Goal: Information Seeking & Learning: Find specific page/section

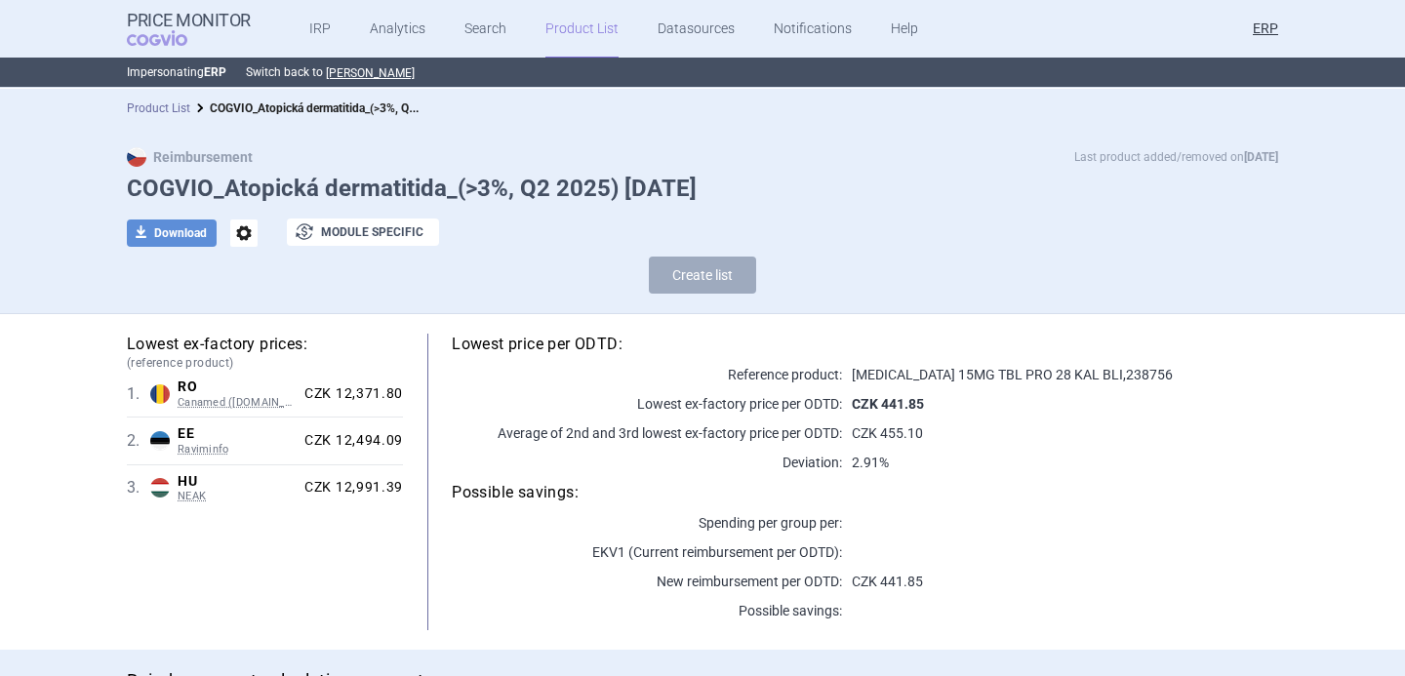
click at [180, 107] on link "Product List" at bounding box center [158, 108] width 63 height 14
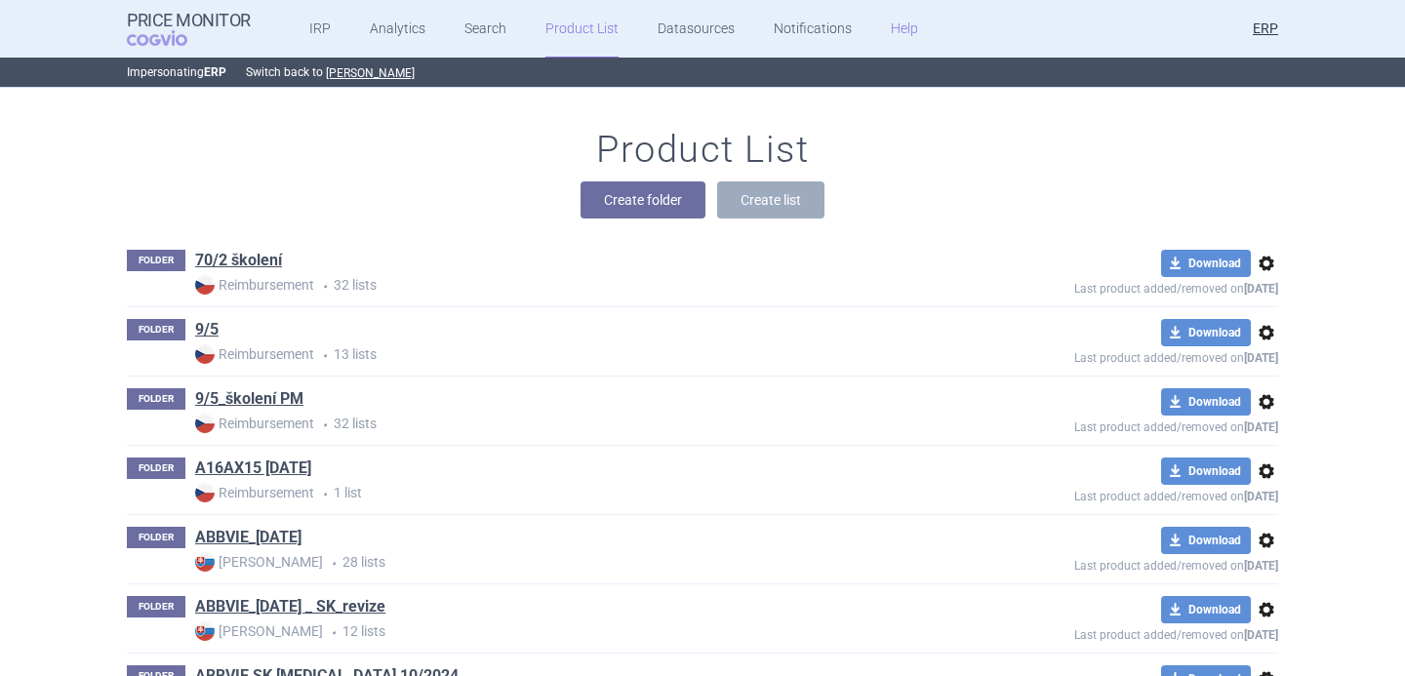
scroll to position [50696, 0]
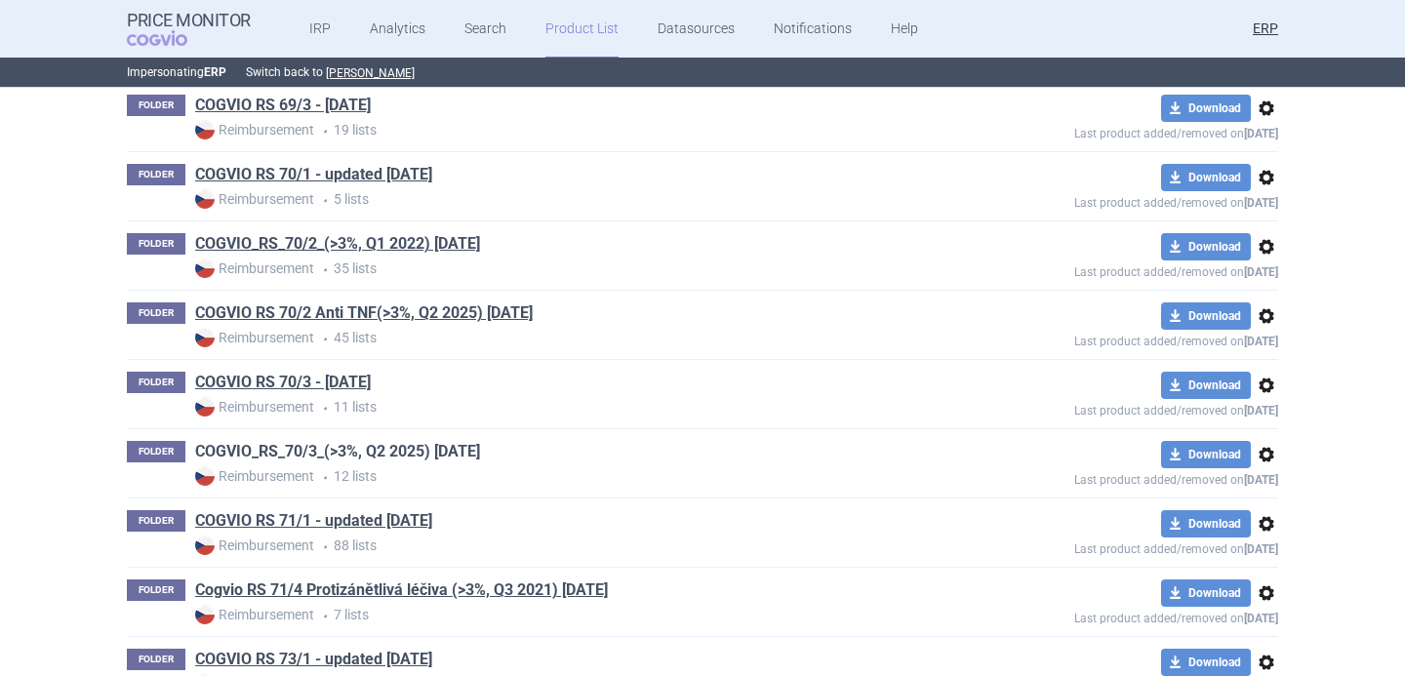
click at [446, 453] on link "COGVIO_RS_70/3_(>3%, Q2 2025) [DATE]" at bounding box center [337, 451] width 285 height 21
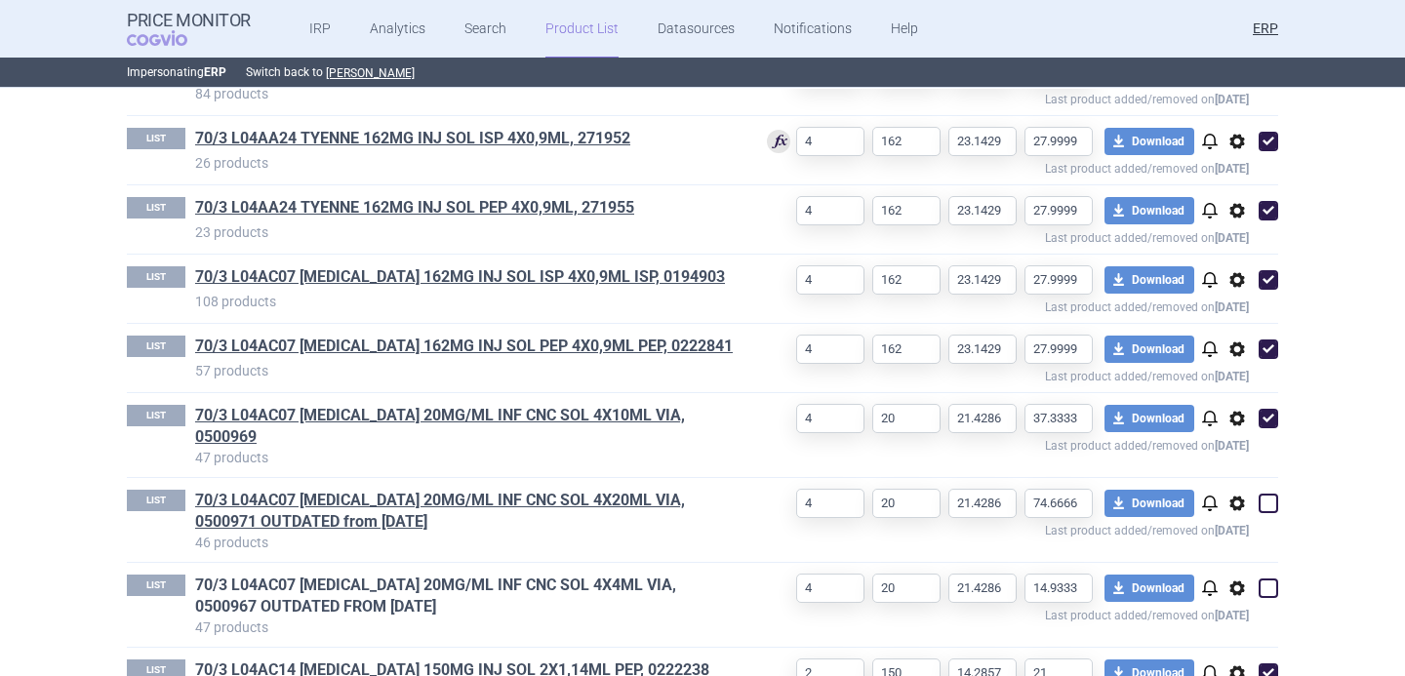
scroll to position [789, 0]
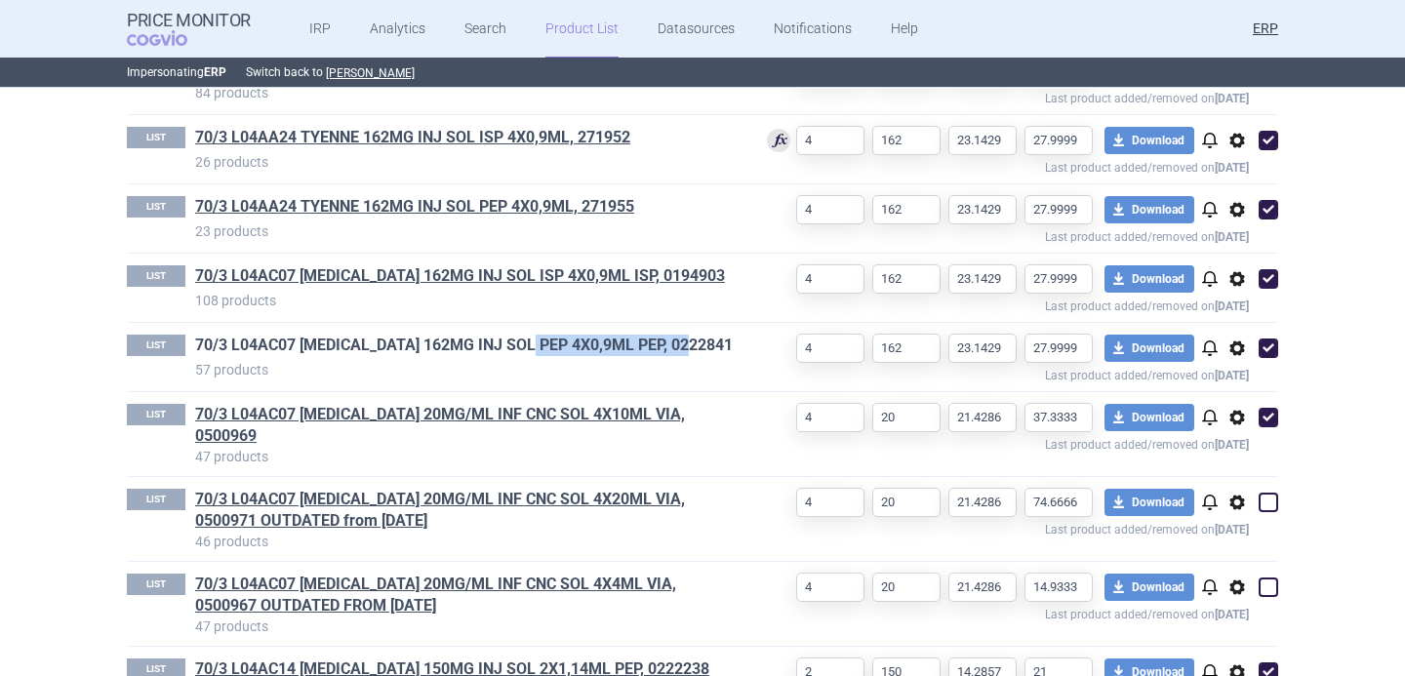
drag, startPoint x: 719, startPoint y: 340, endPoint x: 546, endPoint y: 341, distance: 172.7
click at [547, 341] on h1 "70/3 L04AC07 ROACTEMRA 162MG INJ SOL PEP 4X0,9ML PEP, 0222841" at bounding box center [465, 347] width 541 height 25
copy link "4X0,9ML PEP, 0222841"
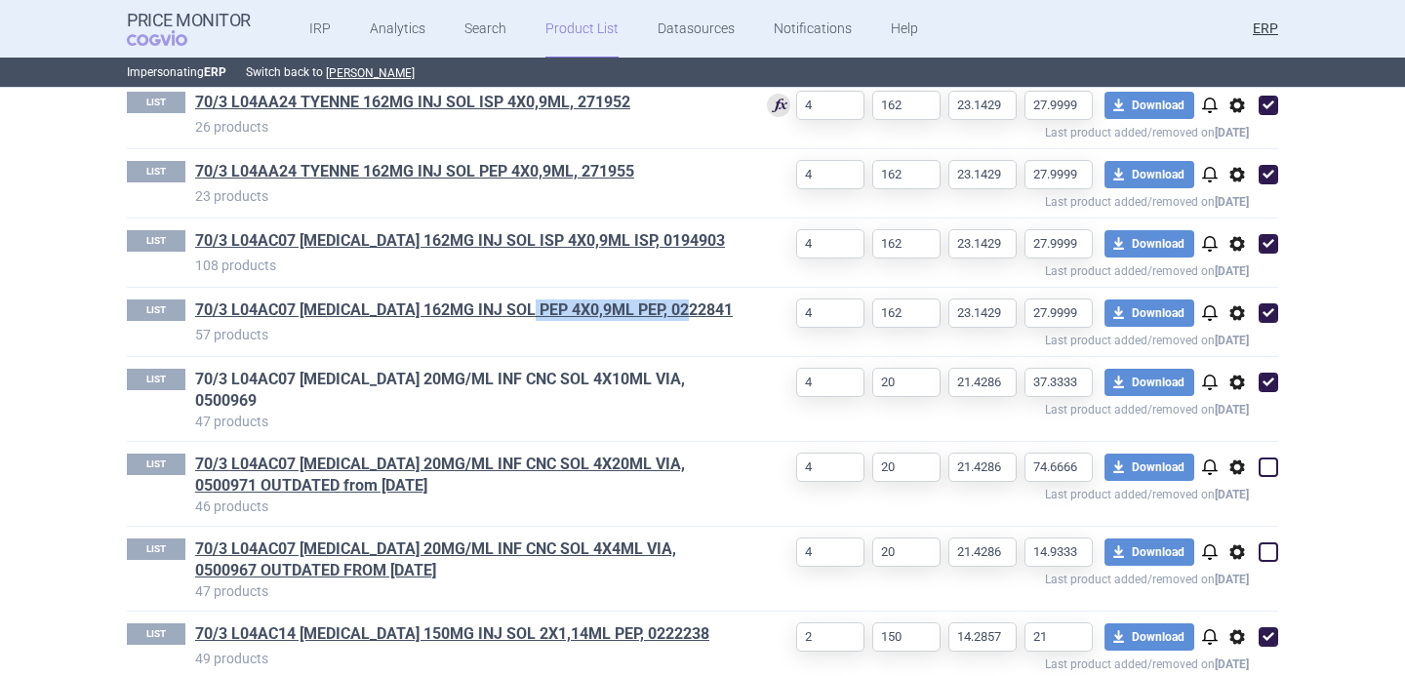
scroll to position [824, 0]
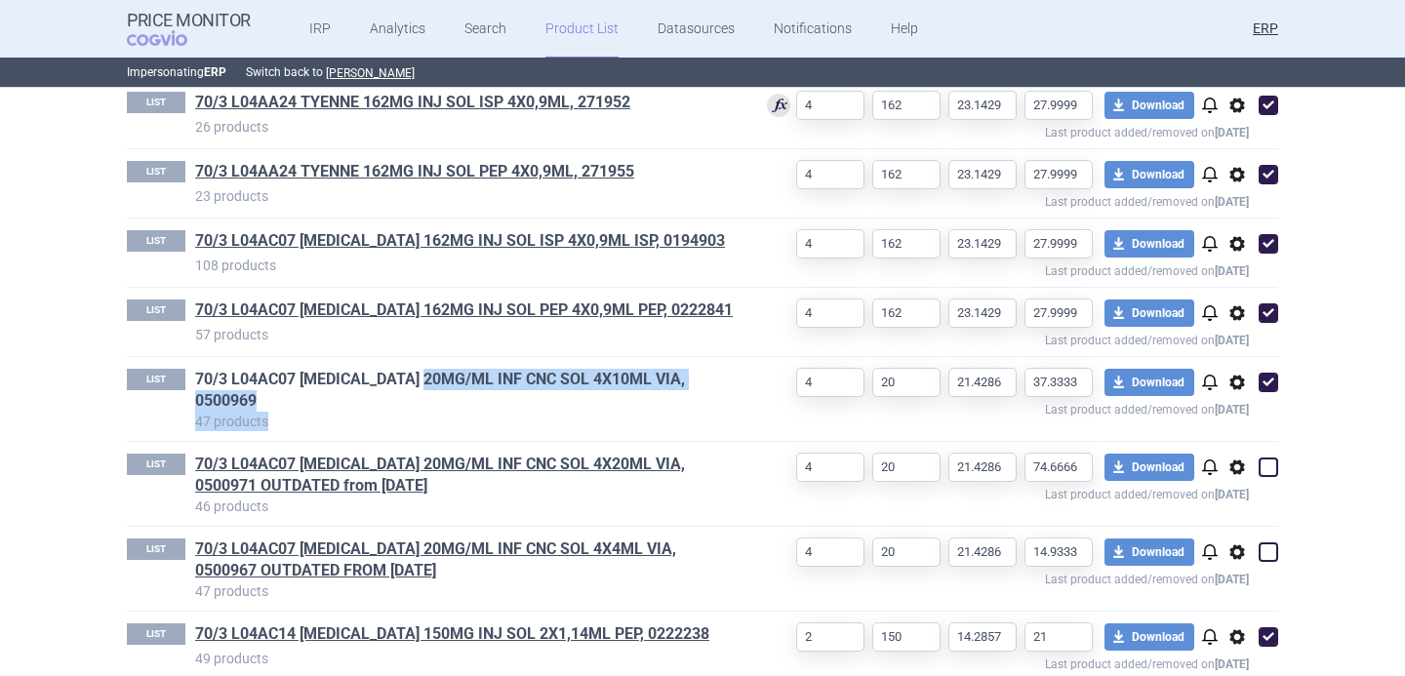
drag, startPoint x: 750, startPoint y: 375, endPoint x: 445, endPoint y: 383, distance: 305.5
click at [445, 383] on div "LIST 70/3 L04AC07 ROACTEMRA 20MG/ML INF CNC SOL 4X10ML VIA, 0500969 47 products…" at bounding box center [702, 399] width 1151 height 84
drag, startPoint x: 742, startPoint y: 380, endPoint x: 571, endPoint y: 384, distance: 171.8
click at [571, 384] on div "LIST 70/3 L04AC07 ROACTEMRA 20MG/ML INF CNC SOL 4X10ML VIA, 0500969 47 products…" at bounding box center [702, 399] width 1151 height 84
drag, startPoint x: 192, startPoint y: 378, endPoint x: 677, endPoint y: 384, distance: 485.0
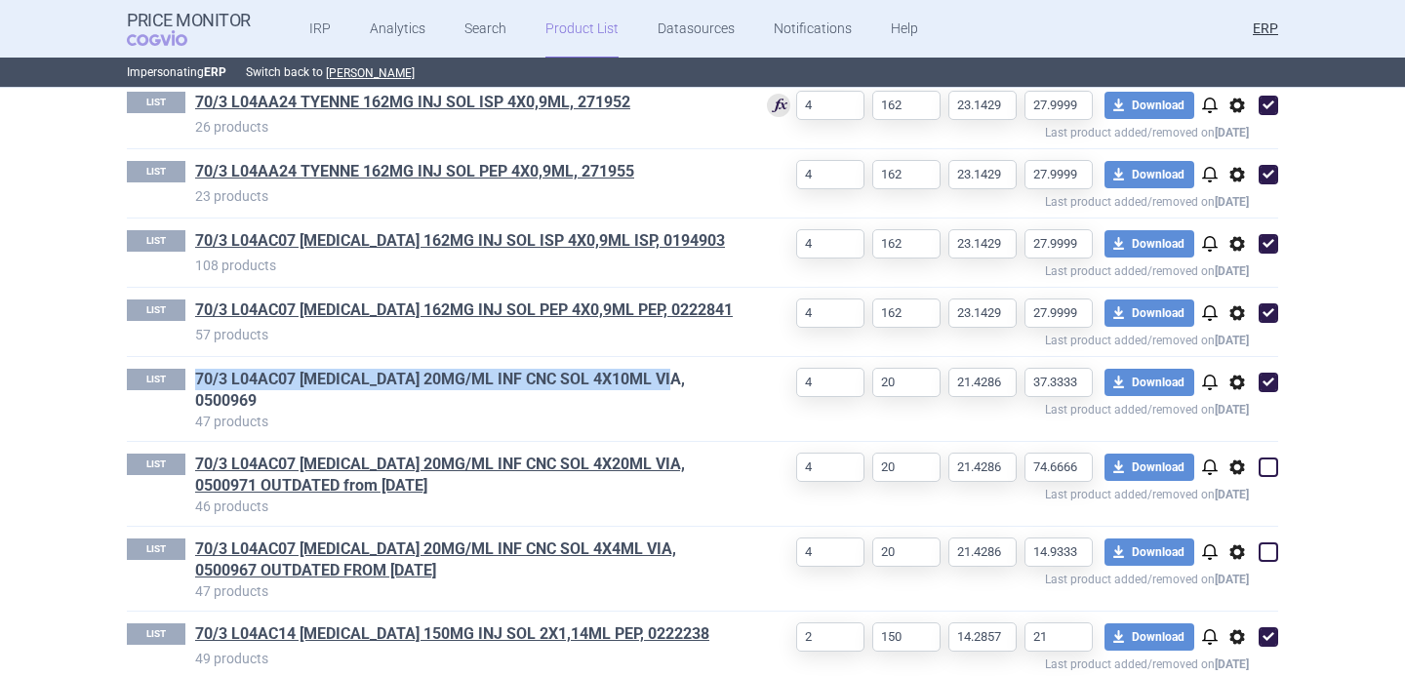
click at [677, 384] on div "LIST 70/3 L04AC07 ROACTEMRA 20MG/ML INF CNC SOL 4X10ML VIA, 0500969 47 products" at bounding box center [432, 401] width 610 height 64
copy link "70/3 L04AC07 ROACTEMRA 20MG/ML INF CNC SOL 4X10ML VIA, 05"
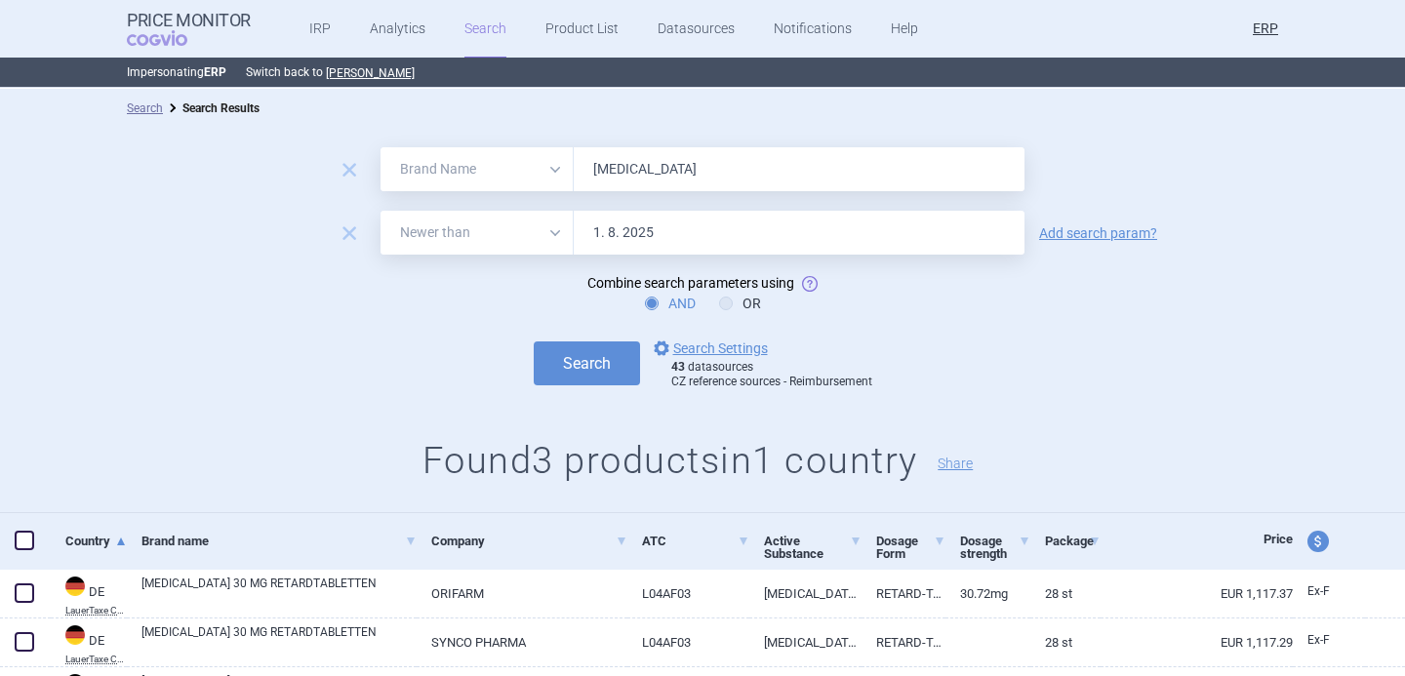
select select "brandName"
select select "newerThan"
click at [646, 178] on input "RINVOQ" at bounding box center [799, 169] width 451 height 44
paste input "[MEDICAL_DATA]"
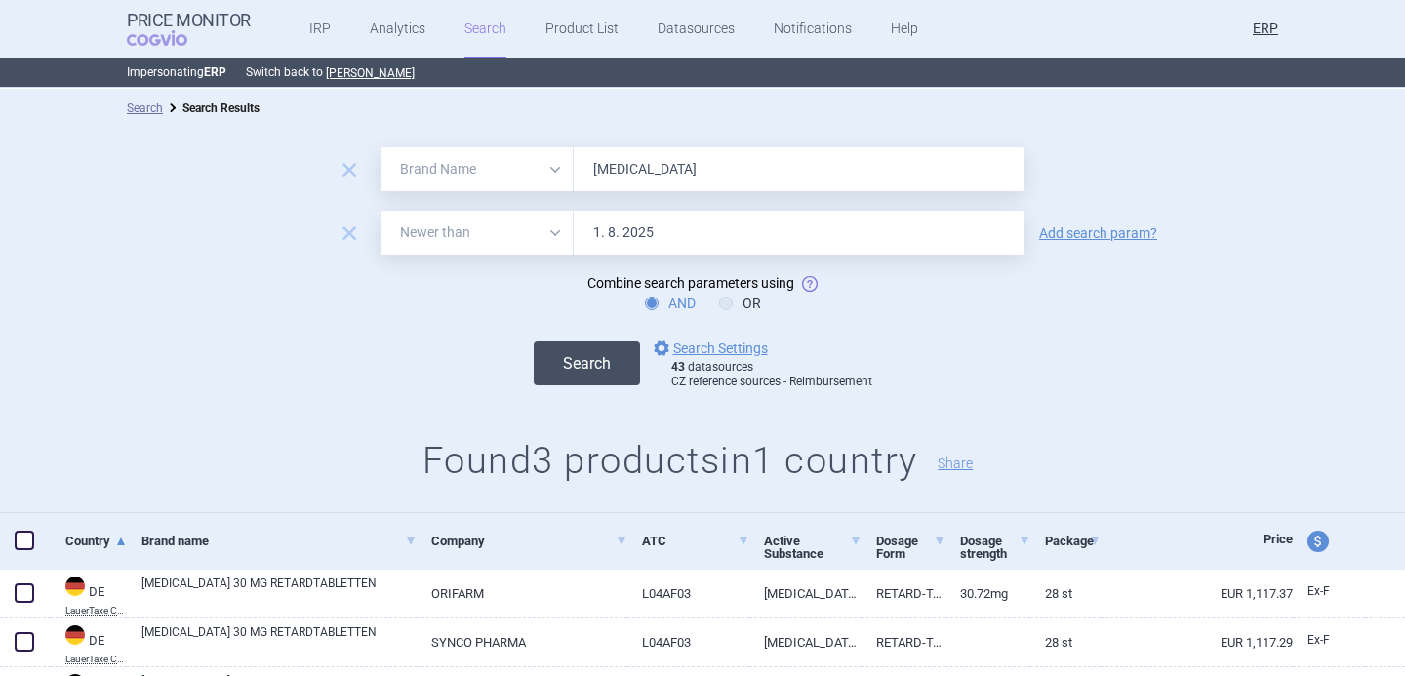
click at [583, 359] on button "Search" at bounding box center [587, 363] width 106 height 44
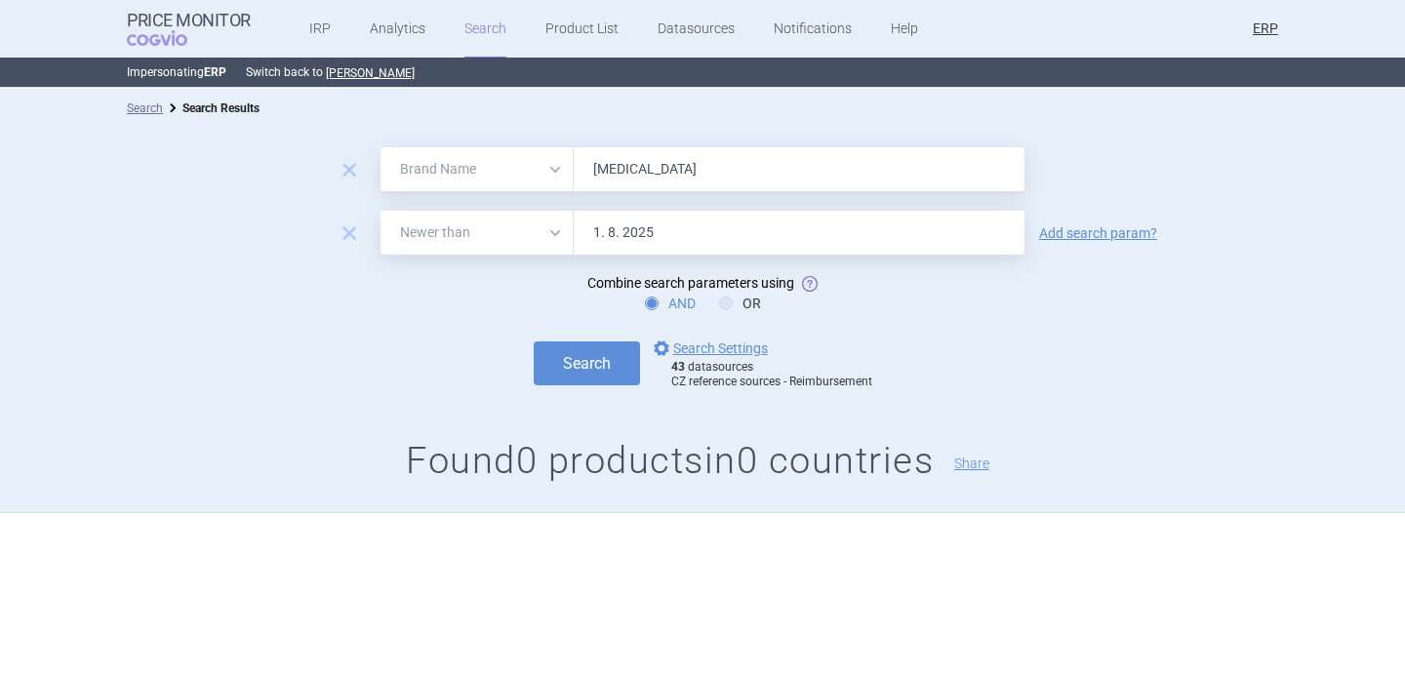
click at [649, 185] on input "ORENCIA" at bounding box center [799, 169] width 451 height 44
paste input "ROACTEMR"
click at [599, 356] on button "Search" at bounding box center [587, 363] width 106 height 44
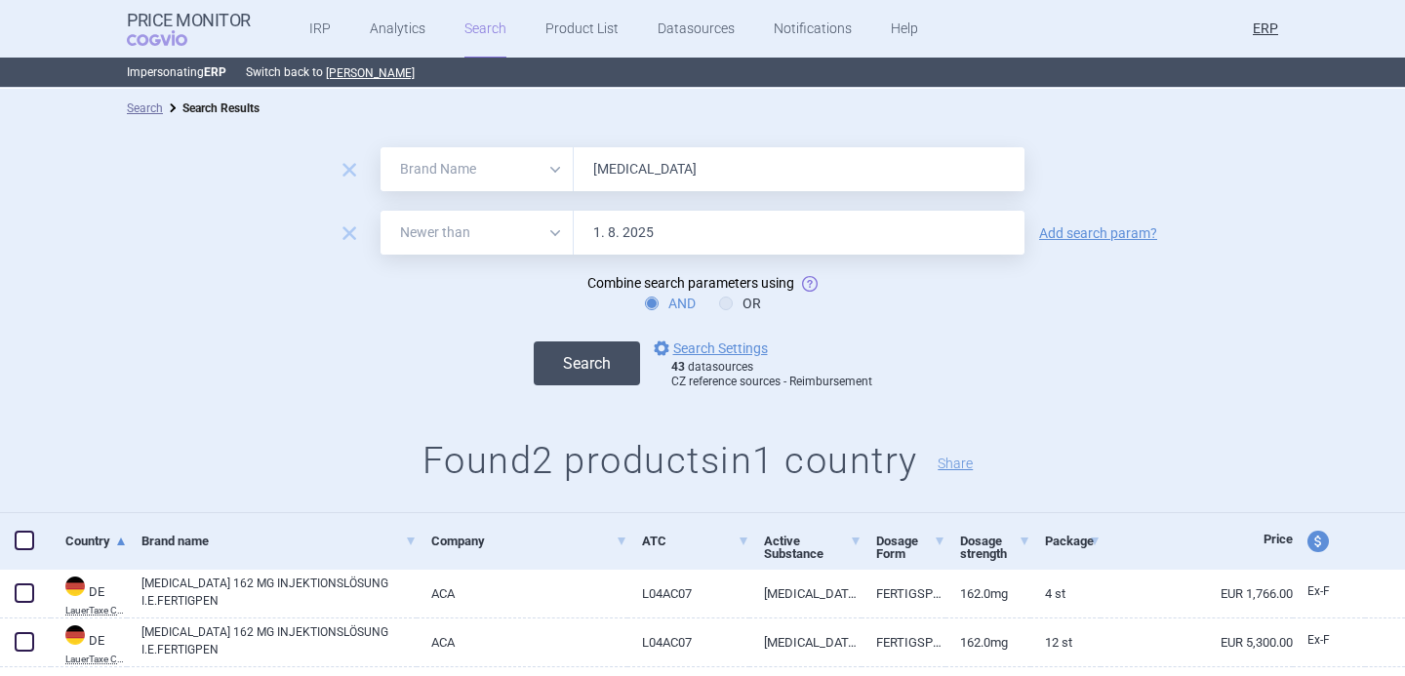
scroll to position [55, 0]
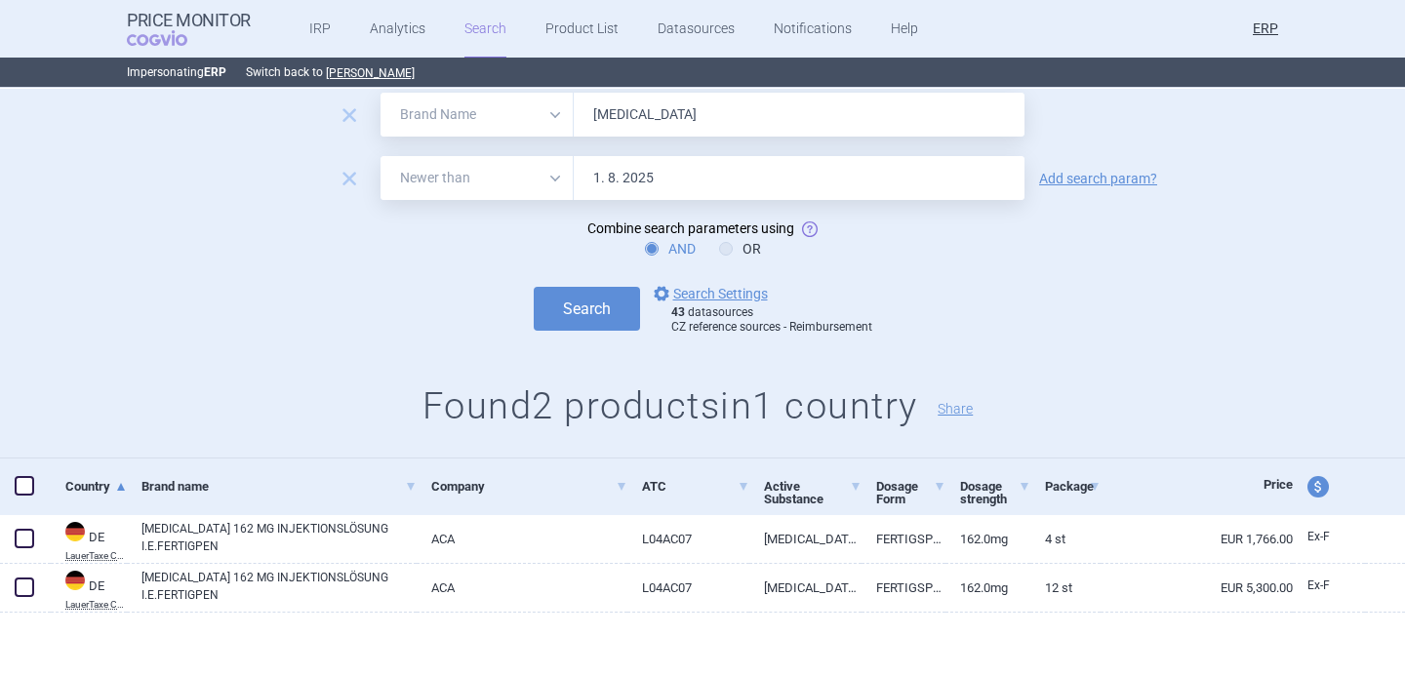
click at [663, 120] on input "ROACTEMRA" at bounding box center [799, 115] width 451 height 44
click at [663, 120] on input "[MEDICAL_DATA]" at bounding box center [799, 115] width 451 height 44
paste input "TYENNE"
type input "TYENNE"
click at [610, 299] on button "Search" at bounding box center [587, 309] width 106 height 44
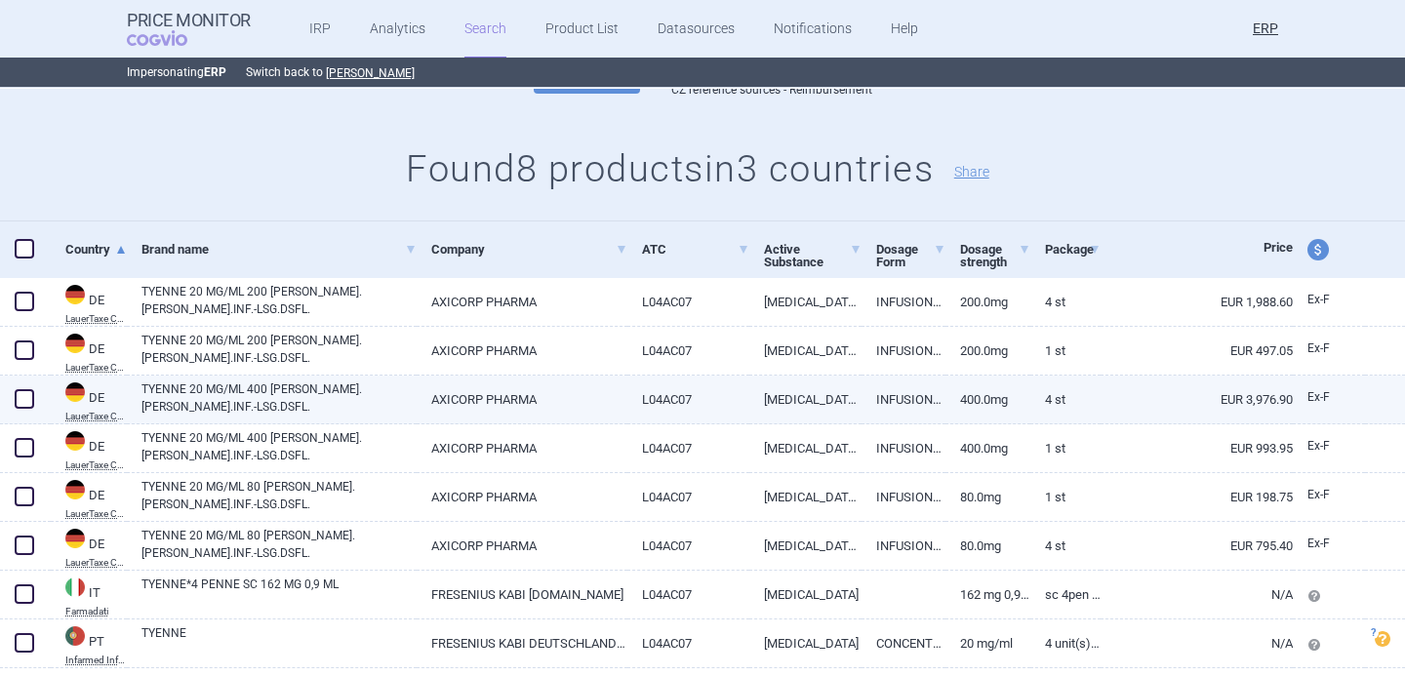
scroll to position [347, 0]
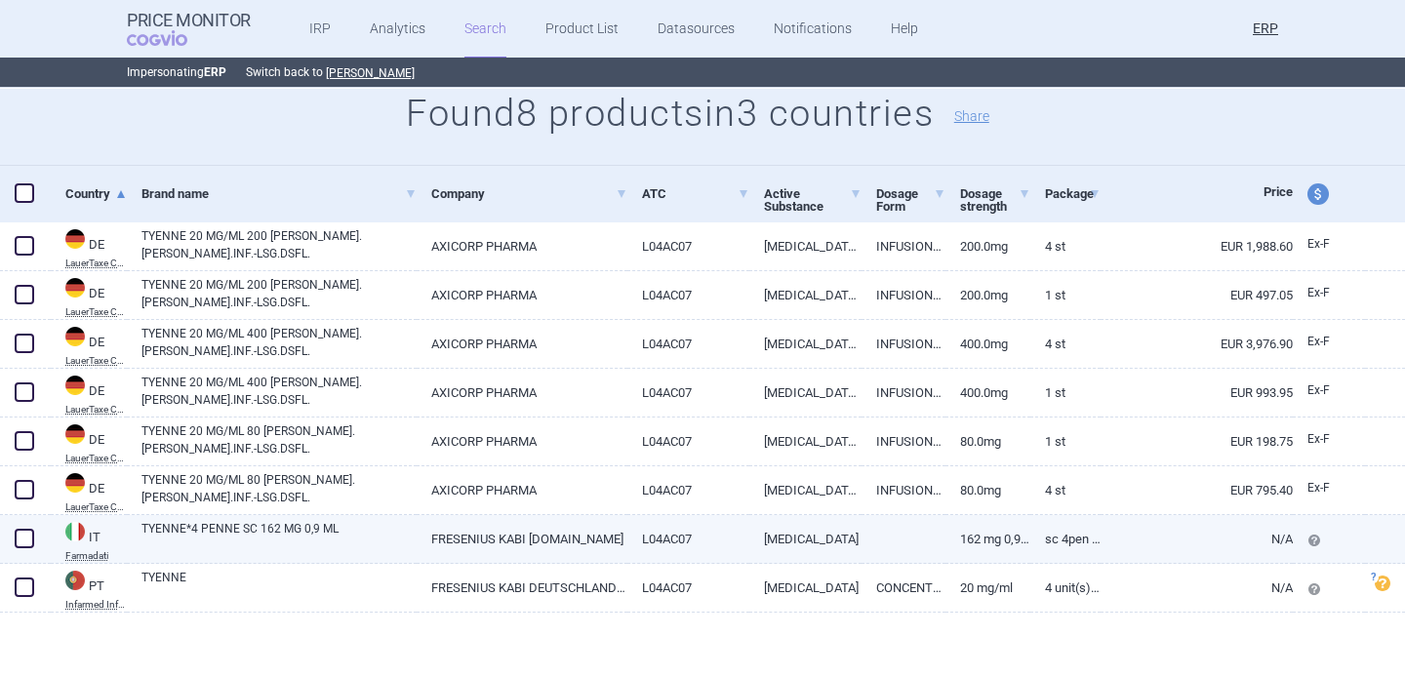
click at [273, 537] on link "TYENNE*4 PENNE SC 162 MG 0,9 ML" at bounding box center [278, 537] width 275 height 35
select select "EUR"
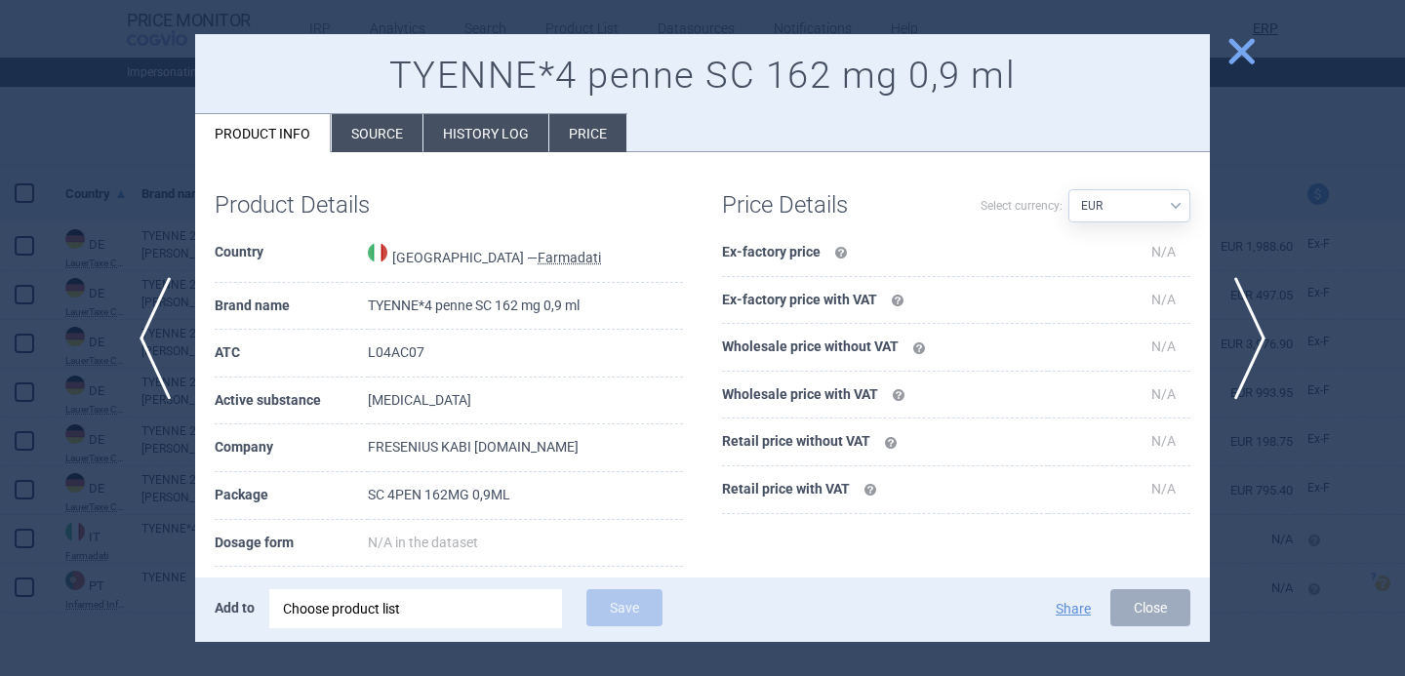
click at [461, 620] on div "Choose product list" at bounding box center [415, 608] width 265 height 39
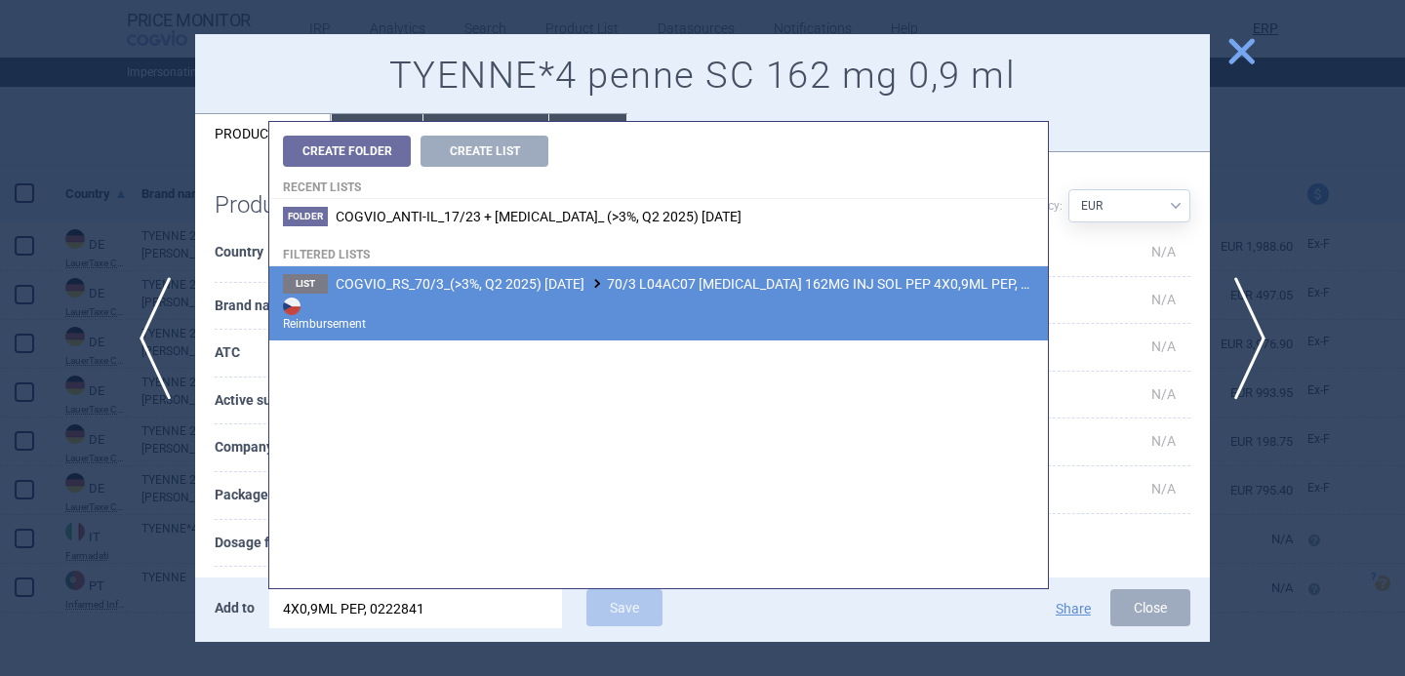
type input "4X0,9ML PEP, 0222841"
click at [627, 300] on strong "Reimbursement" at bounding box center [658, 313] width 751 height 39
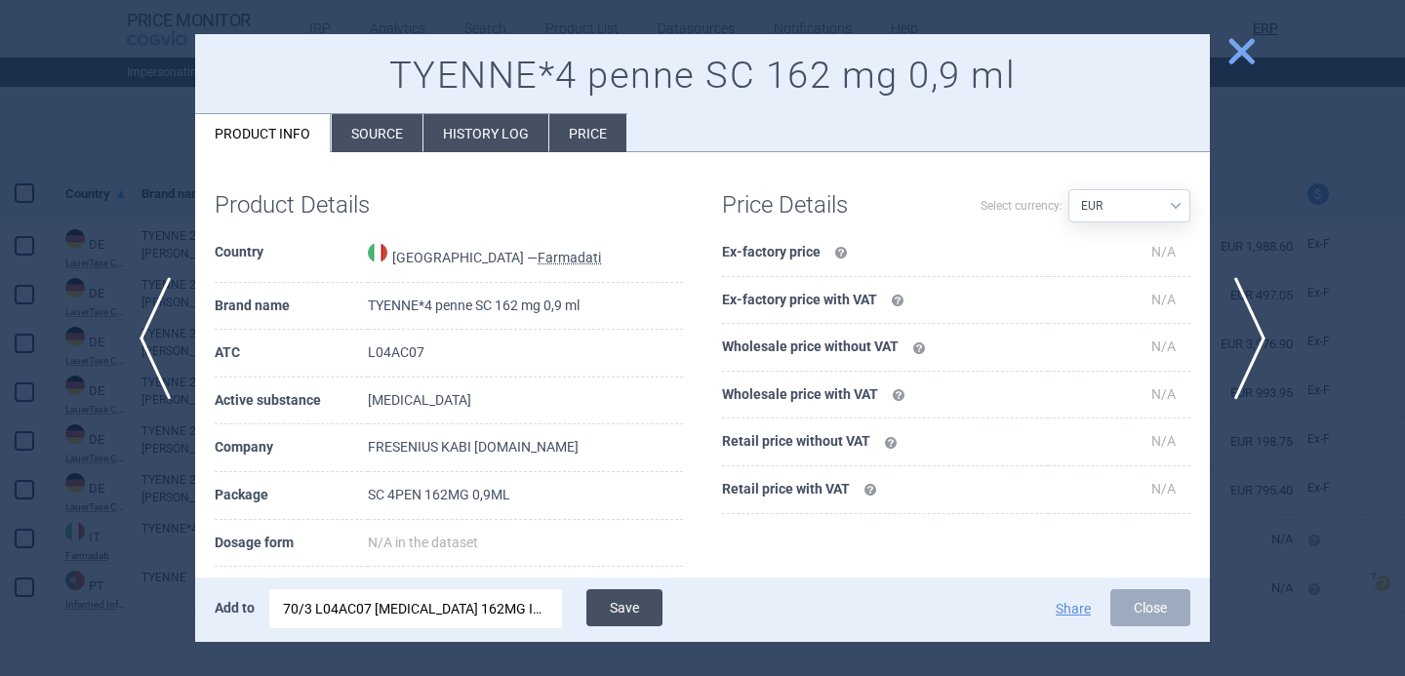
click at [611, 607] on button "Save" at bounding box center [624, 607] width 76 height 37
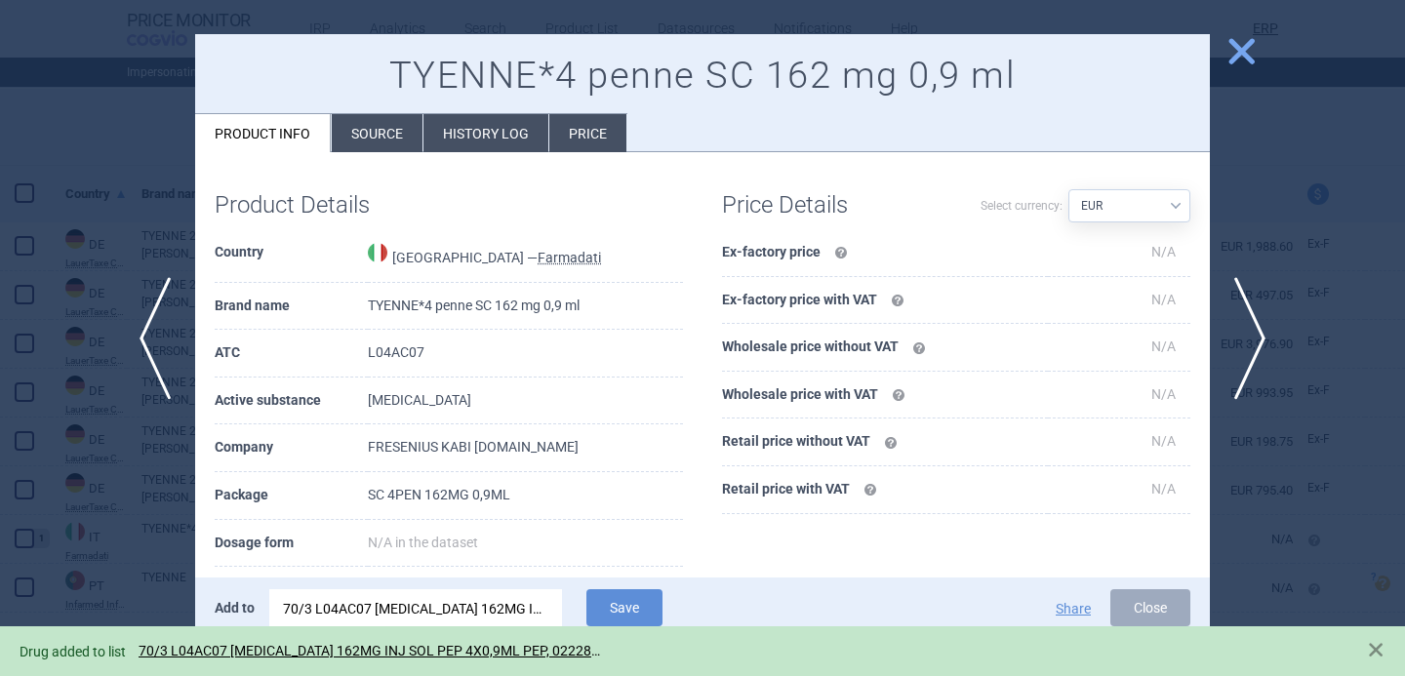
click at [150, 552] on div at bounding box center [702, 338] width 1405 height 676
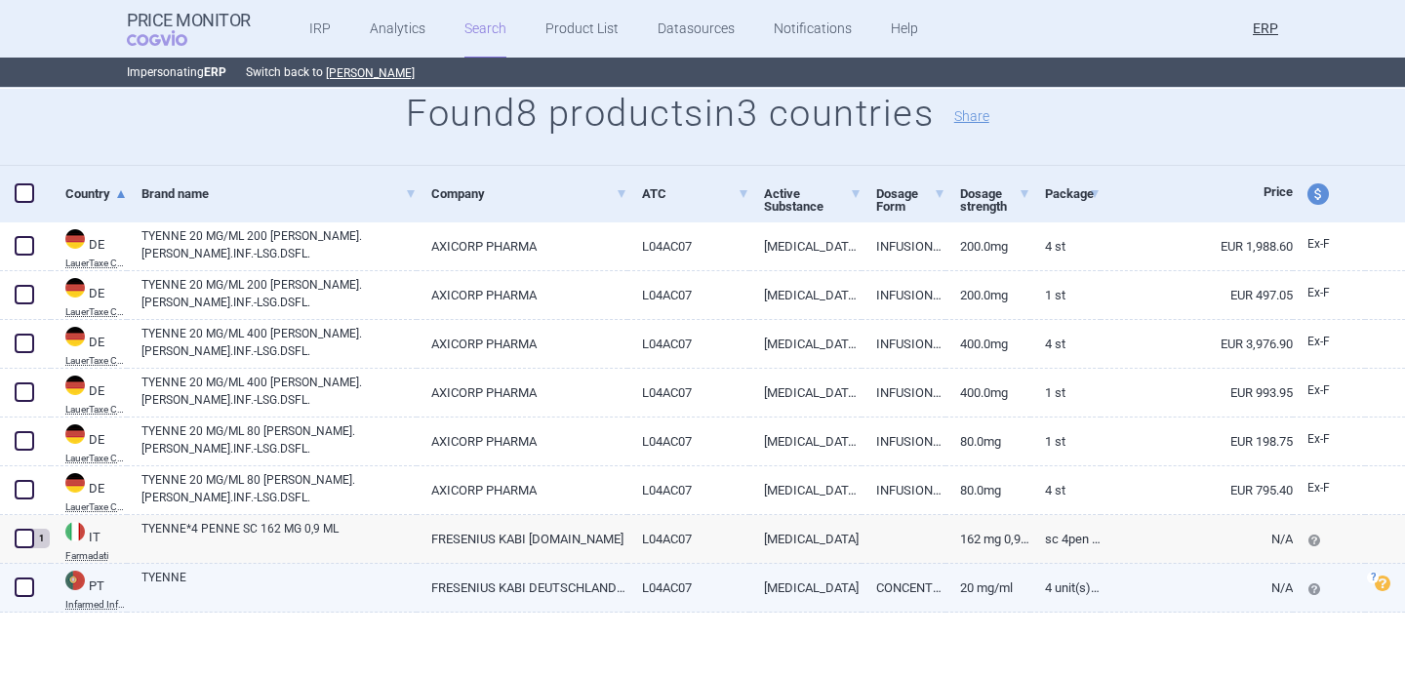
click at [251, 587] on link "TYENNE" at bounding box center [278, 586] width 275 height 35
select select "EUR"
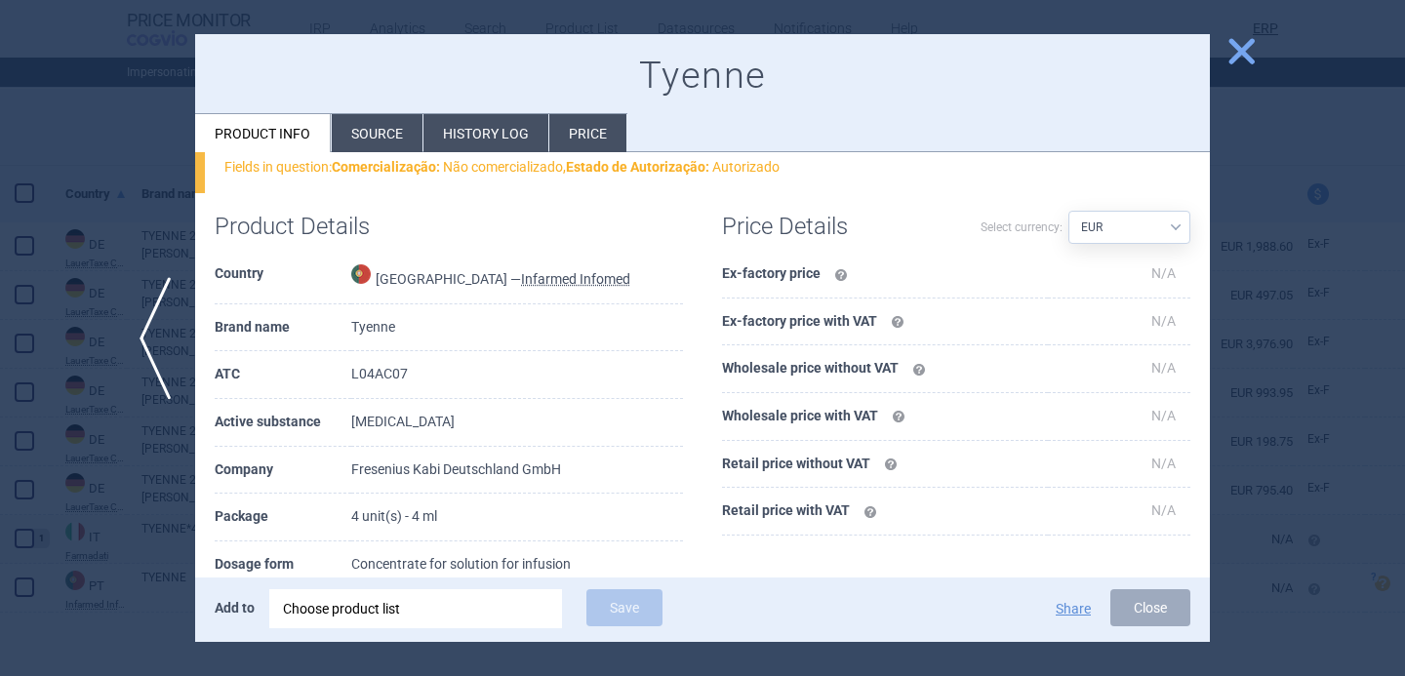
scroll to position [207, 0]
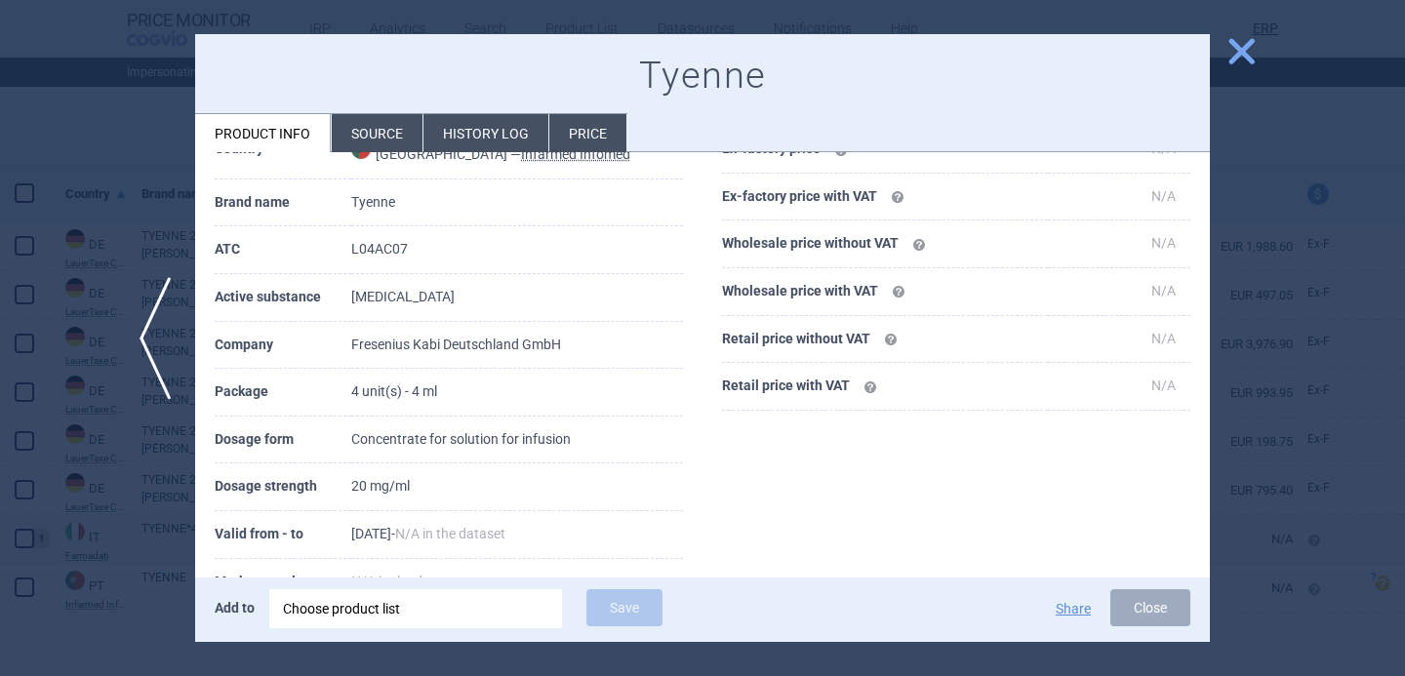
click at [409, 614] on div "Choose product list" at bounding box center [415, 608] width 265 height 39
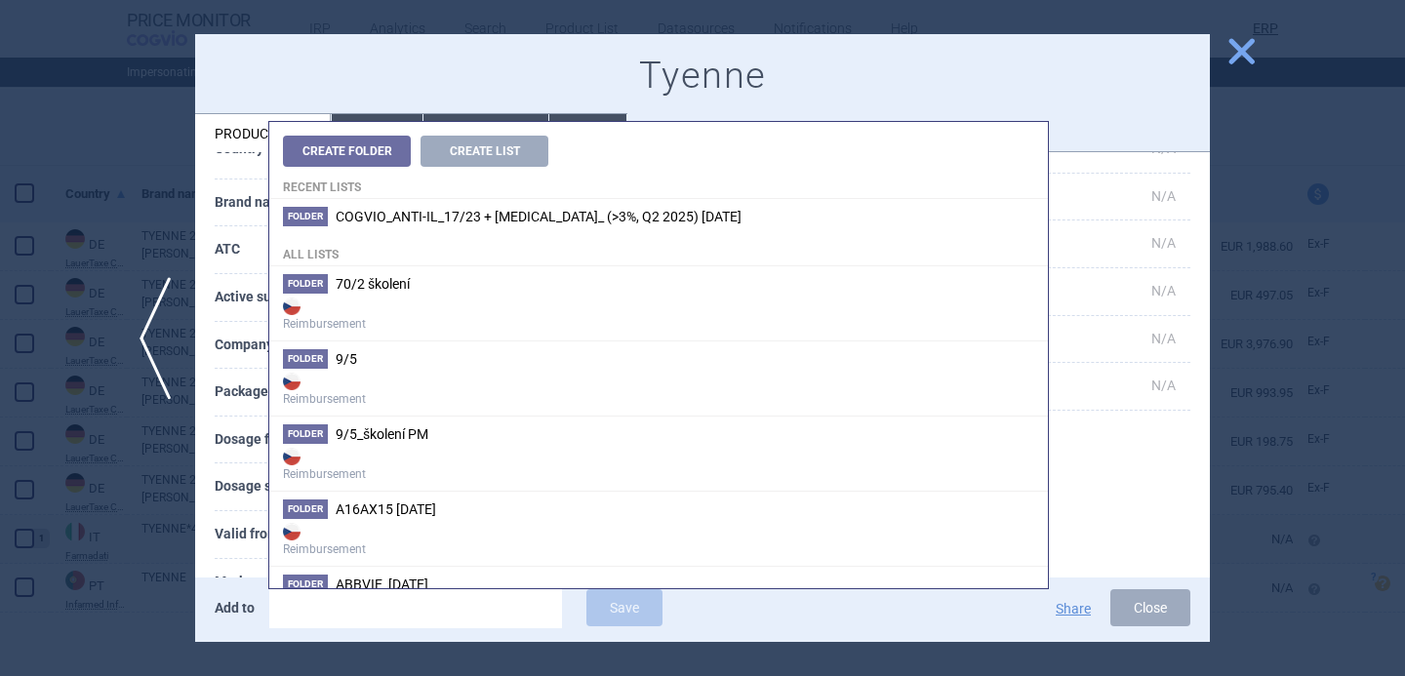
type input "70/3 L04AC07 ROACTEMRA 20MG/ML INF CNC SOL 4X10ML VIA, 05"
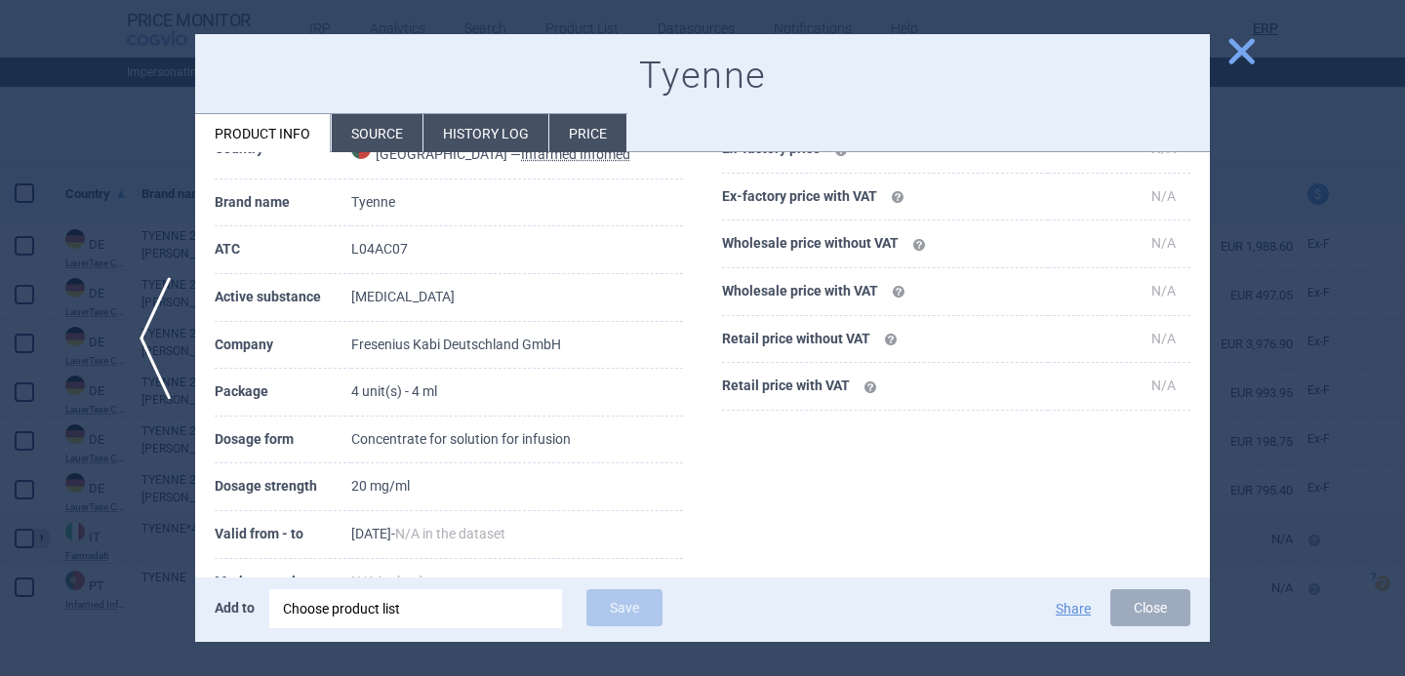
click at [229, 527] on th "Valid from - to" at bounding box center [283, 535] width 137 height 48
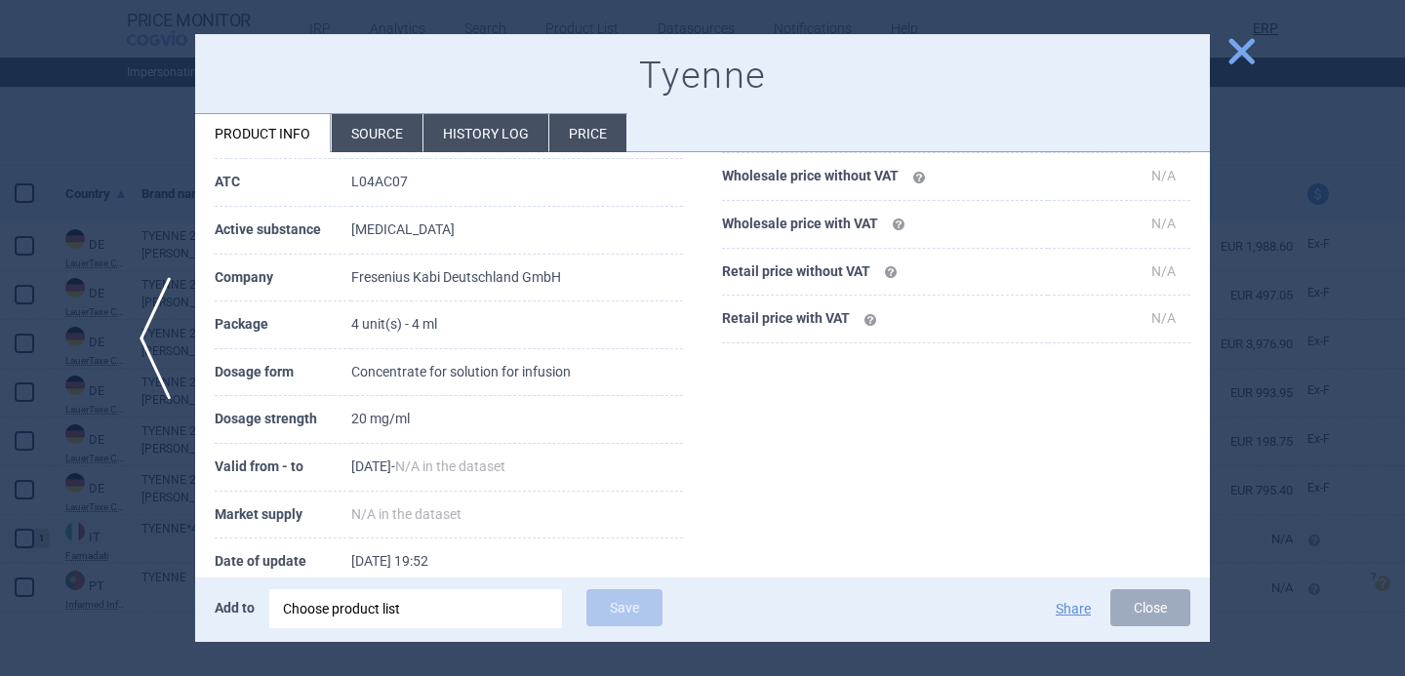
scroll to position [276, 0]
click at [370, 143] on li "Source" at bounding box center [377, 133] width 91 height 38
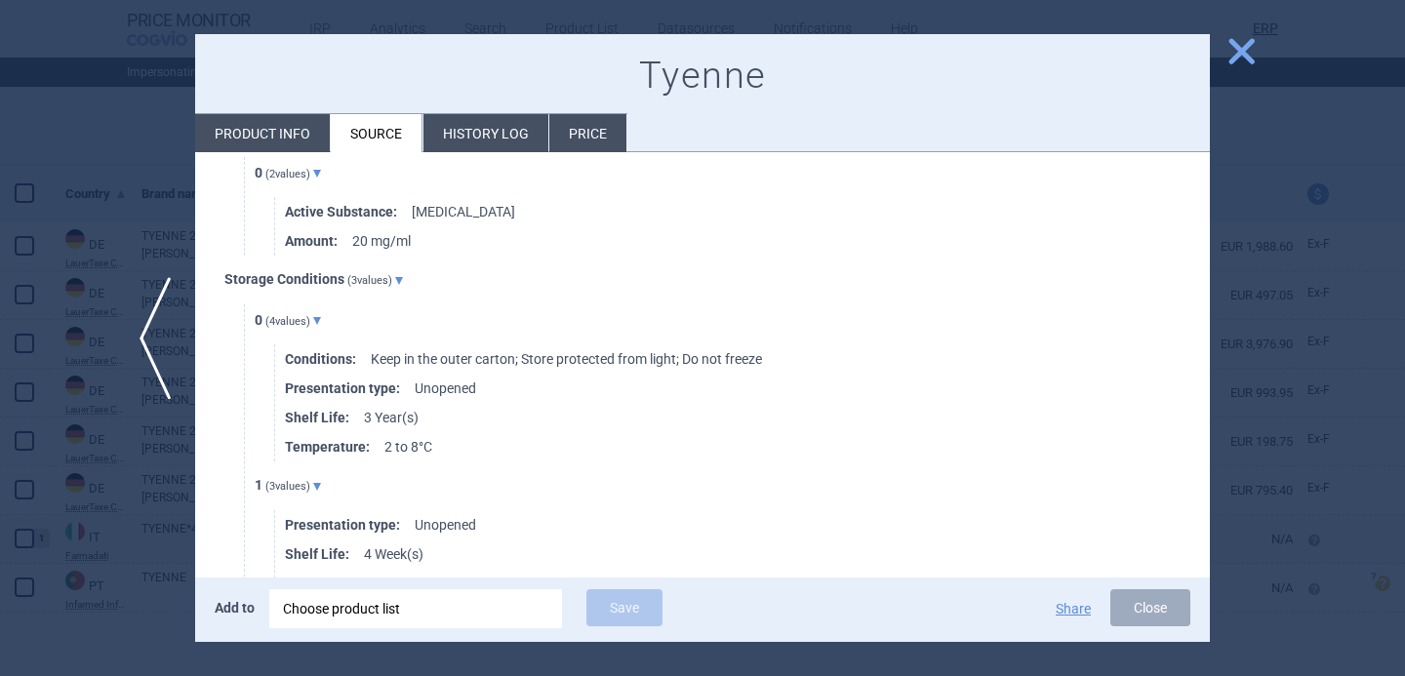
scroll to position [1233, 0]
click at [146, 551] on div at bounding box center [702, 338] width 1405 height 676
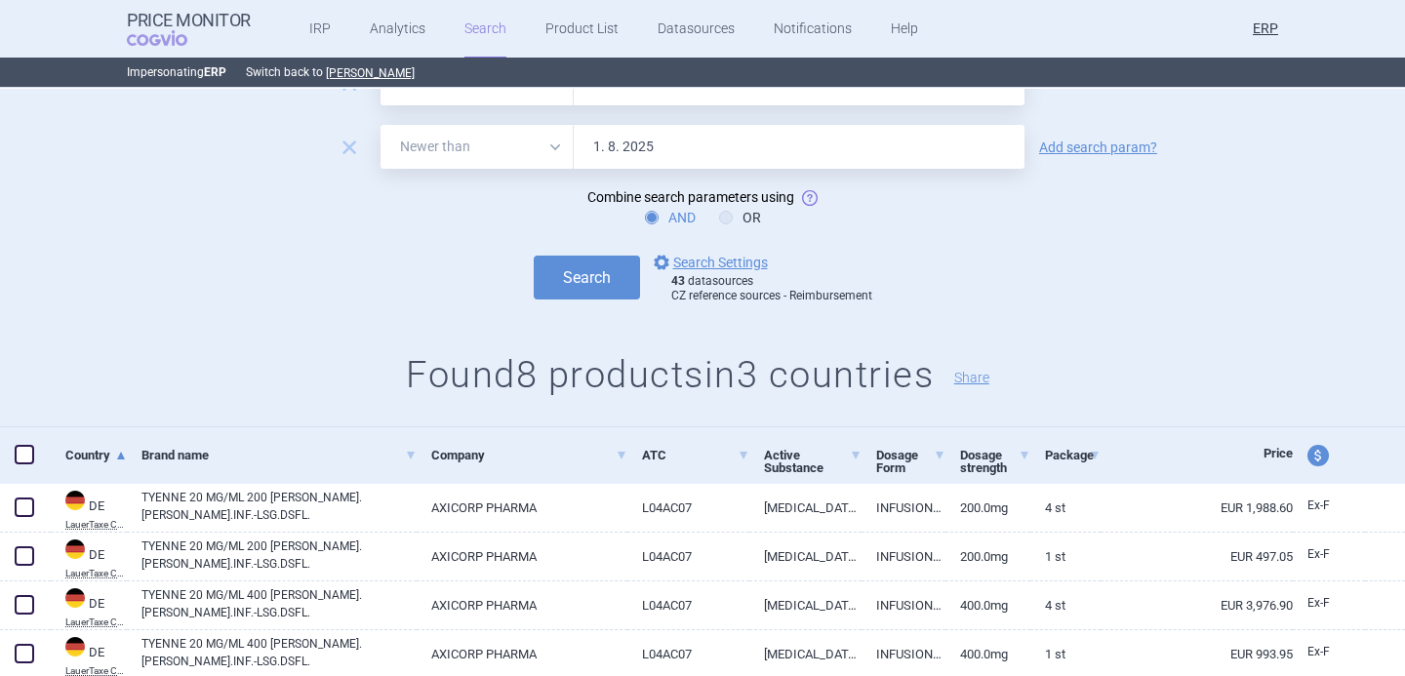
scroll to position [28, 0]
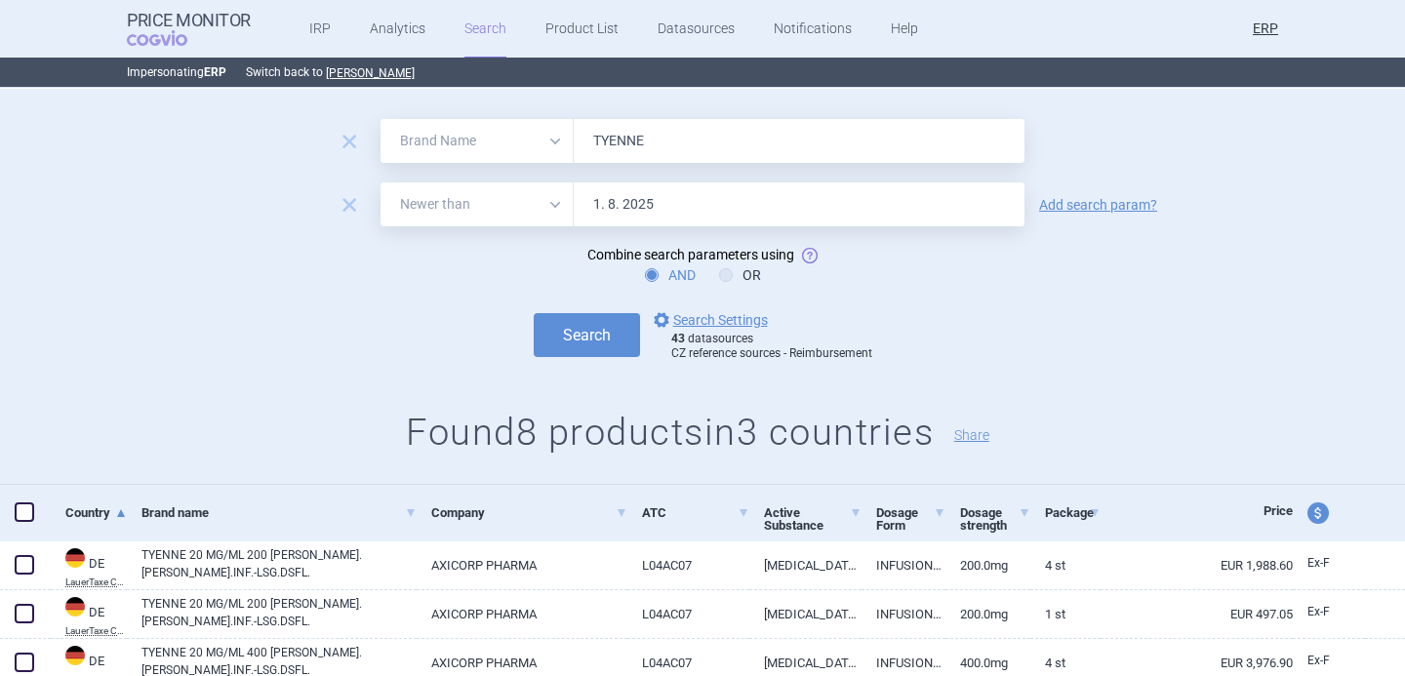
click at [654, 143] on input "TYENNE" at bounding box center [799, 141] width 451 height 44
paste input "KEVZARA"
click at [600, 331] on button "Search" at bounding box center [587, 335] width 106 height 44
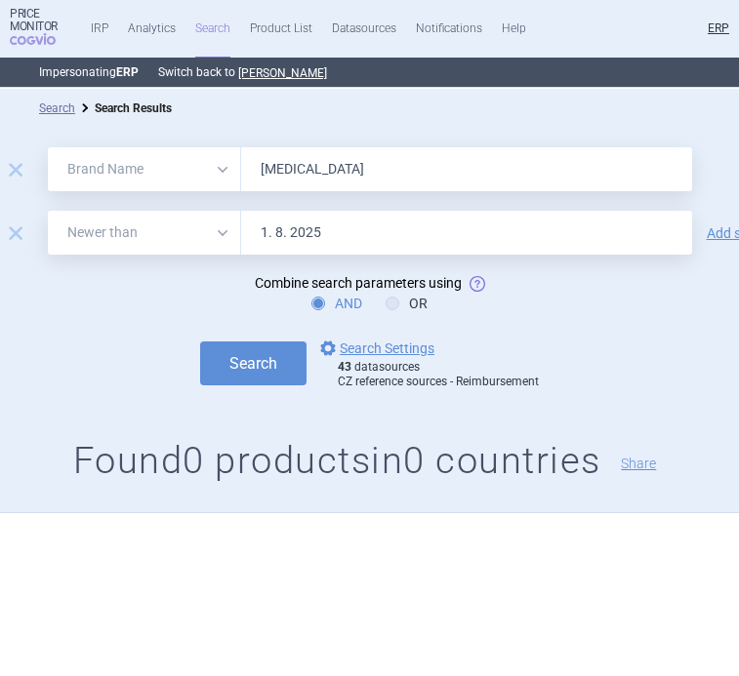
click at [337, 179] on input "KEVZARA" at bounding box center [466, 169] width 451 height 44
click at [270, 361] on button "Search" at bounding box center [253, 363] width 106 height 44
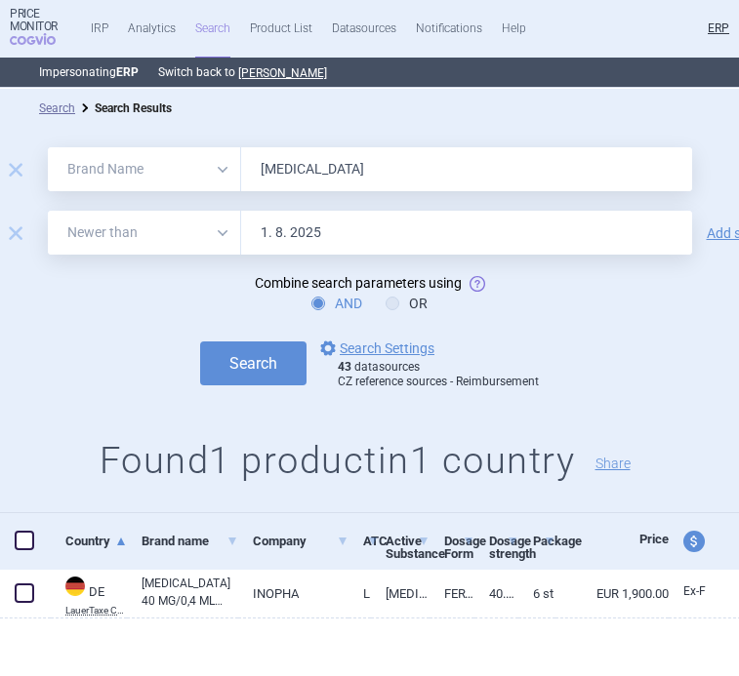
scroll to position [6, 0]
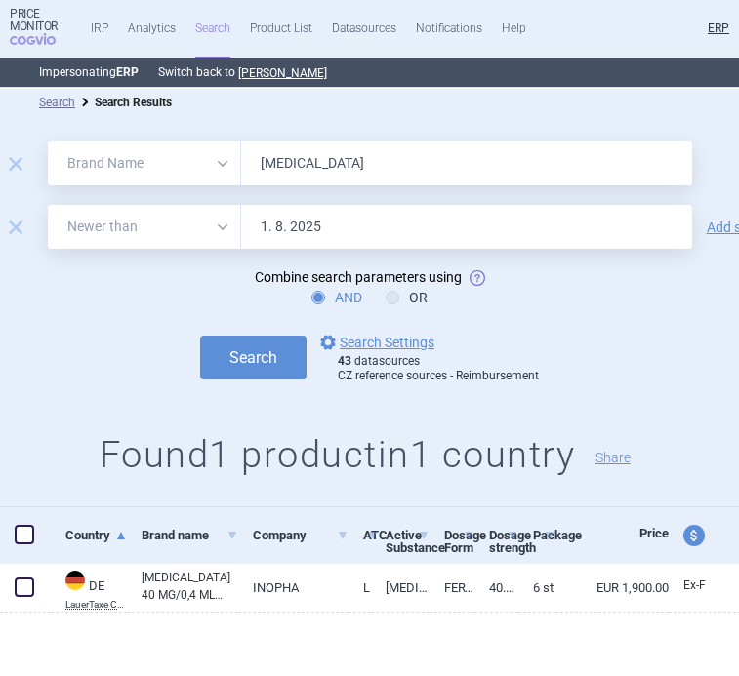
click at [313, 156] on input "HUMIRA" at bounding box center [466, 163] width 451 height 44
type input "erelzi"
click at [200, 336] on button "Search" at bounding box center [253, 358] width 106 height 44
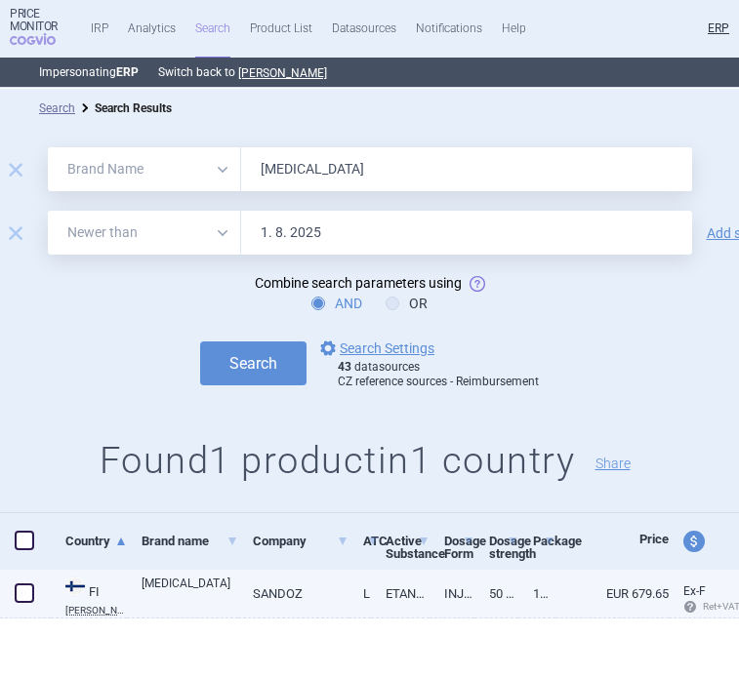
click at [183, 586] on link "ERELZI" at bounding box center [189, 592] width 97 height 35
select select "EUR"
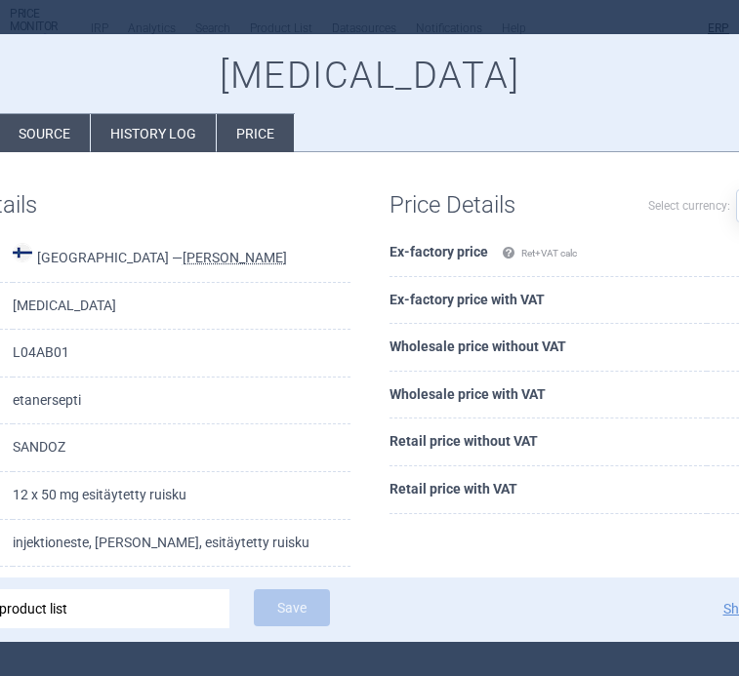
click at [146, 19] on div at bounding box center [369, 338] width 739 height 676
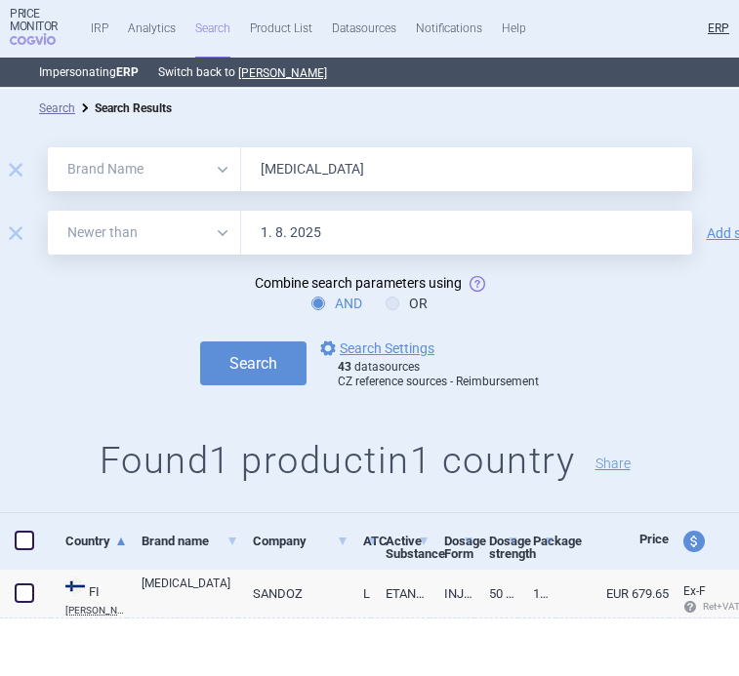
click at [287, 165] on input "erelzi" at bounding box center [466, 169] width 451 height 44
click at [234, 363] on button "Search" at bounding box center [253, 363] width 106 height 44
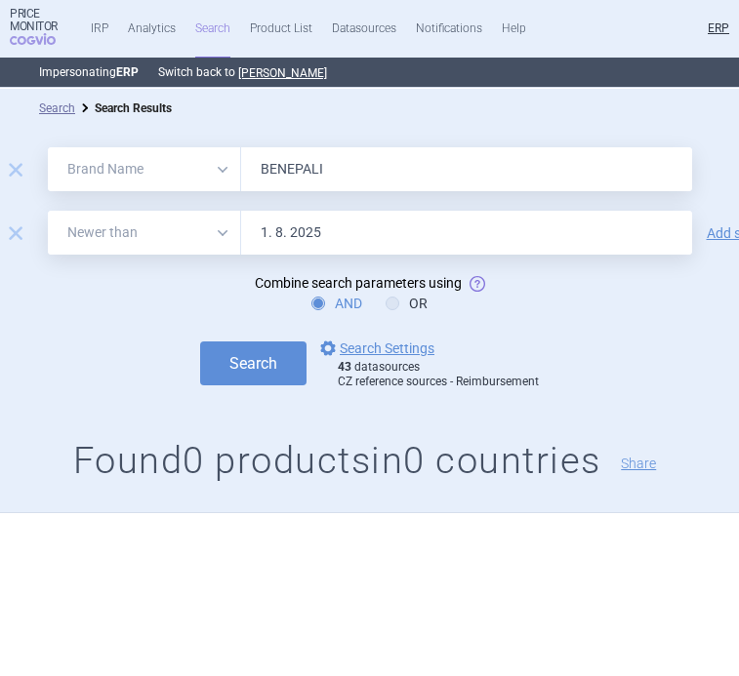
click at [304, 161] on input "BENEPALI" at bounding box center [466, 169] width 451 height 44
click at [251, 358] on button "Search" at bounding box center [253, 363] width 106 height 44
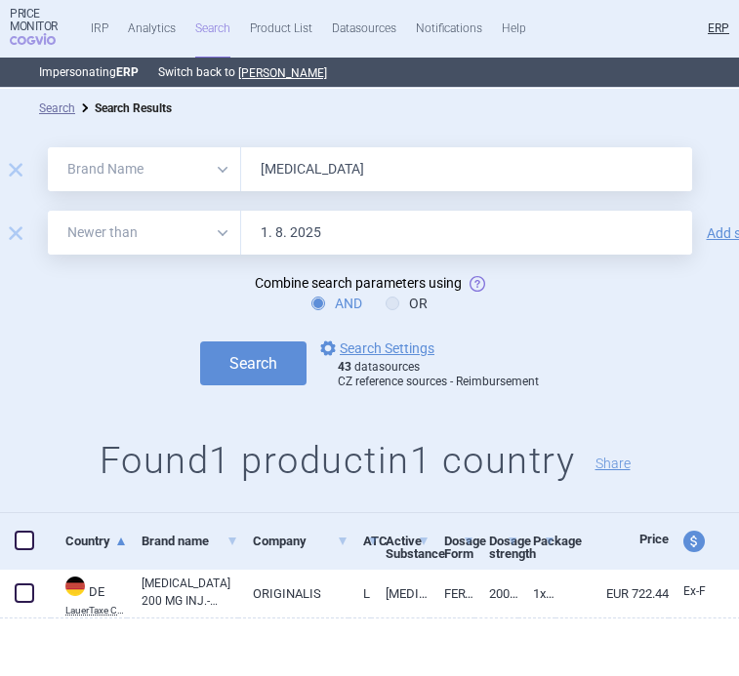
click at [277, 178] on input "CIMZIA" at bounding box center [466, 169] width 451 height 44
click at [239, 376] on button "Search" at bounding box center [253, 363] width 106 height 44
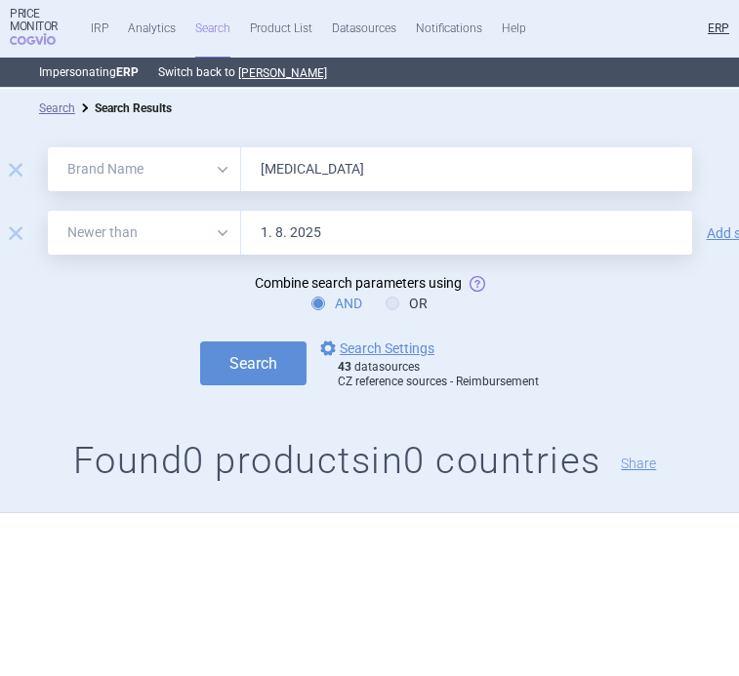
click at [362, 186] on input "ENBREL" at bounding box center [466, 169] width 451 height 44
click at [231, 366] on button "Search" at bounding box center [253, 363] width 106 height 44
click at [272, 181] on input "FLIXABI" at bounding box center [466, 169] width 451 height 44
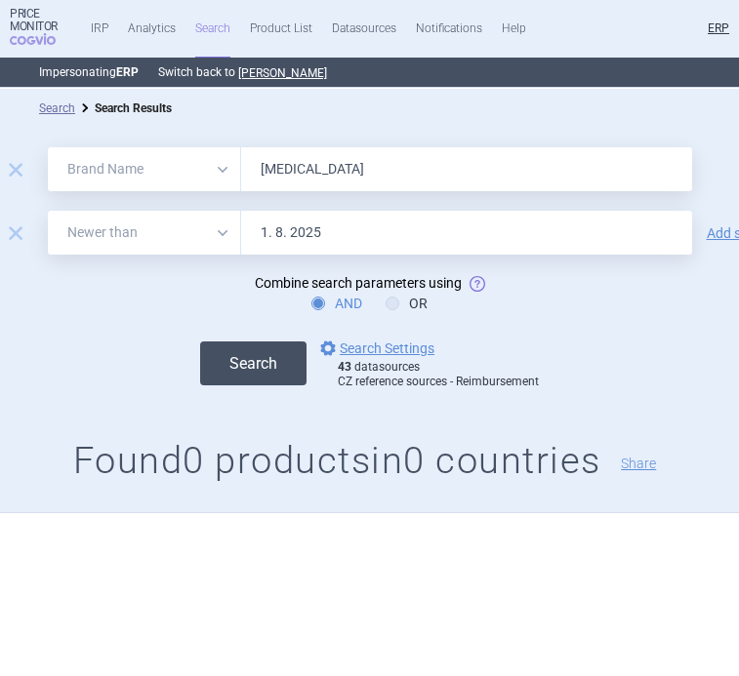
click at [291, 359] on button "Search" at bounding box center [253, 363] width 106 height 44
click at [299, 173] on input "hulio" at bounding box center [466, 169] width 451 height 44
click at [200, 341] on button "Search" at bounding box center [253, 363] width 106 height 44
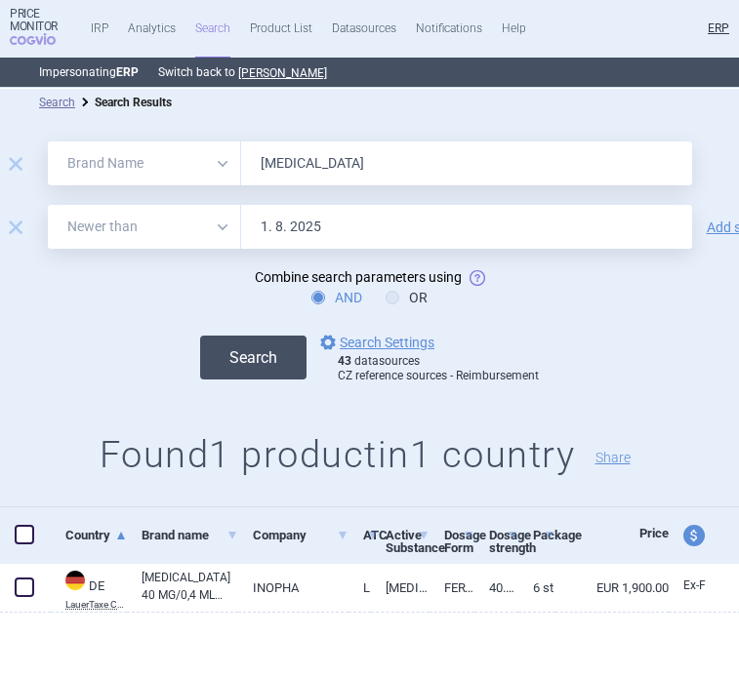
scroll to position [6, 3]
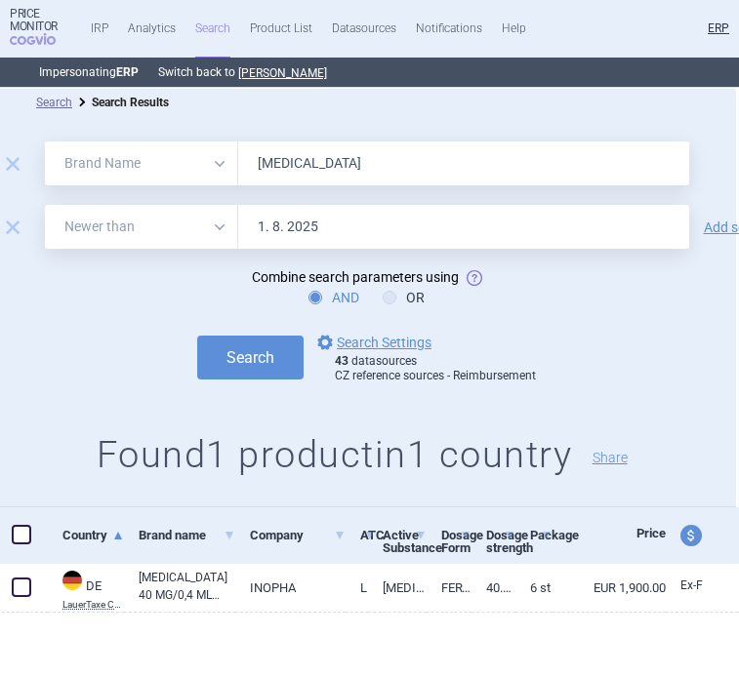
click at [347, 156] on input "humira" at bounding box center [463, 163] width 451 height 44
click at [197, 336] on button "Search" at bounding box center [250, 358] width 106 height 44
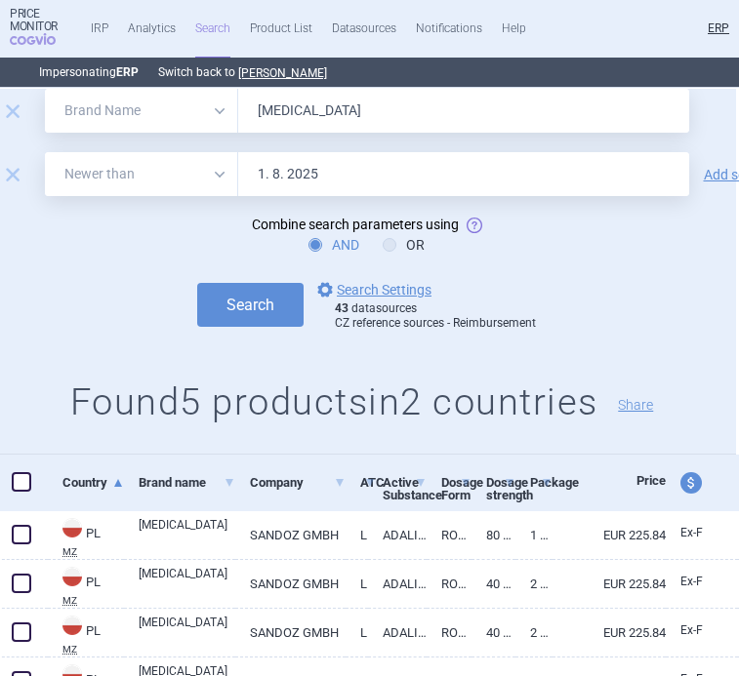
scroll to position [29, 3]
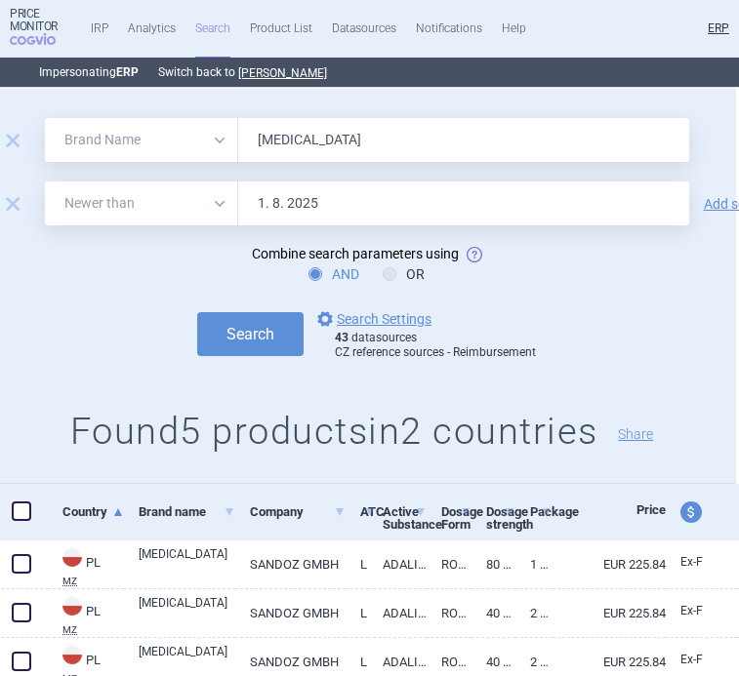
click at [299, 140] on input "hyrimoz" at bounding box center [463, 140] width 451 height 44
click at [197, 312] on button "Search" at bounding box center [250, 334] width 106 height 44
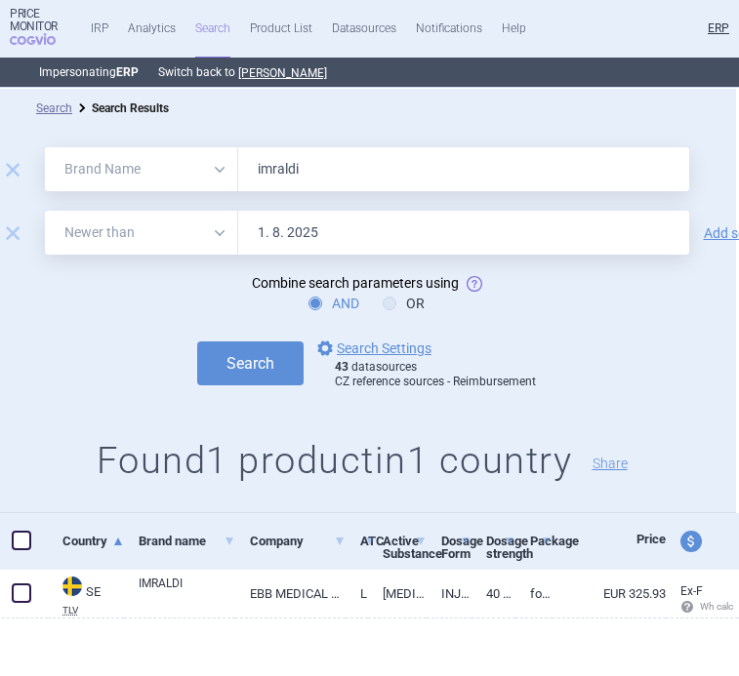
scroll to position [6, 3]
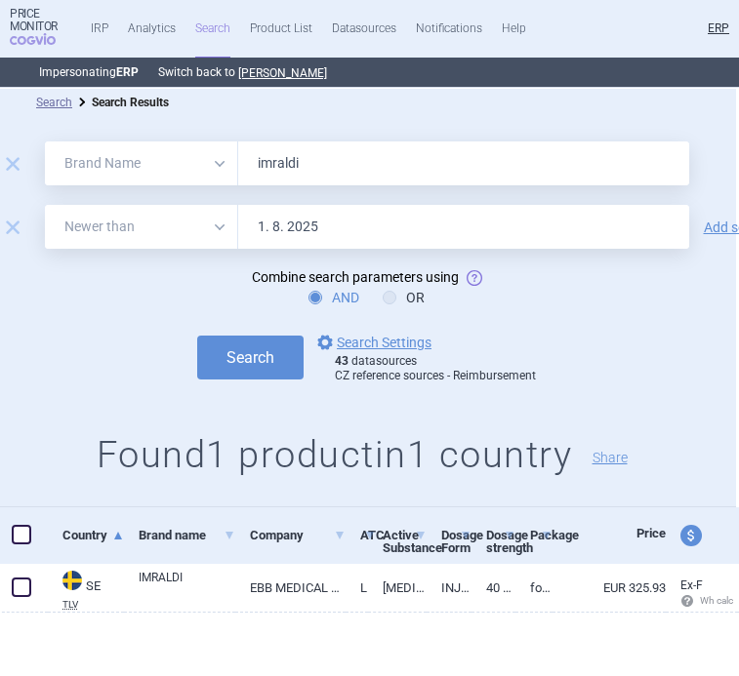
click at [293, 162] on input "imraldi" at bounding box center [463, 163] width 451 height 44
click at [197, 336] on button "Search" at bounding box center [250, 358] width 106 height 44
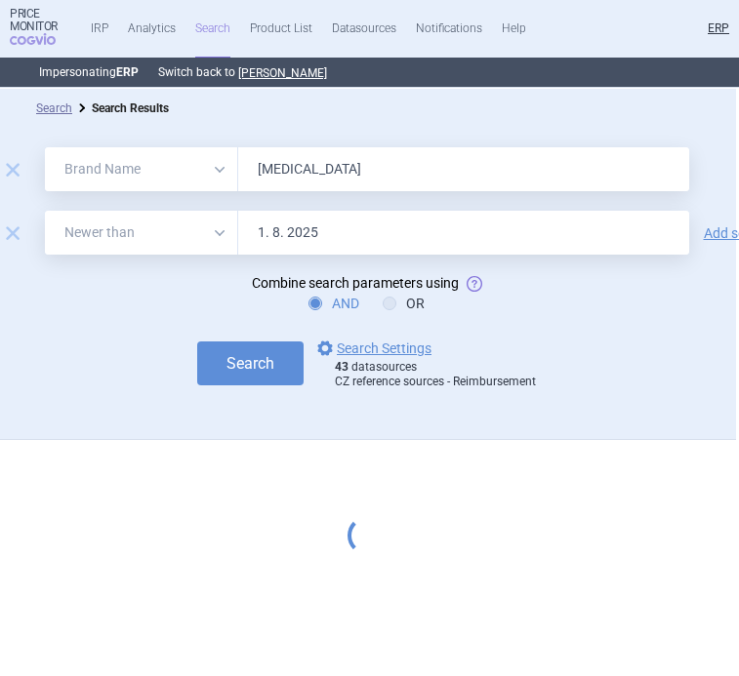
scroll to position [0, 3]
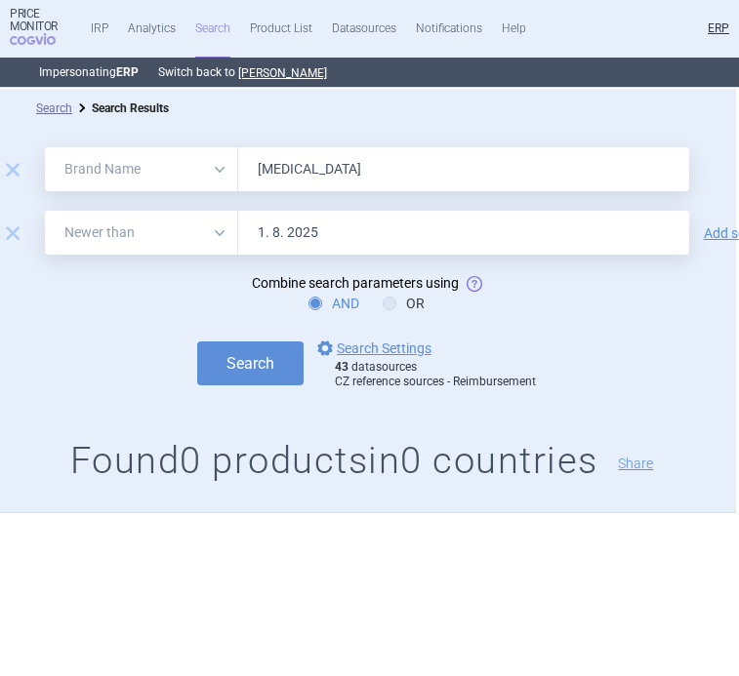
click at [328, 173] on input "remicade" at bounding box center [463, 169] width 451 height 44
type input "remsima"
click at [197, 341] on button "Search" at bounding box center [250, 363] width 106 height 44
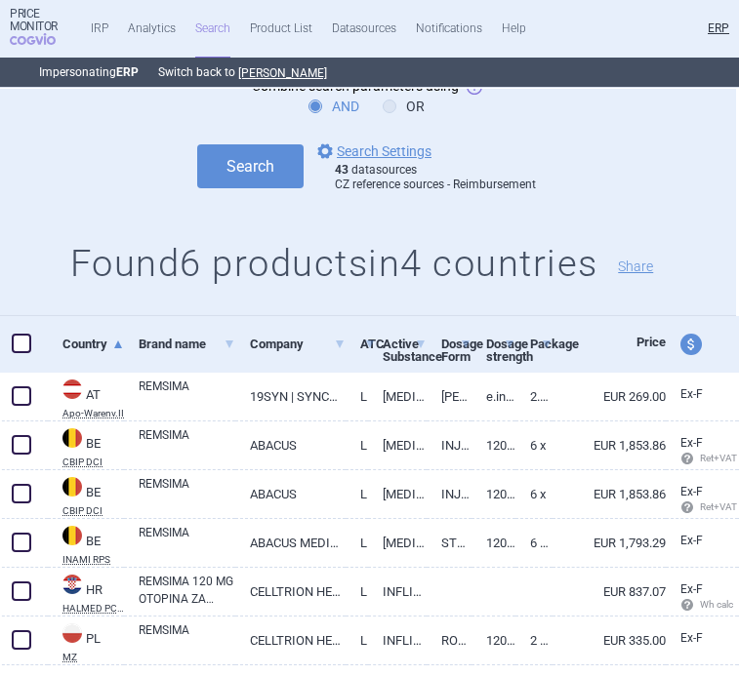
scroll to position [250, 3]
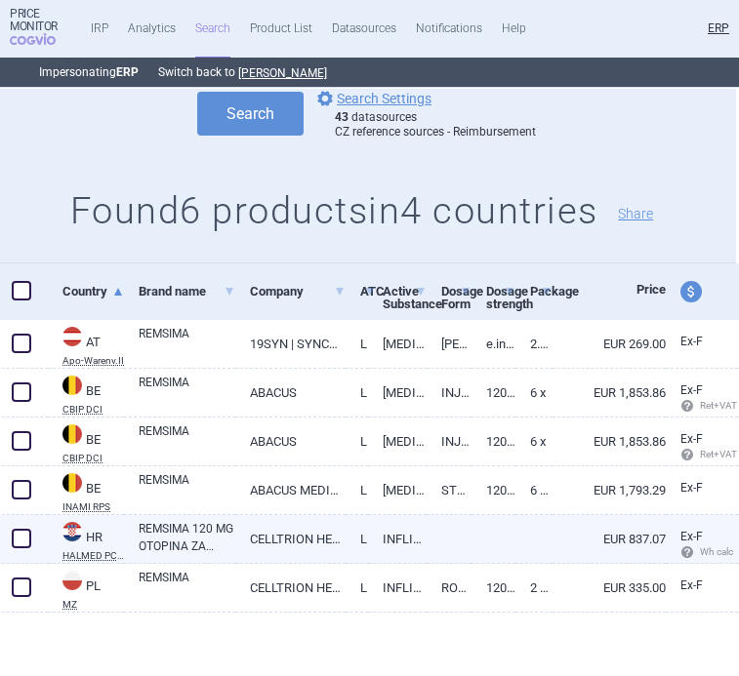
click at [199, 539] on link "REMSIMA 120 MG OTOPINA ZA INJEKCIJU U NAPUNJENOJ BRIZGALICI (PARALELNI PROMET),…" at bounding box center [187, 537] width 97 height 35
select select "EUR"
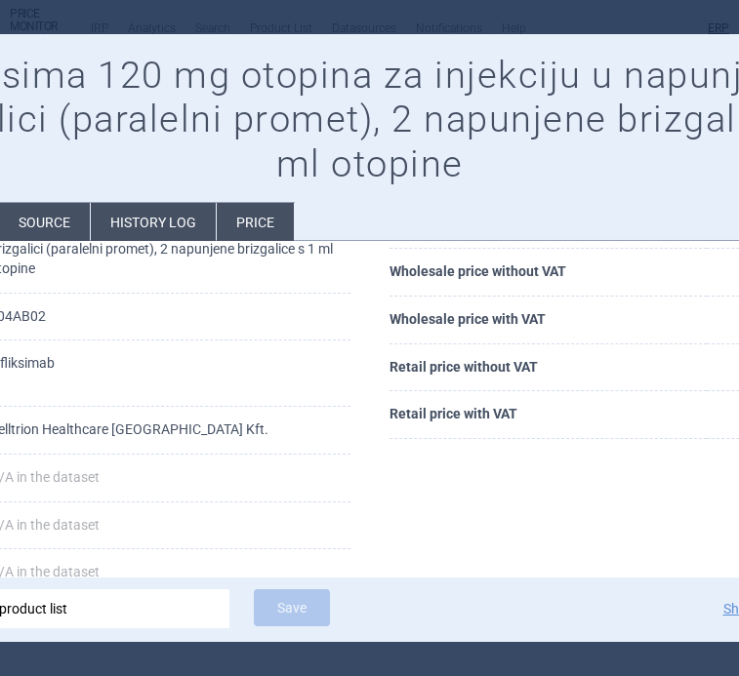
scroll to position [168, 0]
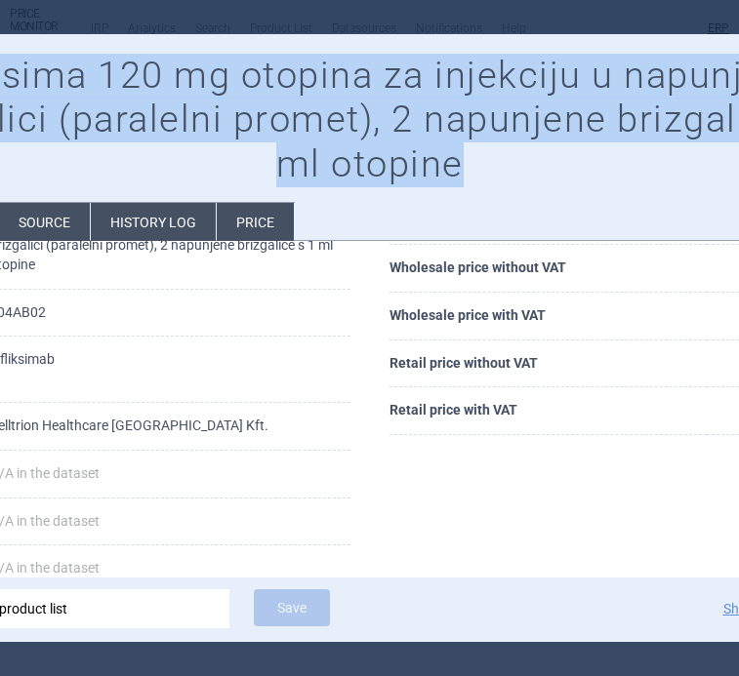
drag, startPoint x: 498, startPoint y: 166, endPoint x: -5, endPoint y: 79, distance: 509.9
click at [0, 79] on html "Price Monitor COGVIO IRP Analytics Search Product List Datasources Notification…" at bounding box center [369, 338] width 739 height 676
copy body "Search Search Results remove All Brand Name ATC Company Active Substance Countr…"
click at [305, 136] on h1 "Remsima 120 mg otopina za injekciju u napunjenoj brizgalici (paralelni promet),…" at bounding box center [370, 121] width 976 height 134
drag, startPoint x: 473, startPoint y: 155, endPoint x: 6, endPoint y: 64, distance: 476.1
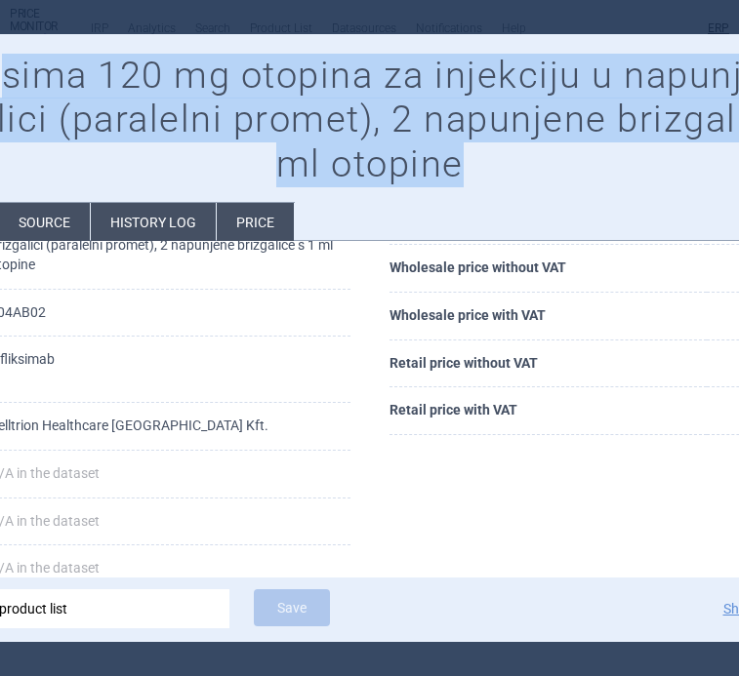
click at [6, 64] on h1 "Remsima 120 mg otopina za injekciju u napunjenoj brizgalici (paralelni promet),…" at bounding box center [370, 121] width 976 height 134
copy h1 "sima 120 mg otopina za injekciju u napunjenoj brizgalici (paralelni promet), 2 …"
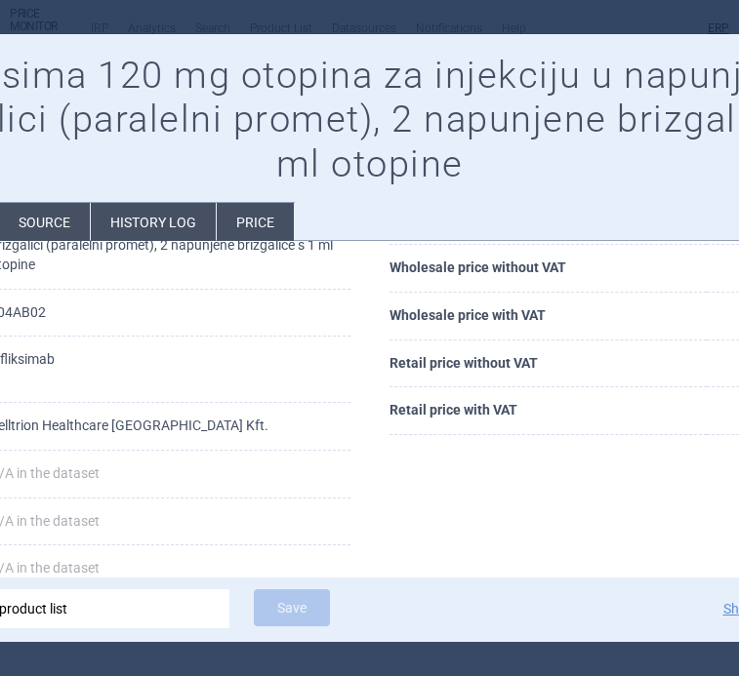
click at [230, 18] on div at bounding box center [369, 338] width 739 height 676
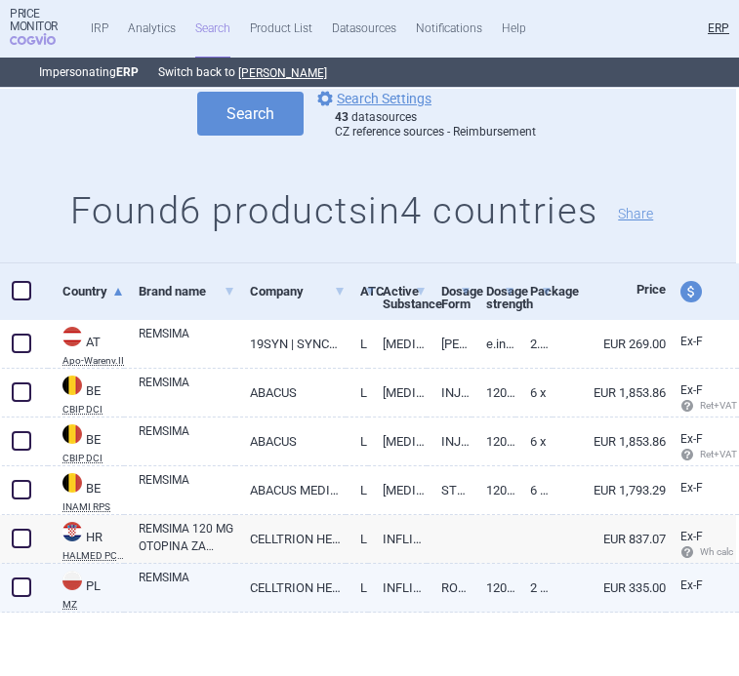
click at [185, 576] on link "REMSIMA" at bounding box center [187, 586] width 97 height 35
select select "EUR"
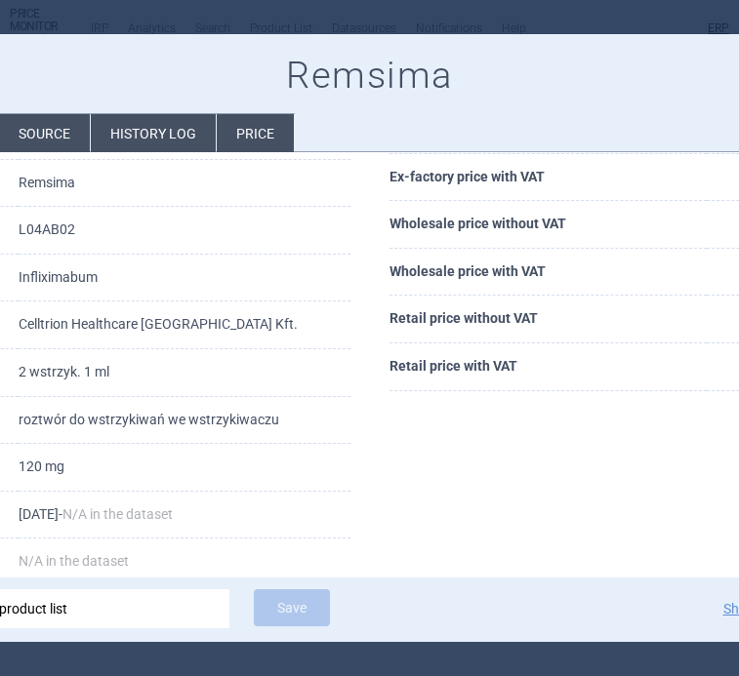
scroll to position [125, 0]
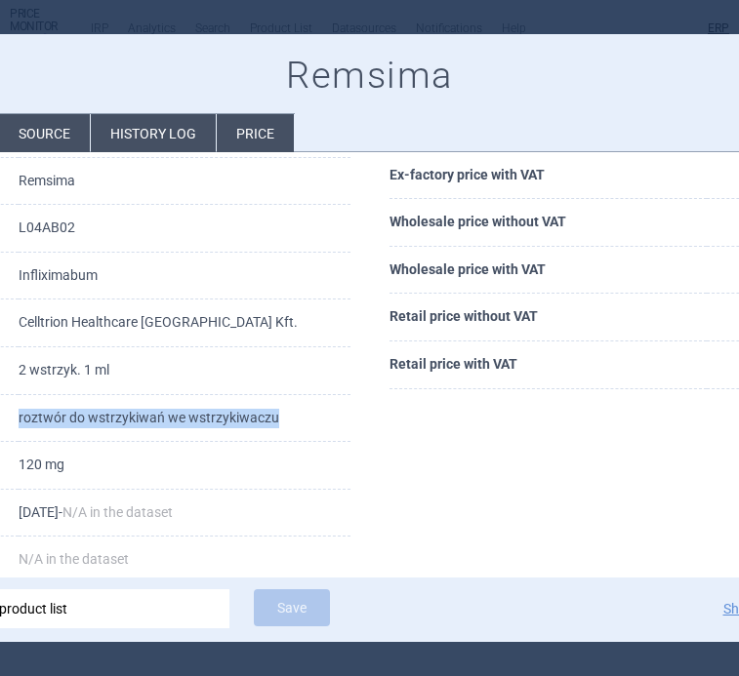
drag, startPoint x: 290, startPoint y: 416, endPoint x: 23, endPoint y: 416, distance: 266.4
click at [23, 416] on tr "Dosage form roztwór do wstrzykiwań we wstrzykiwaczu" at bounding box center [116, 419] width 468 height 48
copy tr "roztwór do wstrzykiwań we wstrzykiwaczu"
click at [145, 610] on div "Choose product list" at bounding box center [82, 608] width 265 height 39
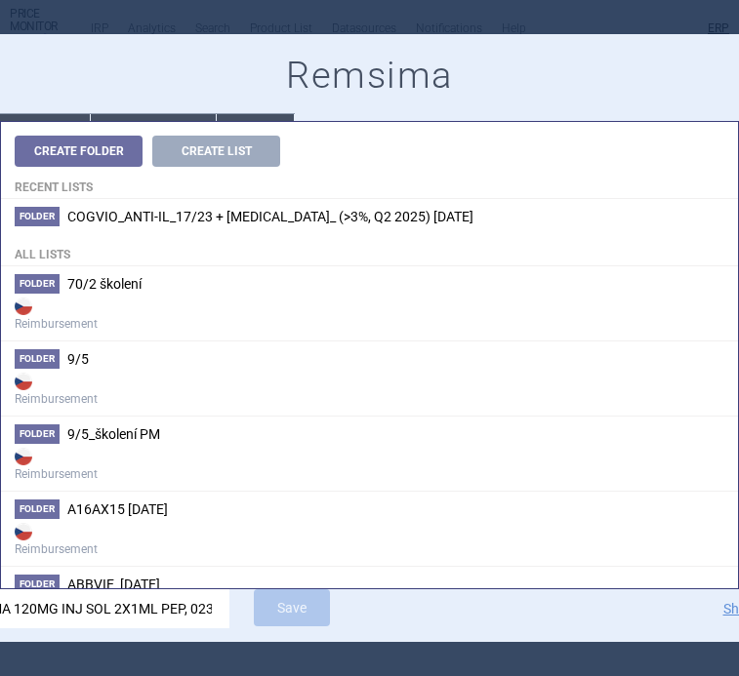
scroll to position [0, 32]
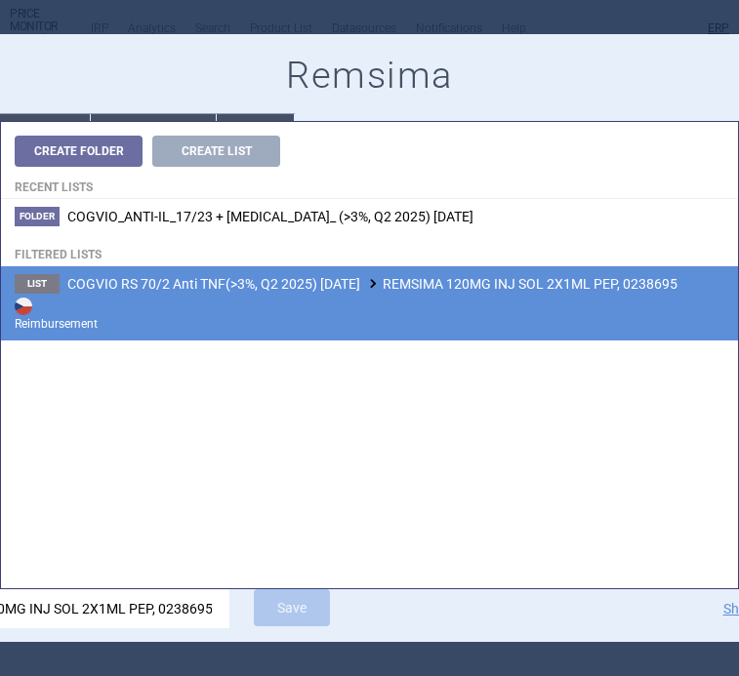
type input "REMSIMA 120MG INJ SOL 2X1ML PEP, 0238695"
click at [334, 290] on span "COGVIO RS 70/2 Anti TNF(>3%, Q2 2025) 5.9.2025 REMSIMA 120MG INJ SOL 2X1ML PEP,…" at bounding box center [372, 284] width 610 height 16
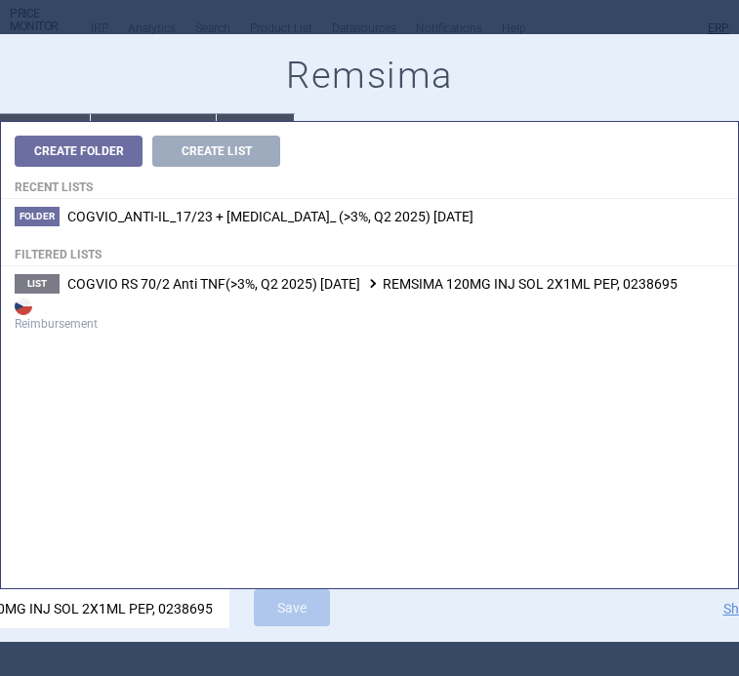
scroll to position [0, 0]
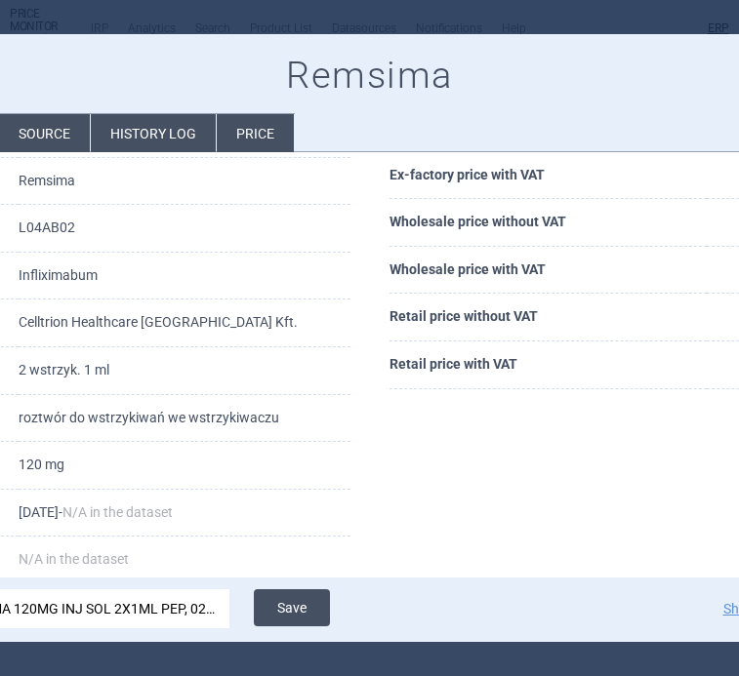
click at [312, 609] on button "Save" at bounding box center [292, 607] width 76 height 37
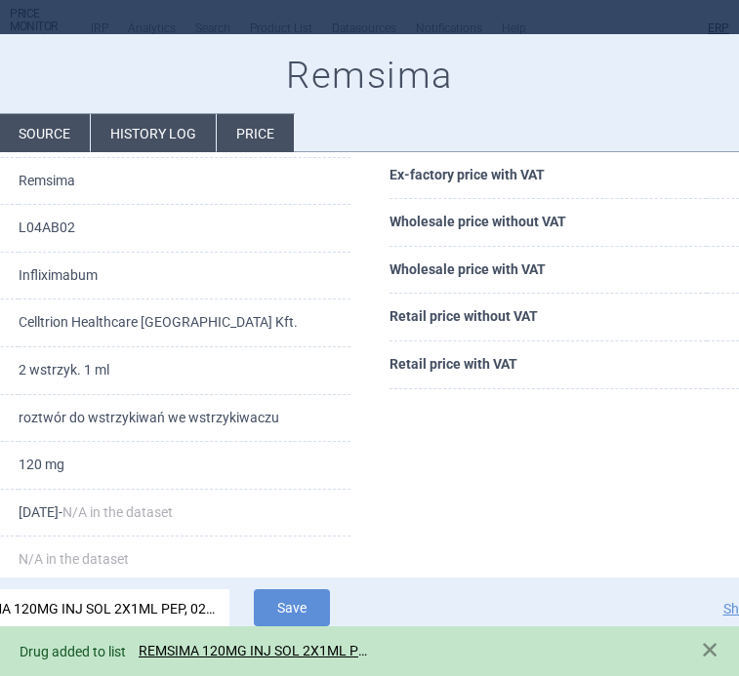
click at [156, 15] on div at bounding box center [369, 338] width 739 height 676
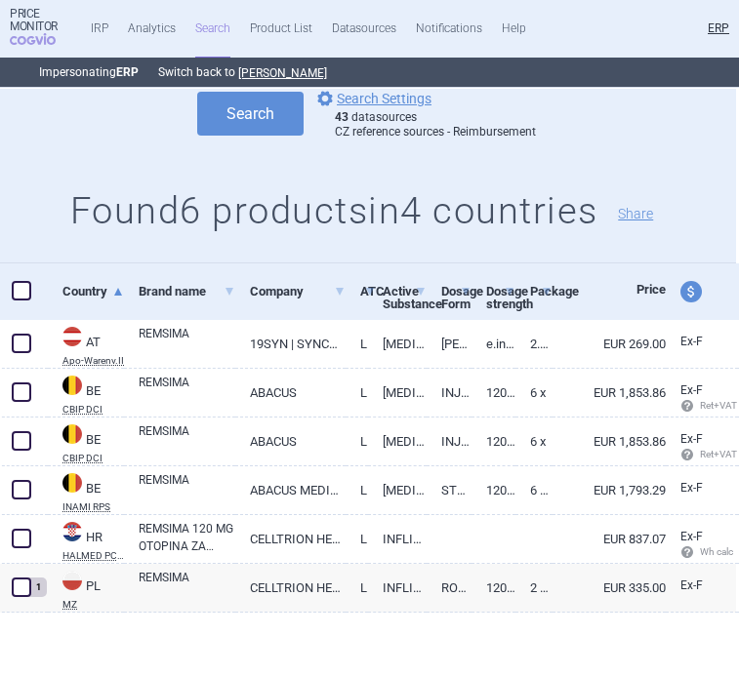
click at [373, 162] on div "remove All Brand Name ATC Company Active Substance Country Newer than remsima r…" at bounding box center [366, 70] width 739 height 385
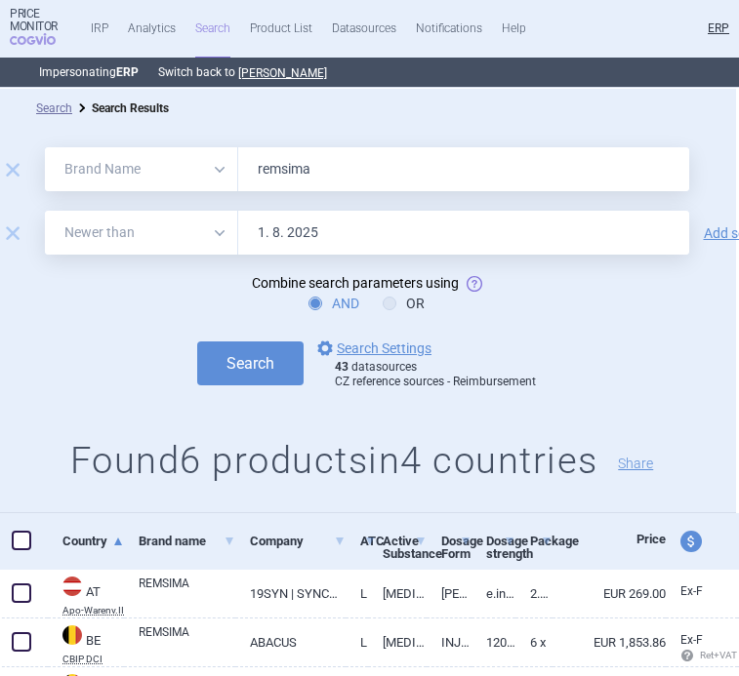
click at [334, 182] on input "remsima" at bounding box center [463, 169] width 451 height 44
click at [272, 377] on button "Search" at bounding box center [250, 363] width 106 height 44
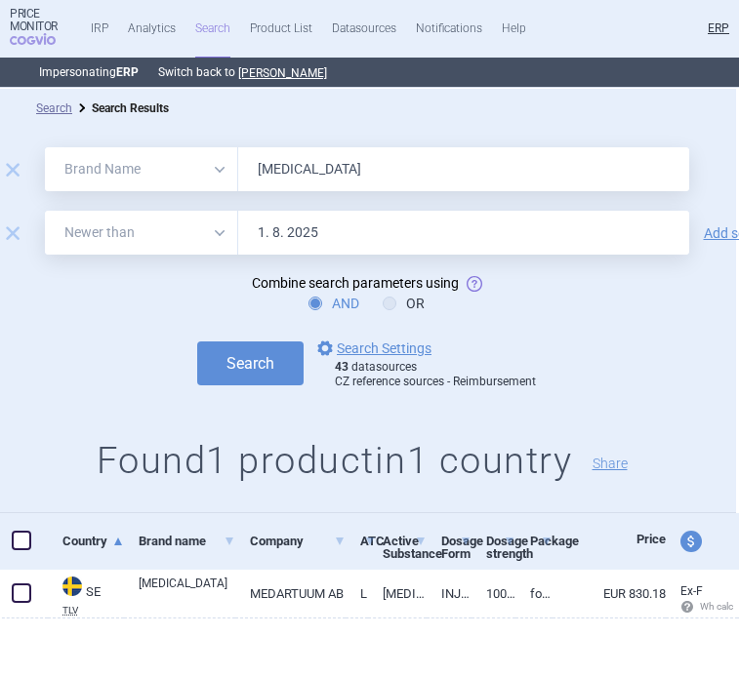
scroll to position [6, 3]
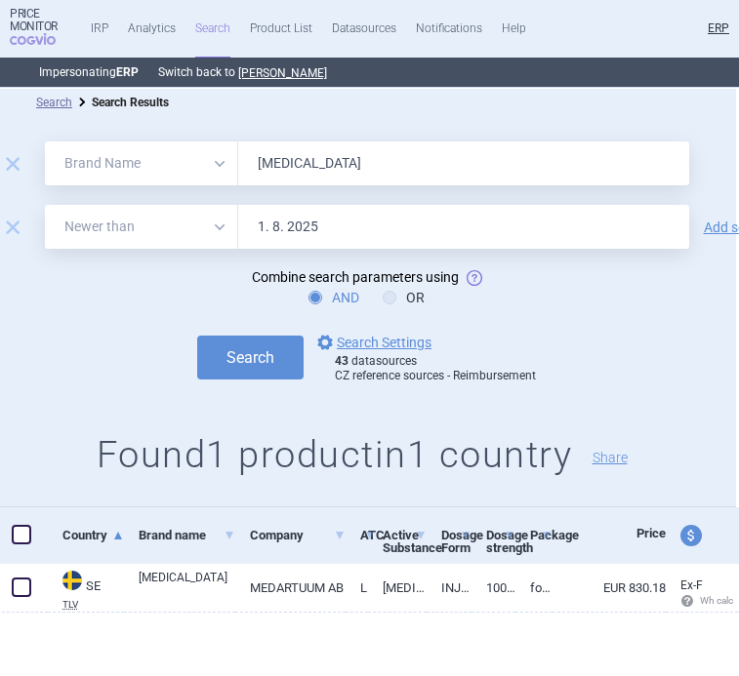
click at [277, 169] on input "SIMPONI" at bounding box center [463, 163] width 451 height 44
type input "yuflyma"
click at [197, 336] on button "Search" at bounding box center [250, 358] width 106 height 44
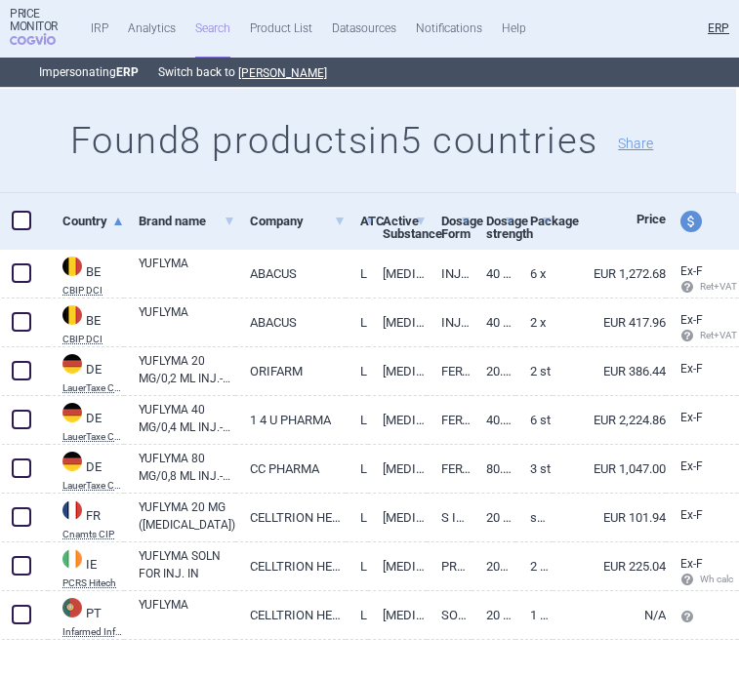
scroll to position [347, 3]
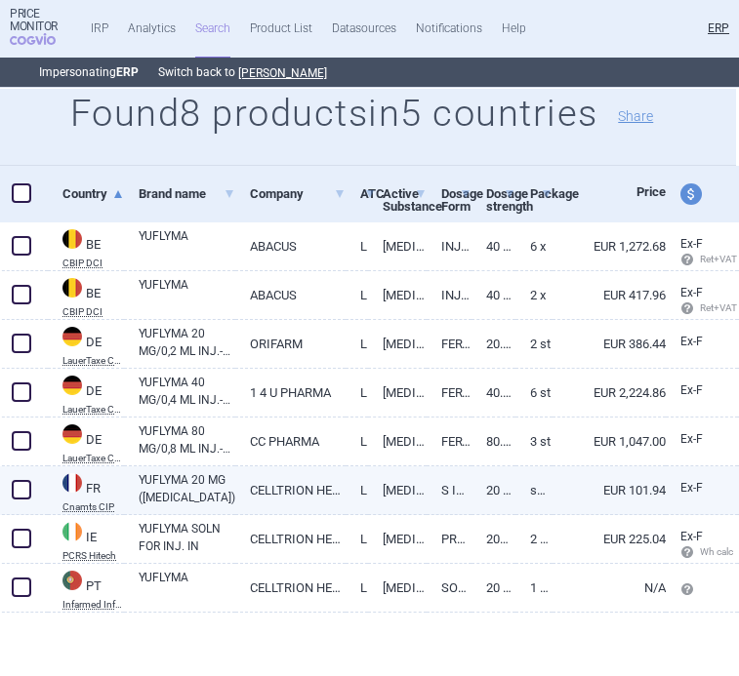
click at [180, 485] on link "YUFLYMA 20 MG (ADALIMUMAB)" at bounding box center [187, 488] width 97 height 35
select select "EUR"
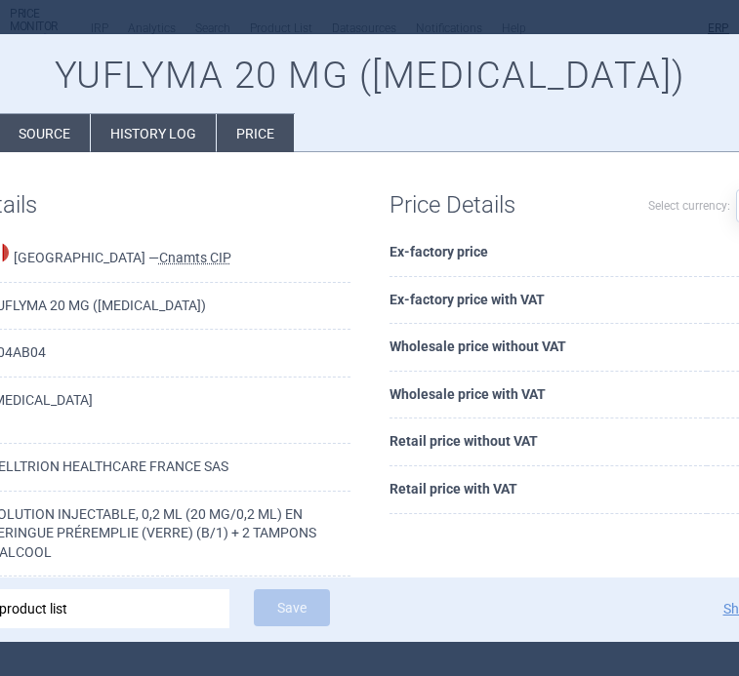
click at [253, 18] on div at bounding box center [369, 338] width 739 height 676
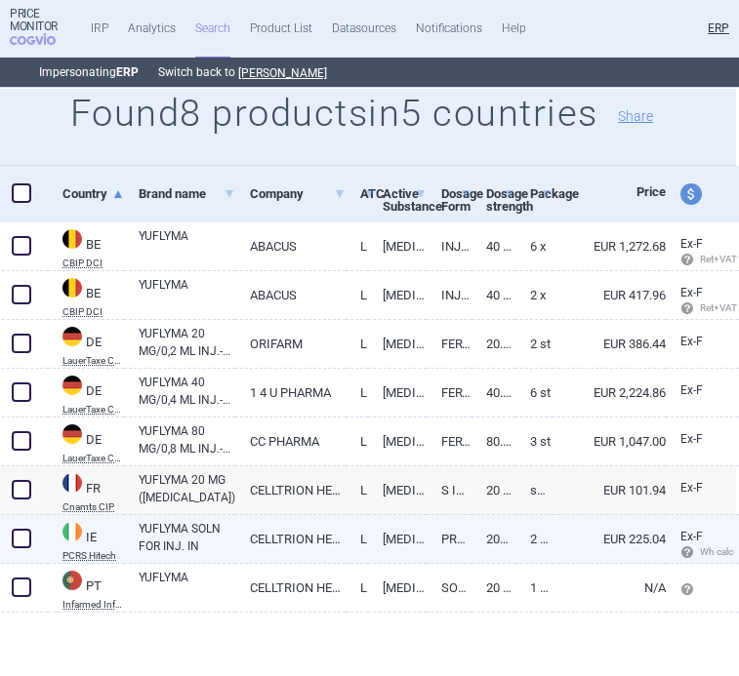
click at [178, 541] on link "YUFLYMA SOLN FOR INJ. IN" at bounding box center [187, 537] width 97 height 35
select select "EUR"
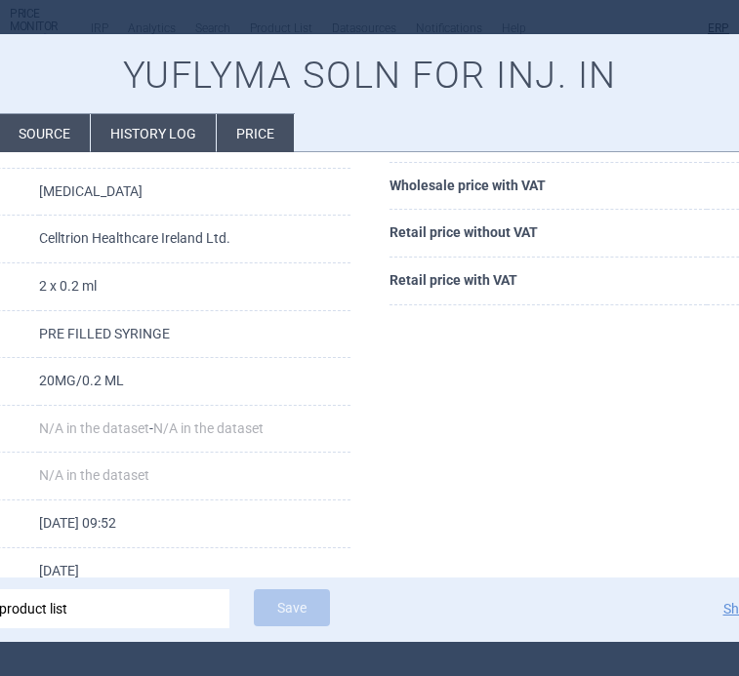
scroll to position [233, 0]
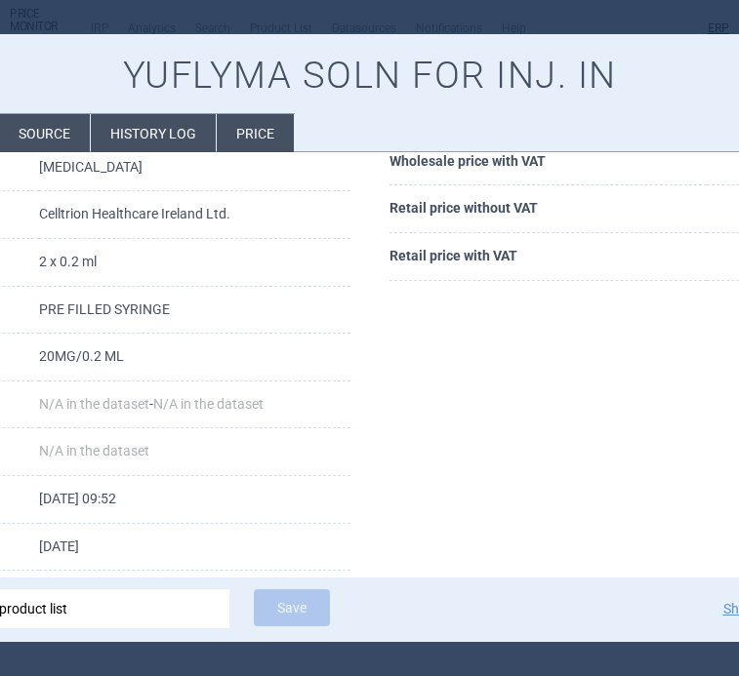
click at [312, 18] on div at bounding box center [369, 338] width 739 height 676
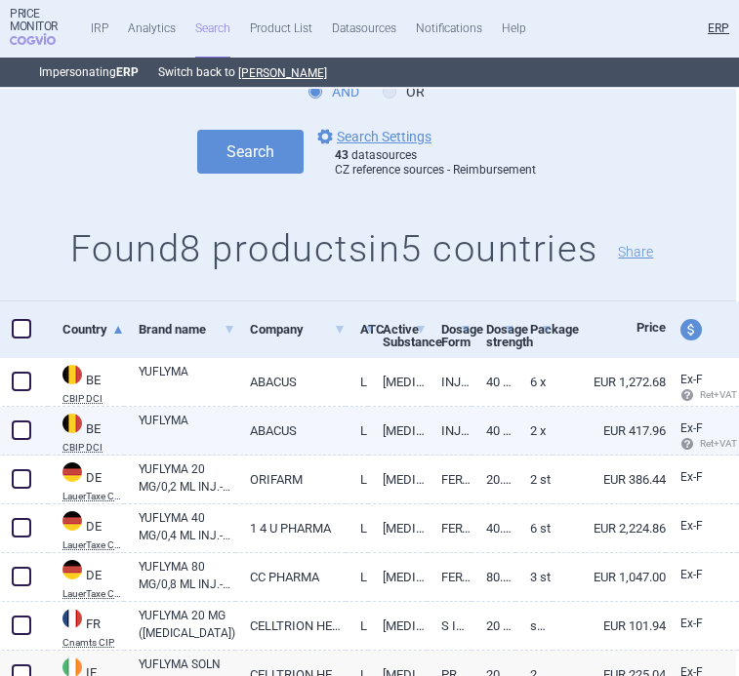
scroll to position [0, 3]
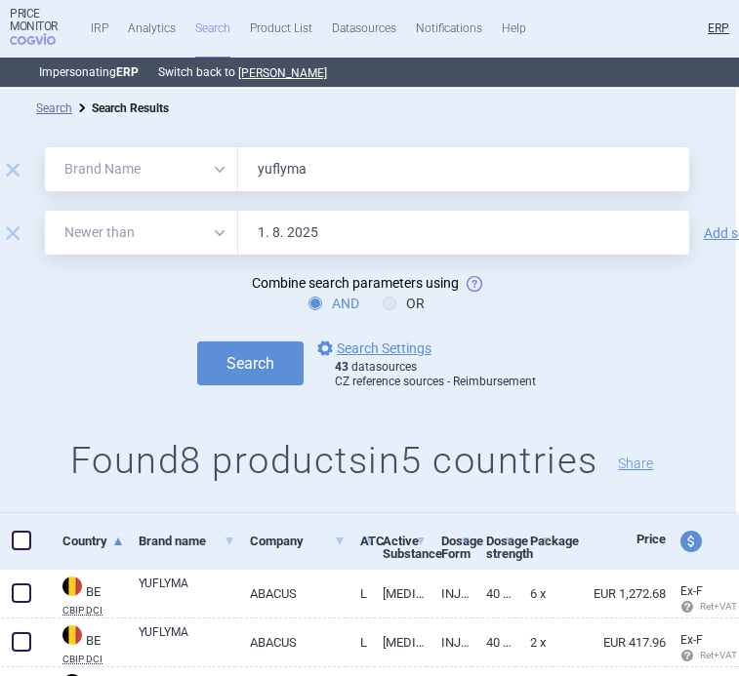
click at [305, 172] on input "yuflyma" at bounding box center [463, 169] width 451 height 44
type input "ZESSLY"
click at [261, 353] on button "Search" at bounding box center [250, 363] width 106 height 44
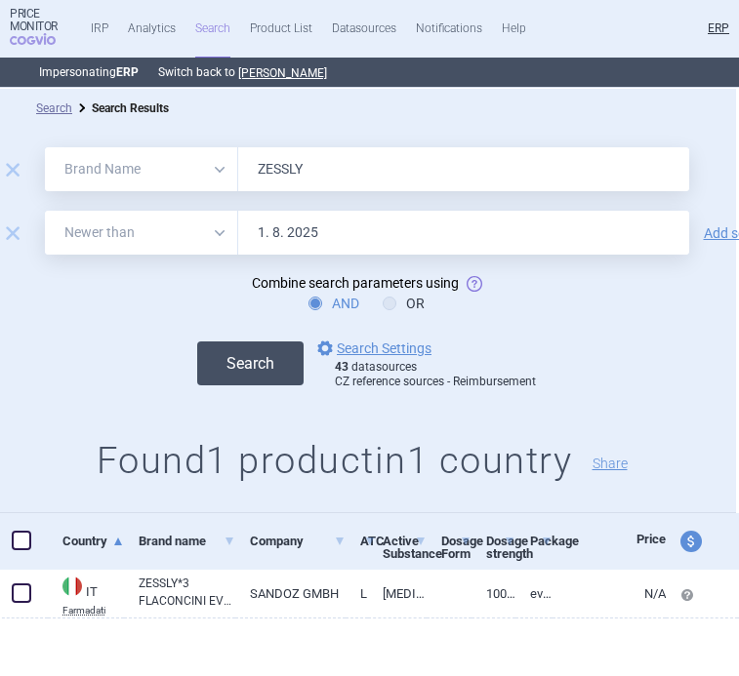
scroll to position [6, 3]
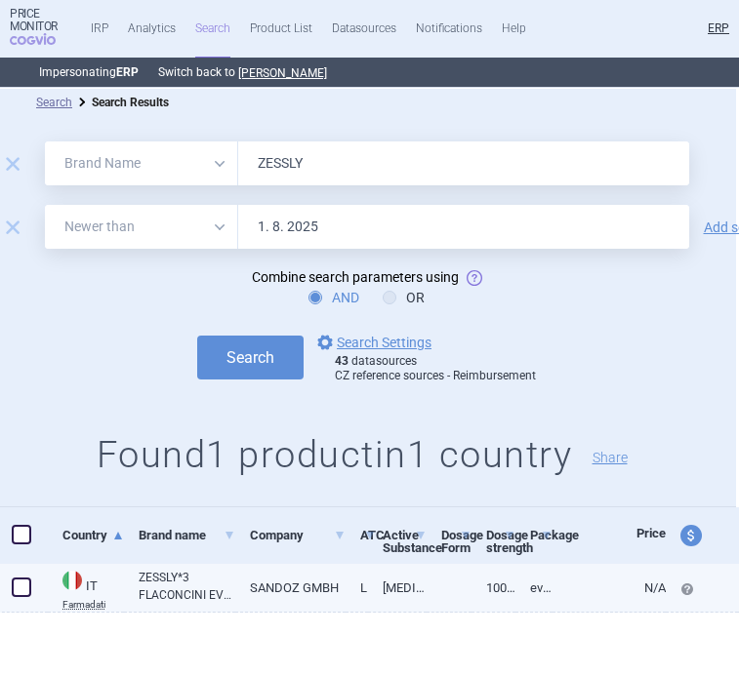
click at [204, 585] on link "ZESSLY*3 FLACONCINI EV 100 MG" at bounding box center [187, 586] width 97 height 35
select select "EUR"
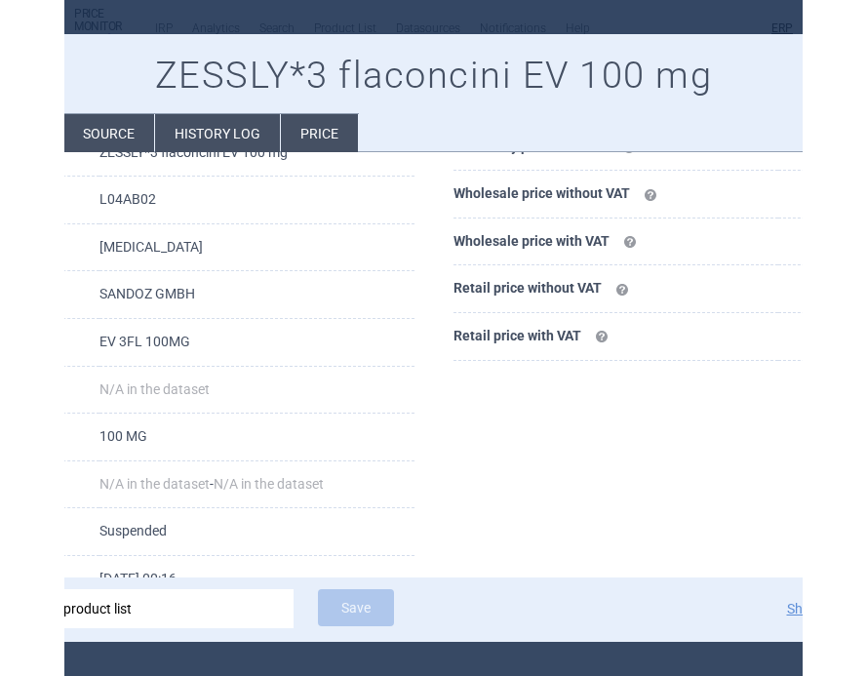
scroll to position [155, 0]
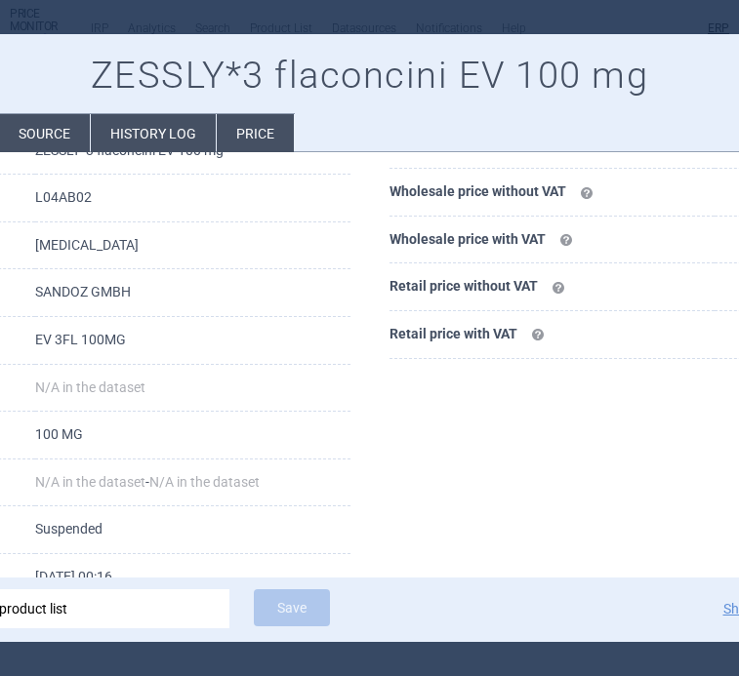
click at [330, 22] on div at bounding box center [369, 338] width 739 height 676
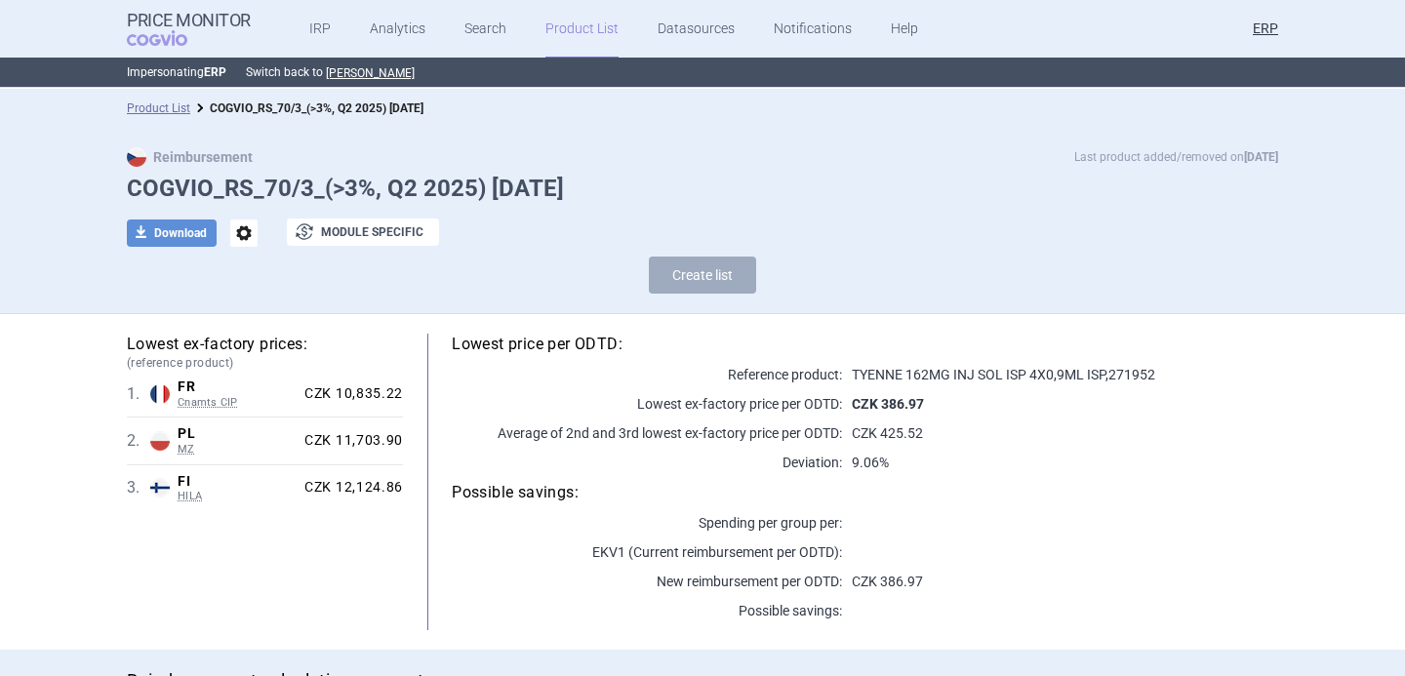
click at [248, 242] on span "options" at bounding box center [243, 233] width 27 height 27
click at [251, 318] on button "Rename" at bounding box center [243, 313] width 62 height 28
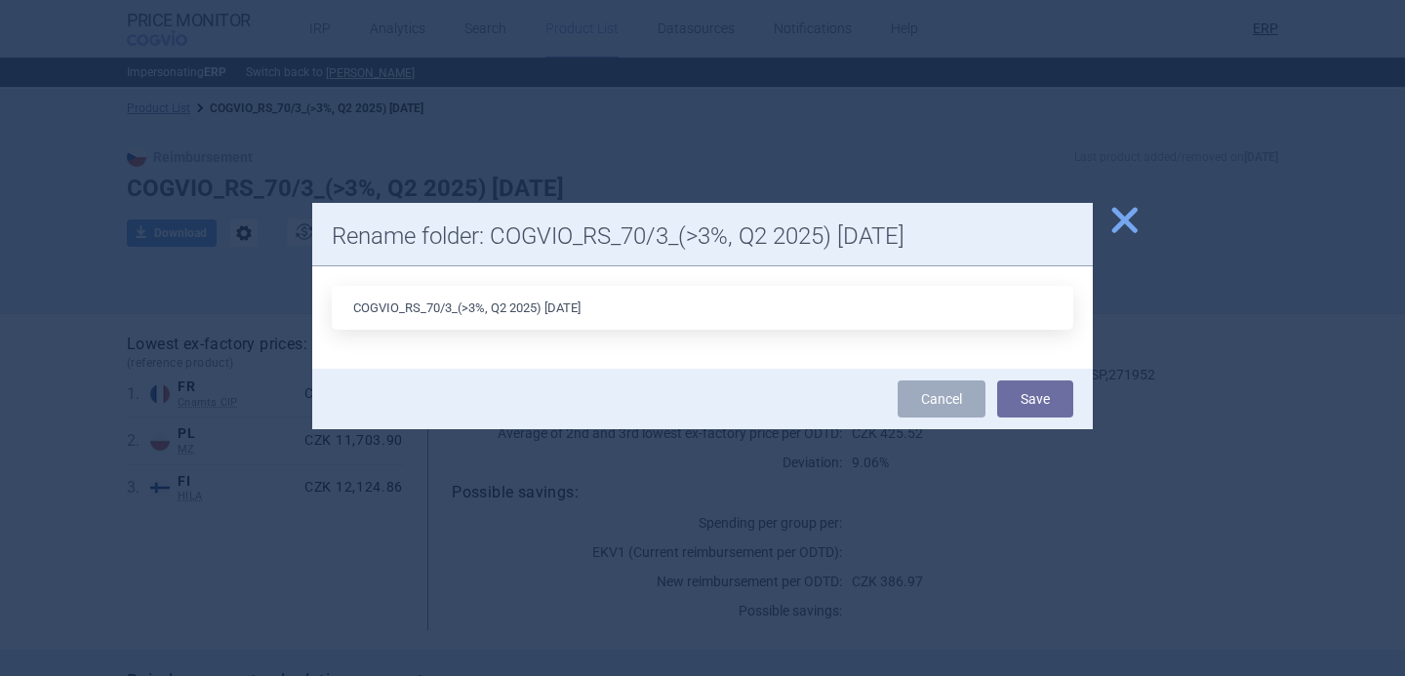
click at [563, 305] on input "COGVIO_RS_70/3_(>3%, Q2 2025) [DATE]" at bounding box center [703, 308] width 742 height 44
type input "COGVIO_RS_70/3_(>3%, Q2 2025) 9.10.2025"
click at [1041, 401] on button "Save" at bounding box center [1035, 399] width 76 height 37
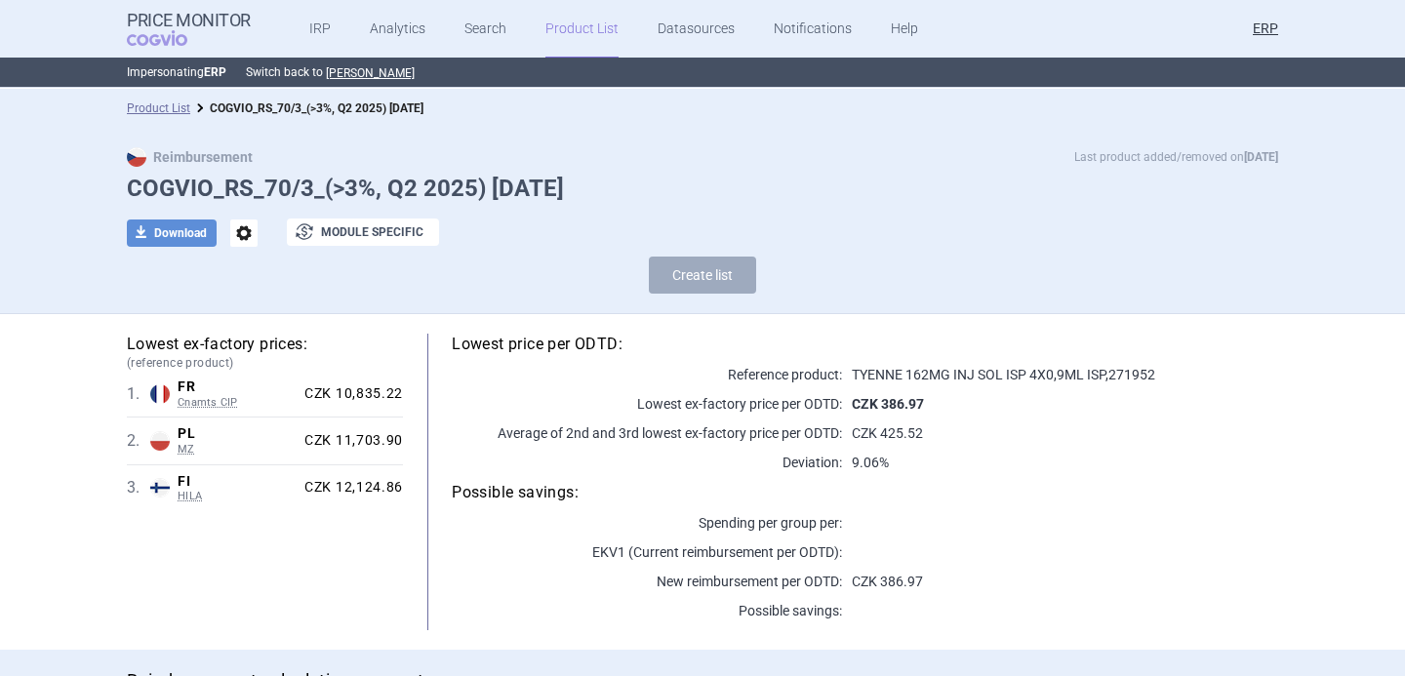
click at [166, 120] on div "Product List COGVIO_RS_70/3_(>3%, Q2 2025) 9.10.2025" at bounding box center [702, 108] width 1405 height 39
click at [166, 109] on link "Product List" at bounding box center [158, 108] width 63 height 14
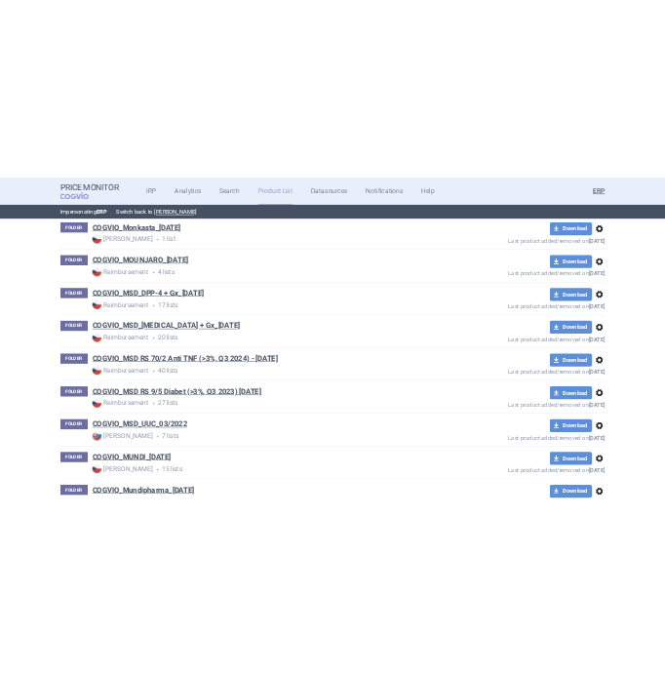
scroll to position [50626, 0]
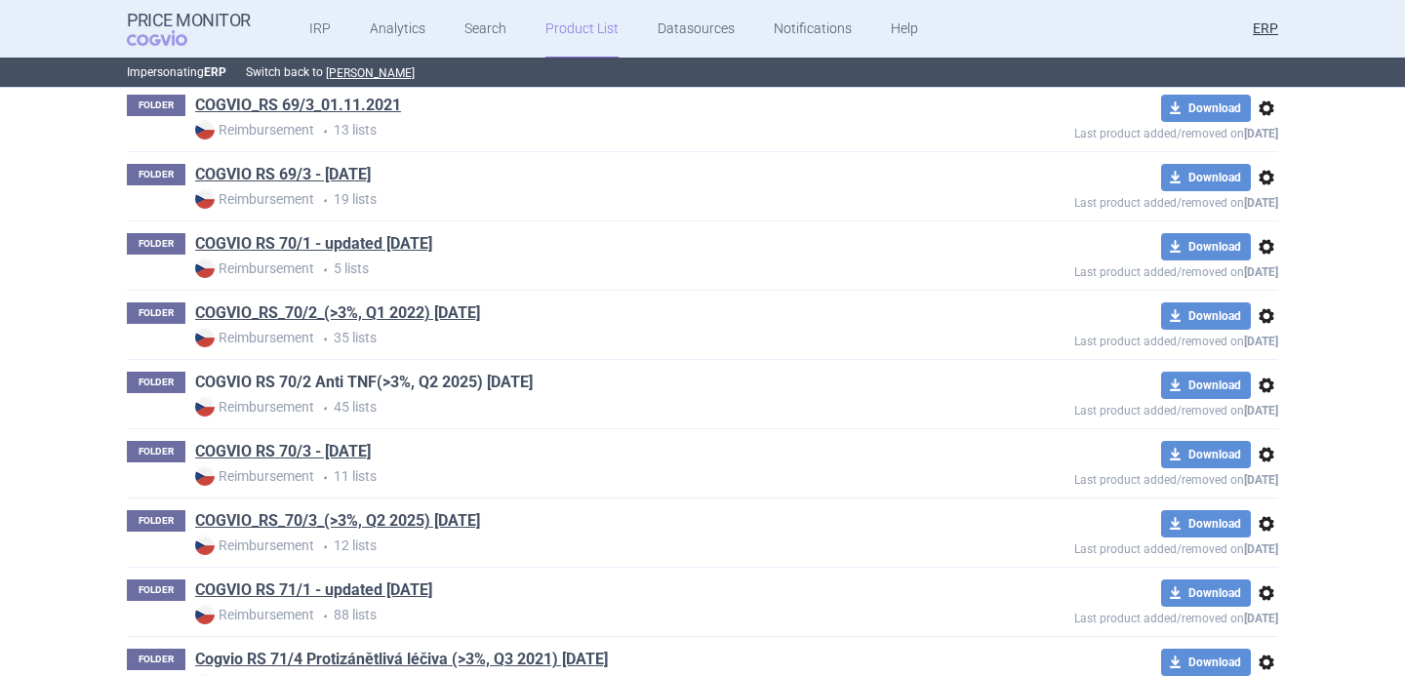
click at [483, 379] on link "COGVIO RS 70/2 Anti TNF(>3%, Q2 2025) 5.9.2025" at bounding box center [364, 382] width 338 height 21
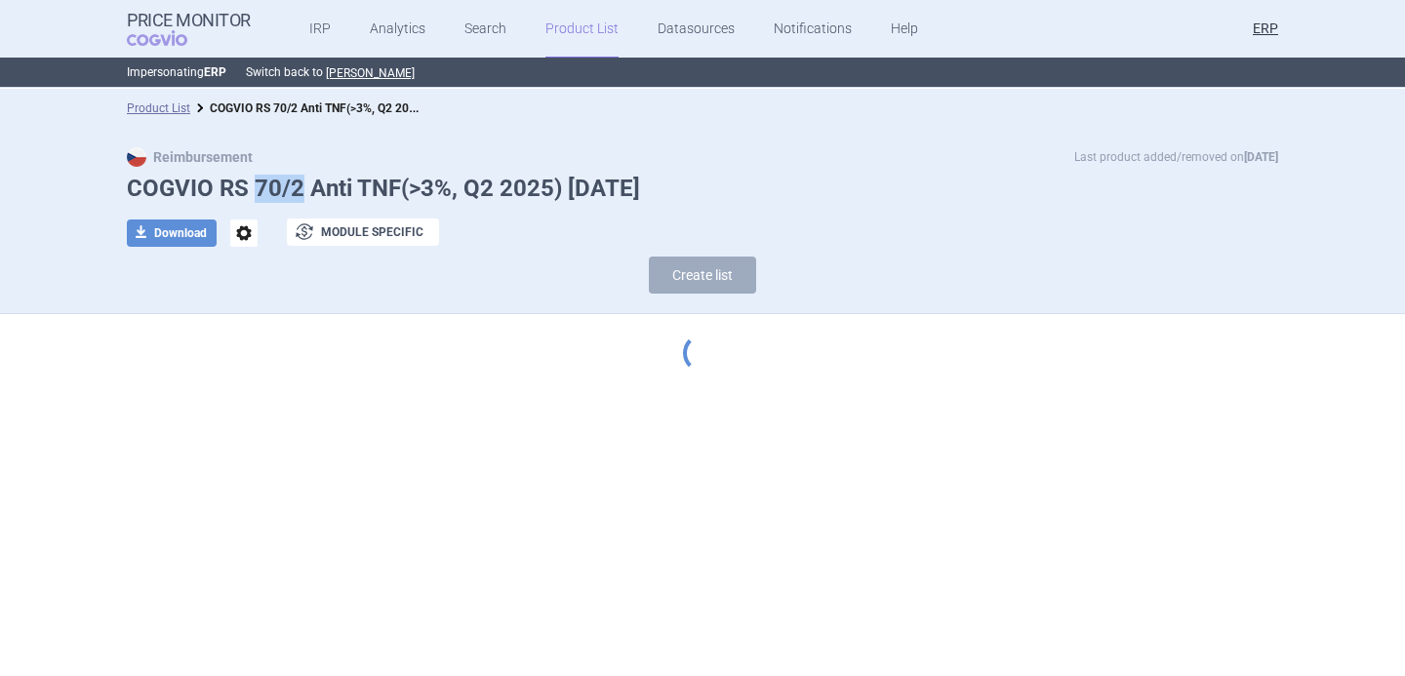
drag, startPoint x: 254, startPoint y: 189, endPoint x: 301, endPoint y: 190, distance: 47.8
click at [301, 190] on h1 "COGVIO RS 70/2 Anti TNF(>3%, Q2 2025) [DATE]" at bounding box center [702, 189] width 1151 height 28
copy h1 "70/2"
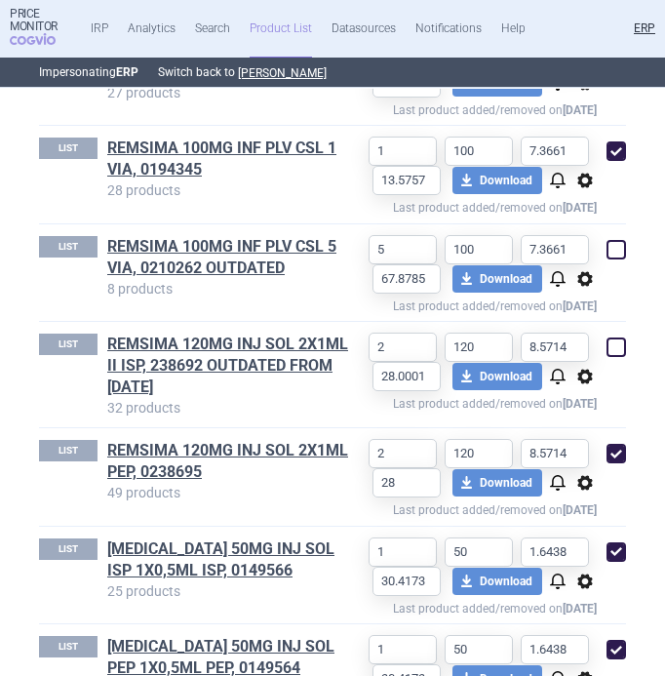
scroll to position [4506, 0]
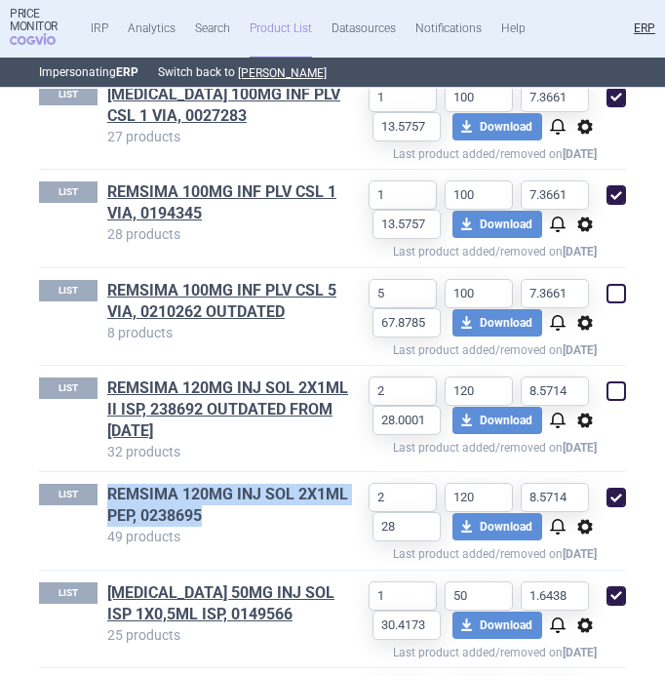
drag, startPoint x: 100, startPoint y: 474, endPoint x: 204, endPoint y: 492, distance: 104.9
click at [204, 492] on div "LIST REMSIMA 120MG INJ SOL 2X1ML PEP, 0238695 49 products" at bounding box center [194, 516] width 311 height 64
copy link "REMSIMA 120MG INJ SOL 2X1ML PEP, 0238695"
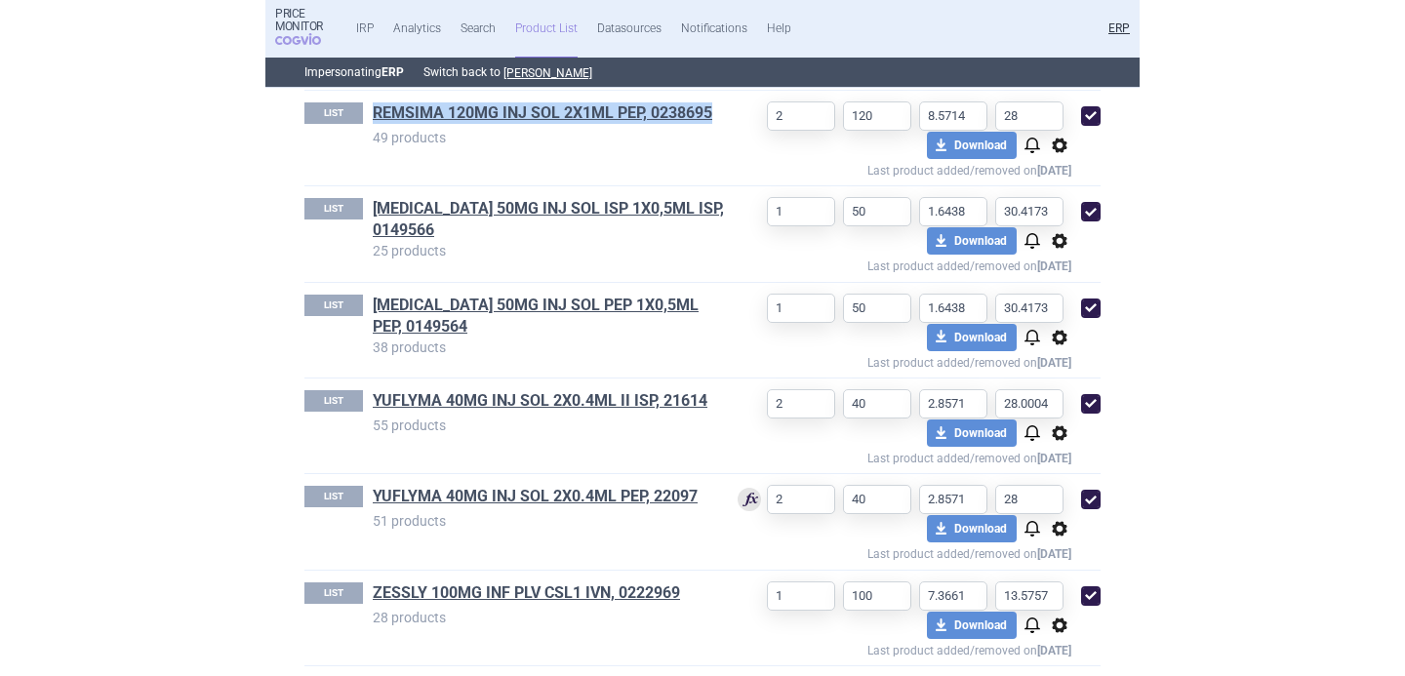
scroll to position [3289, 0]
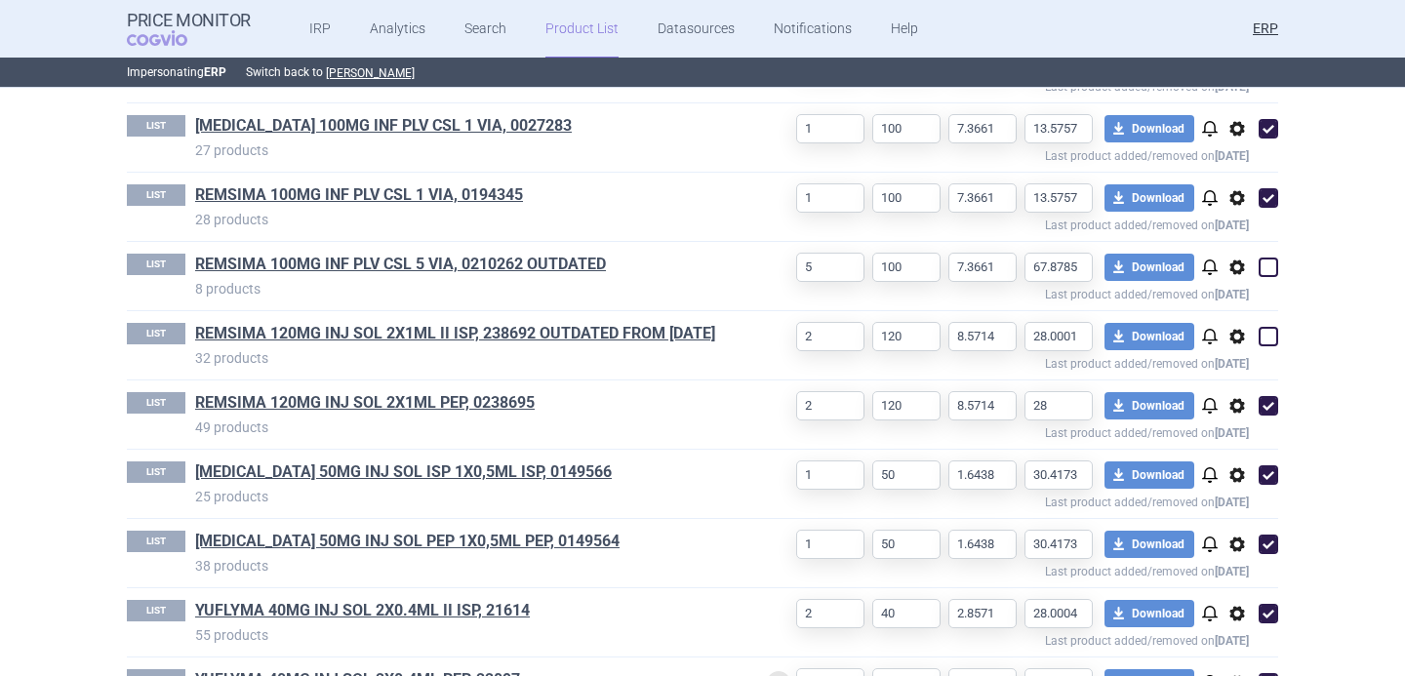
click at [715, 461] on div "LIST SIMPONI 50MG INJ SOL ISP 1X0,5ML ISP, 0149566 25 products" at bounding box center [432, 484] width 610 height 47
click at [29, 559] on section "Product List COGVIO RS 70/2 Anti TNF(>3%, Q2 2025) 5.9.2025 Reimbursement Last …" at bounding box center [702, 382] width 1405 height 587
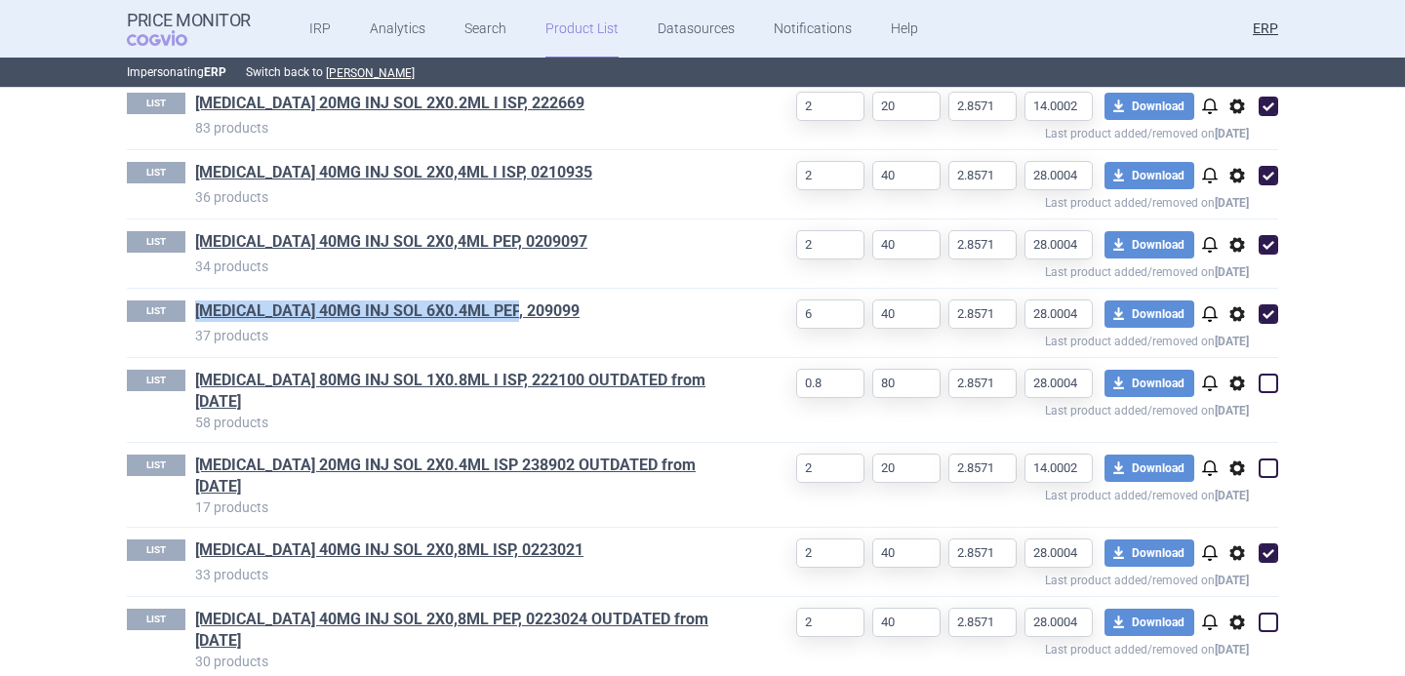
scroll to position [2648, 0]
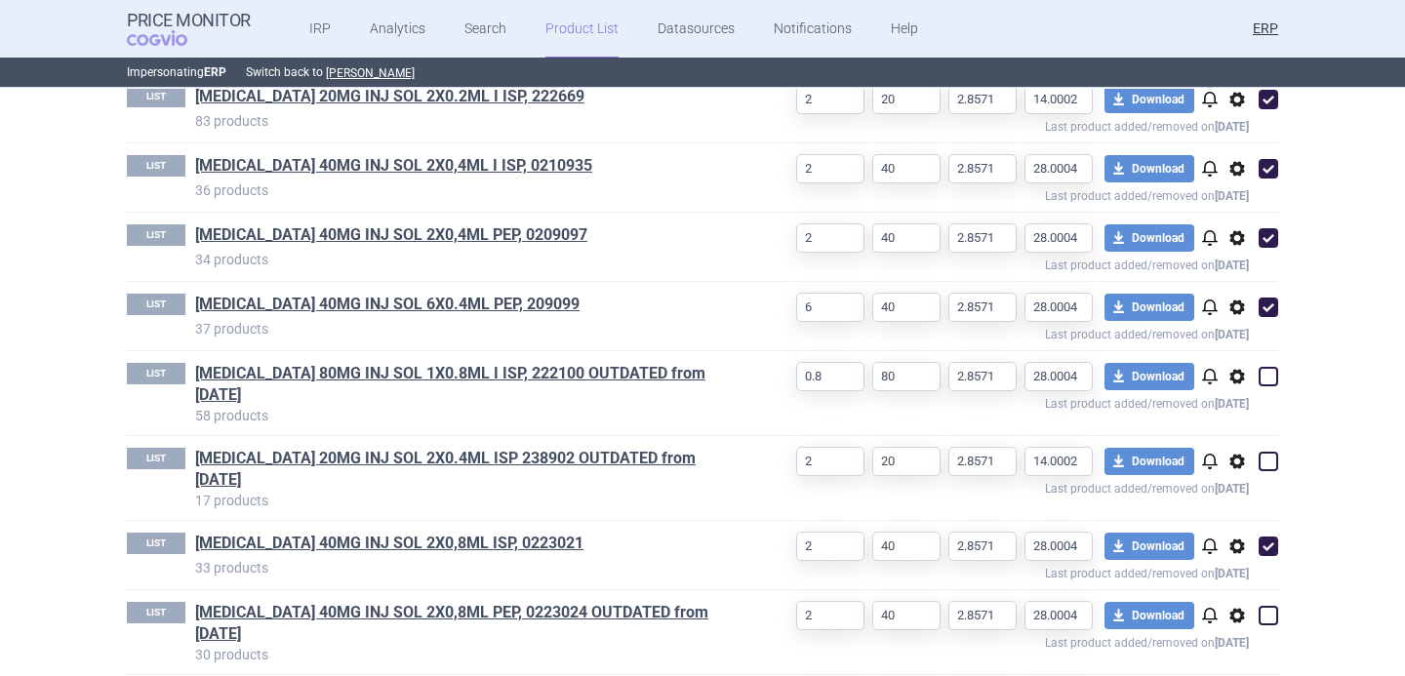
click at [58, 403] on section "Product List COGVIO RS 70/2 Anti TNF(>3%, Q2 2025) 5.9.2025 Reimbursement Last …" at bounding box center [702, 382] width 1405 height 587
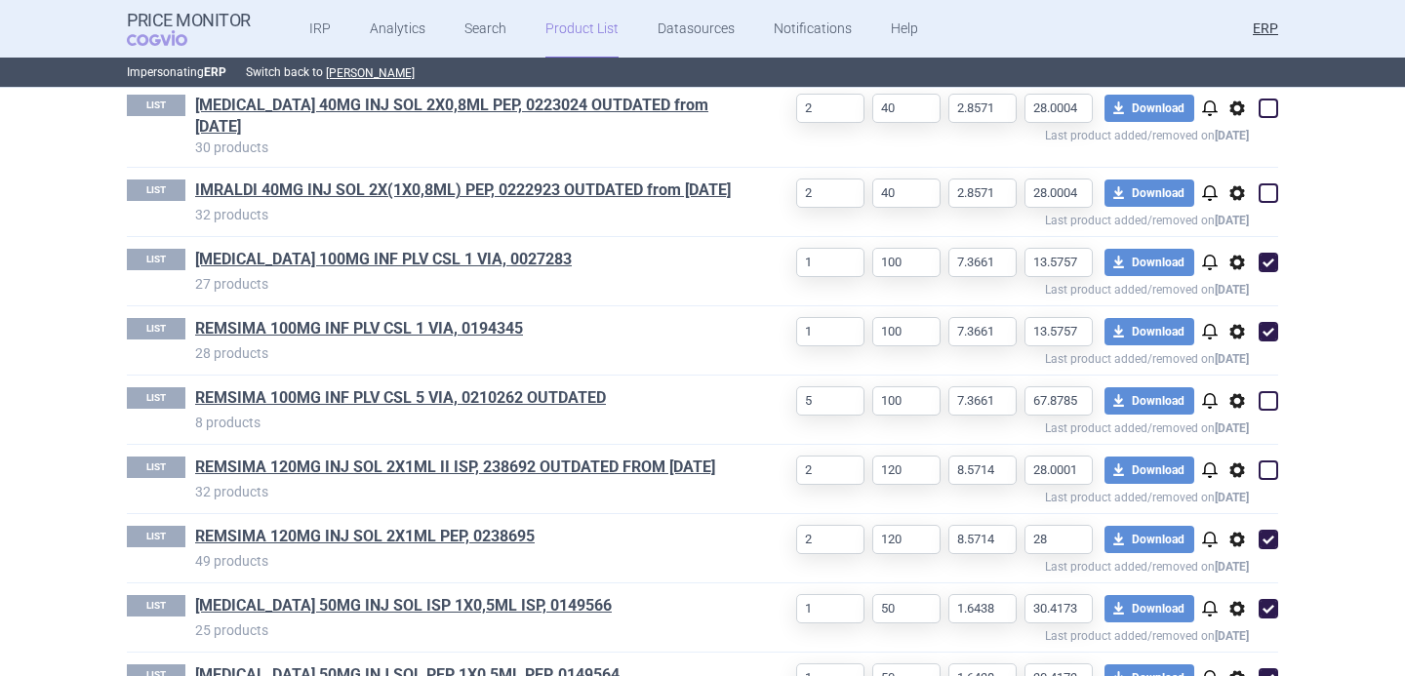
scroll to position [3289, 0]
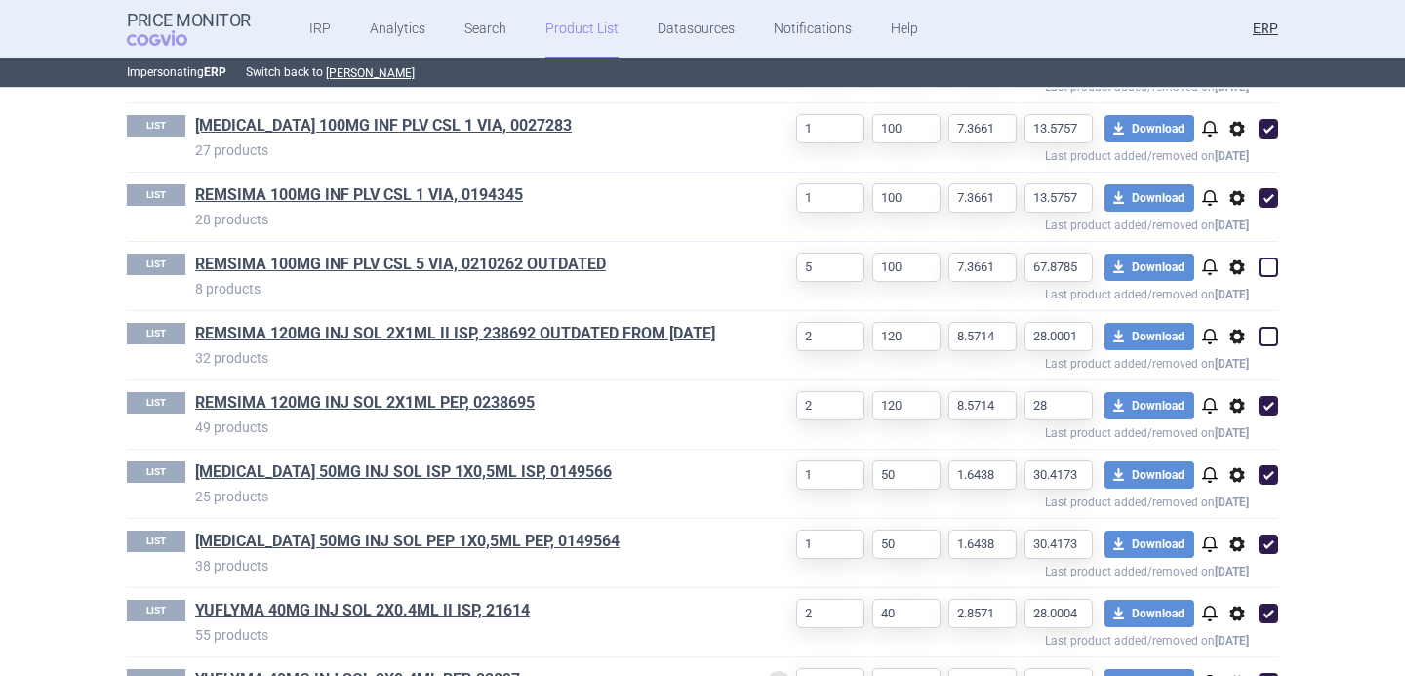
click at [58, 403] on section "Product List COGVIO RS 70/2 Anti TNF(>3%, Q2 2025) 5.9.2025 Reimbursement Last …" at bounding box center [702, 382] width 1405 height 587
click at [615, 418] on p "49 products" at bounding box center [465, 428] width 541 height 20
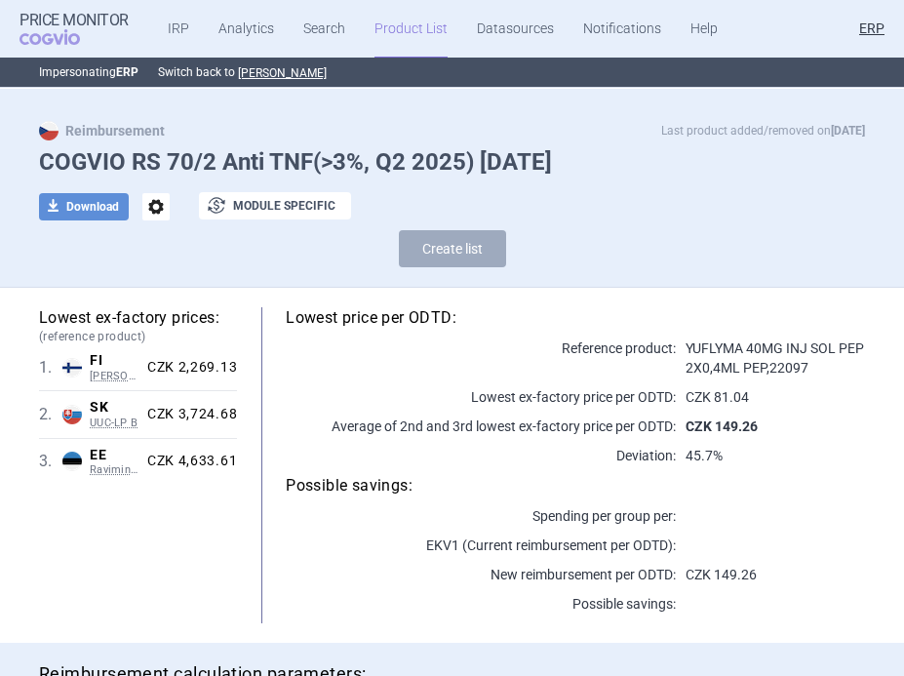
scroll to position [0, 0]
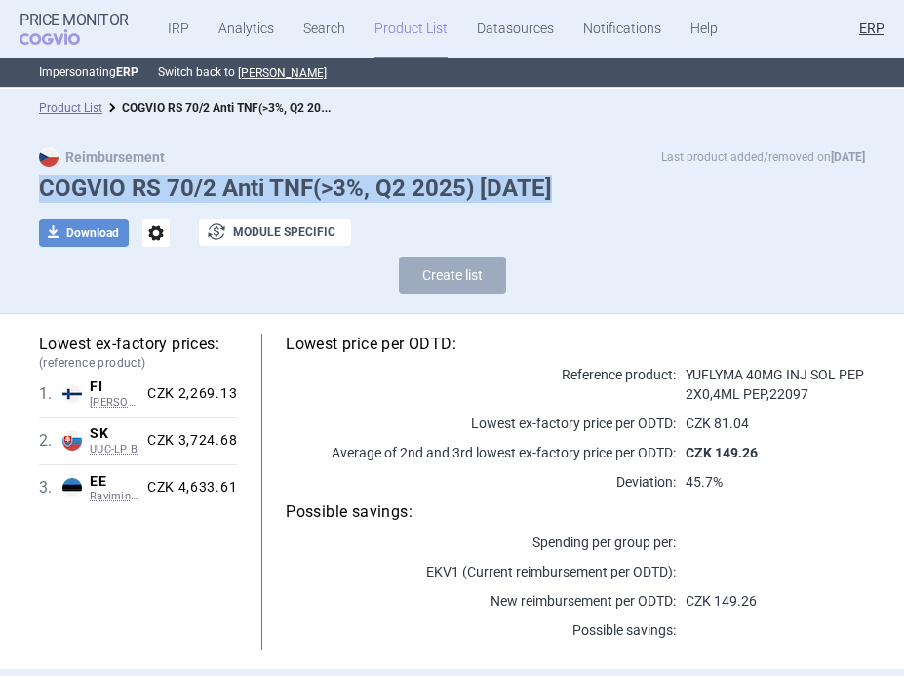
drag, startPoint x: 39, startPoint y: 187, endPoint x: 585, endPoint y: 201, distance: 546.5
click at [585, 201] on h1 "COGVIO RS 70/2 Anti TNF(>3%, Q2 2025) [DATE]" at bounding box center [452, 189] width 826 height 28
copy h1 "COGVIO RS 70/2 Anti TNF(>3%, Q2 2025) [DATE]"
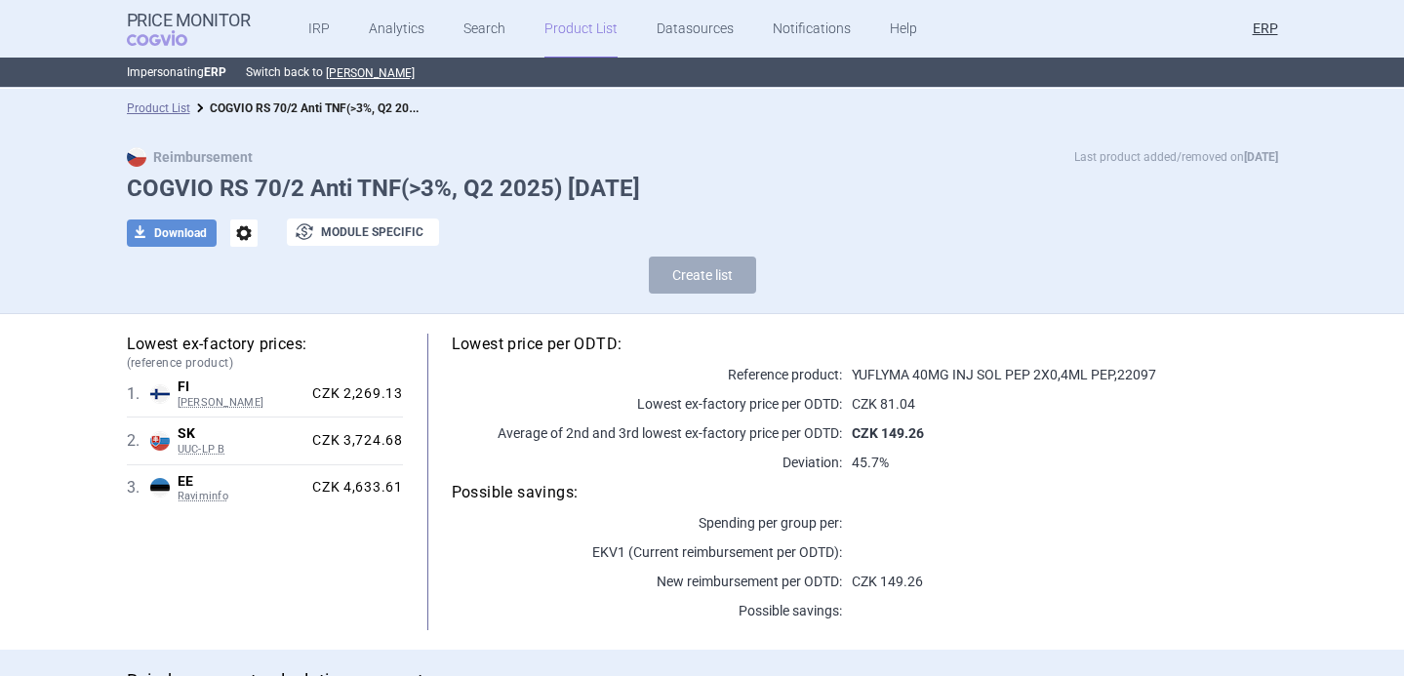
click at [242, 234] on span "options" at bounding box center [243, 233] width 27 height 27
click at [257, 307] on button "Rename" at bounding box center [243, 313] width 62 height 28
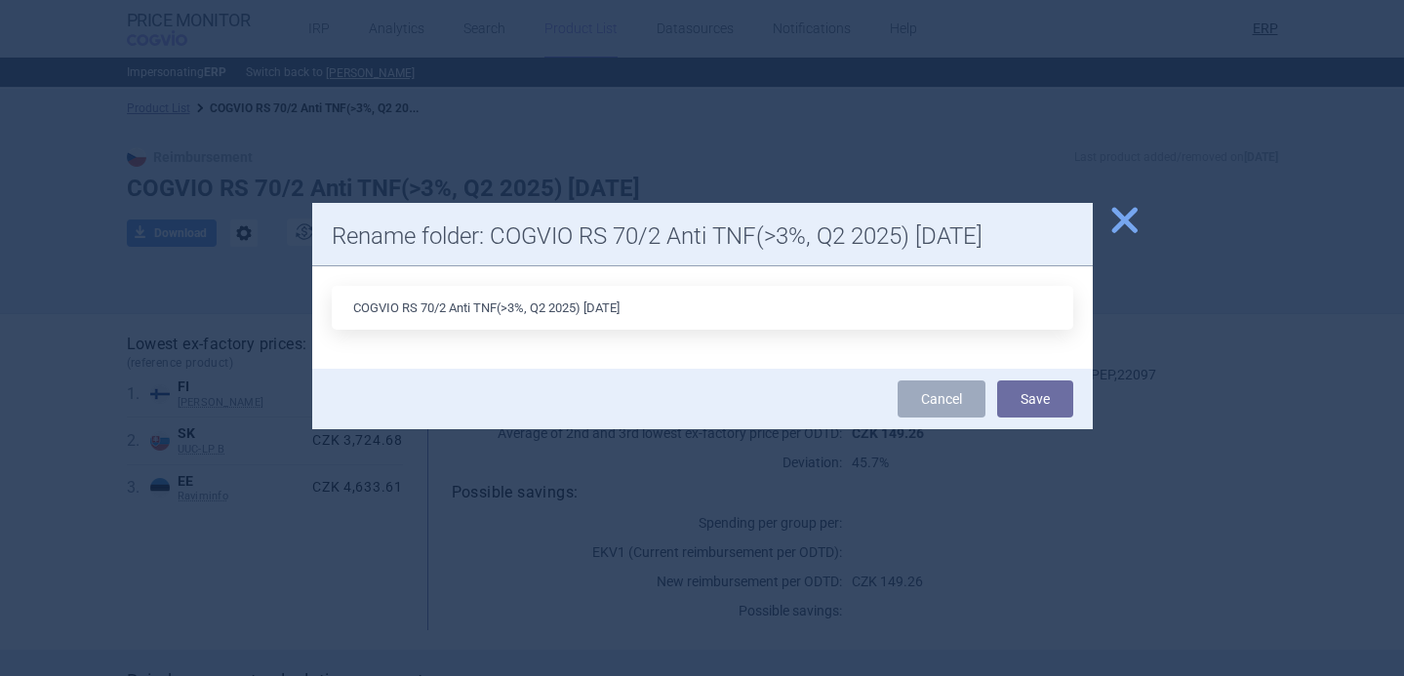
click at [603, 310] on input "COGVIO RS 70/2 Anti TNF(>3%, Q2 2025) [DATE]" at bounding box center [703, 308] width 742 height 44
type input "COGVIO RS 70/2 Anti TNF(>3%, Q2 2025) 9.10.2025"
click at [1036, 397] on button "Save" at bounding box center [1035, 399] width 76 height 37
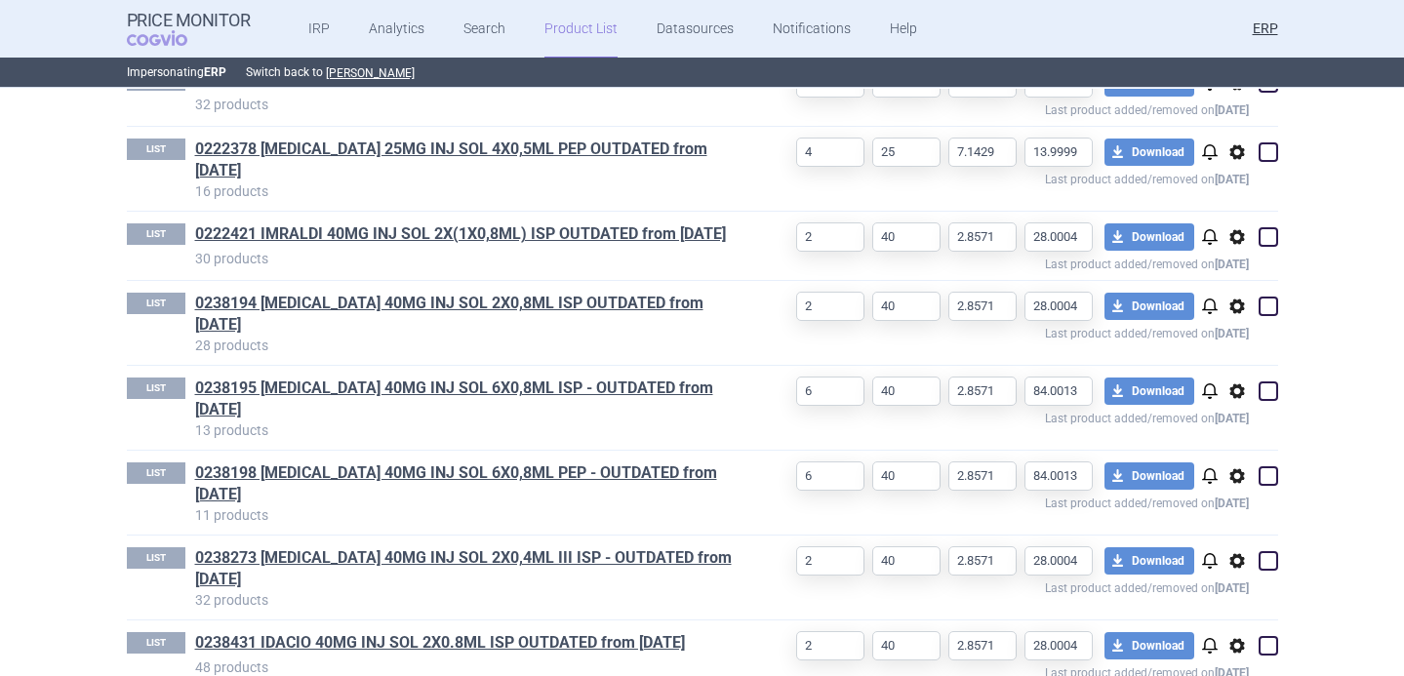
scroll to position [1178, 0]
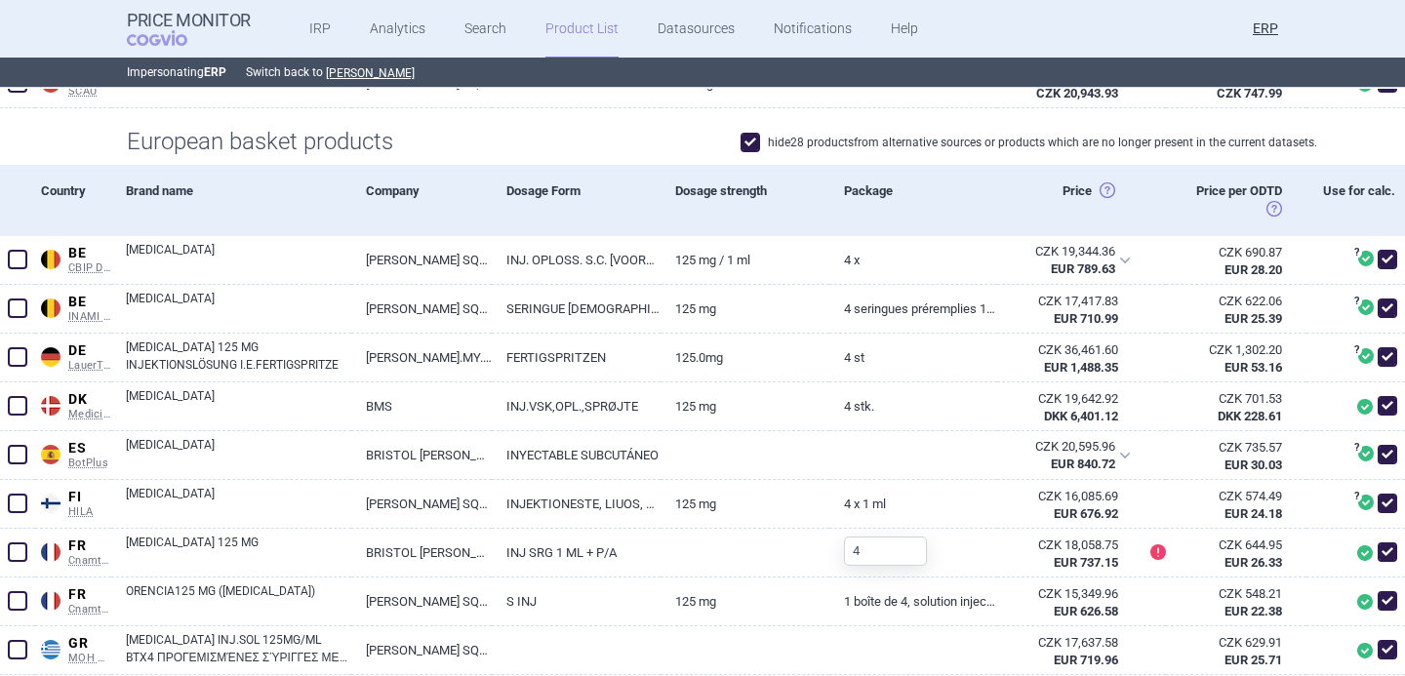
scroll to position [230, 0]
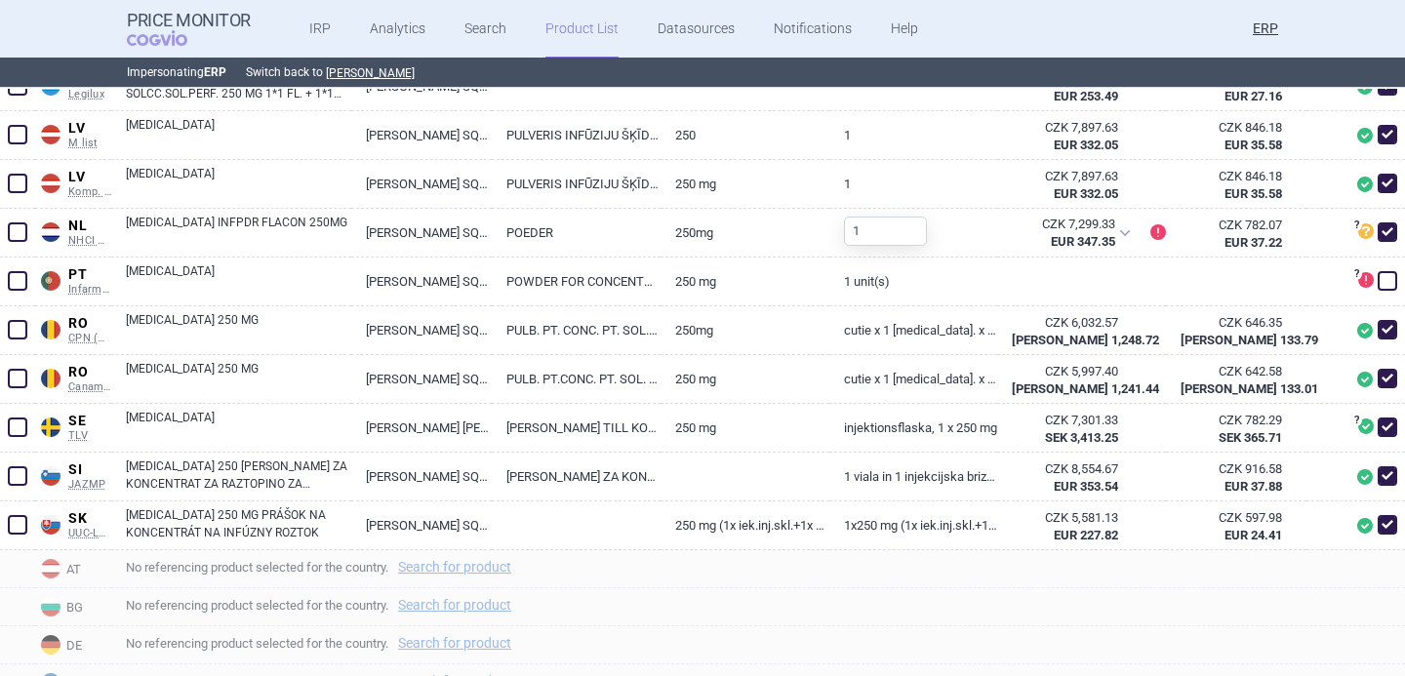
scroll to position [1279, 0]
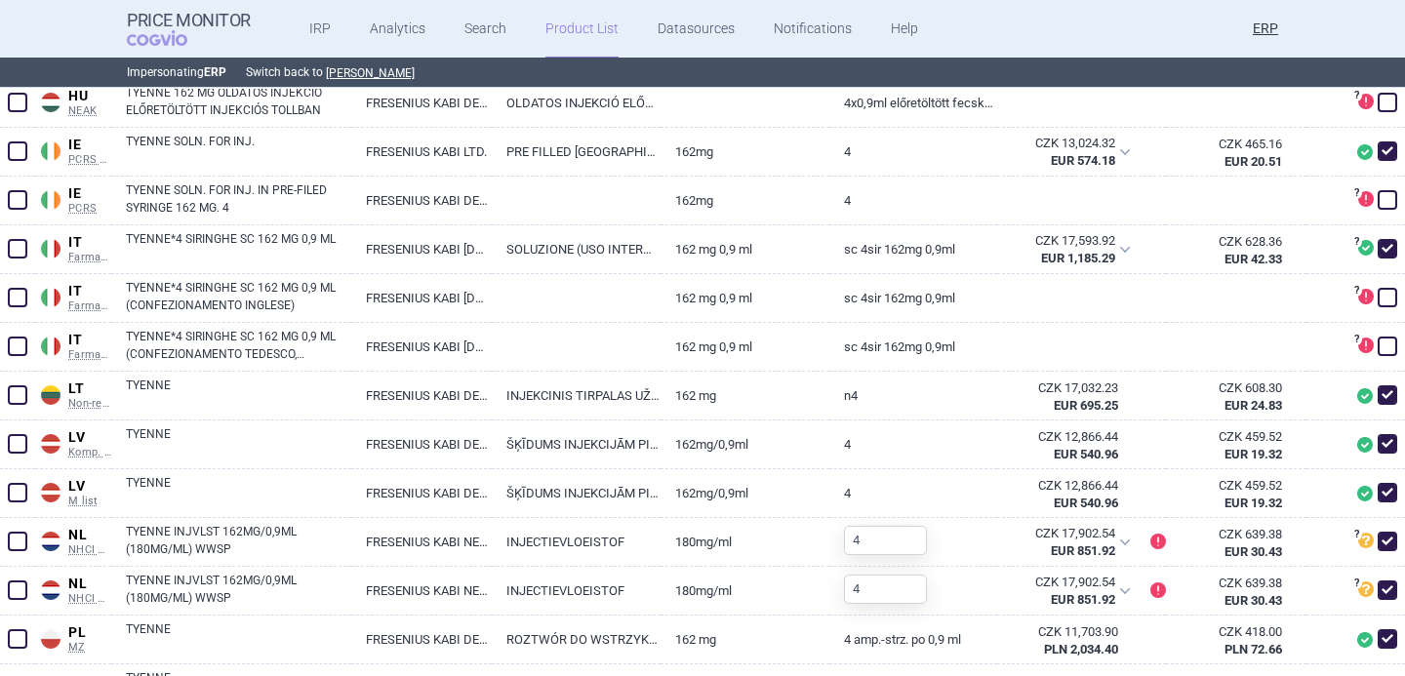
scroll to position [967, 0]
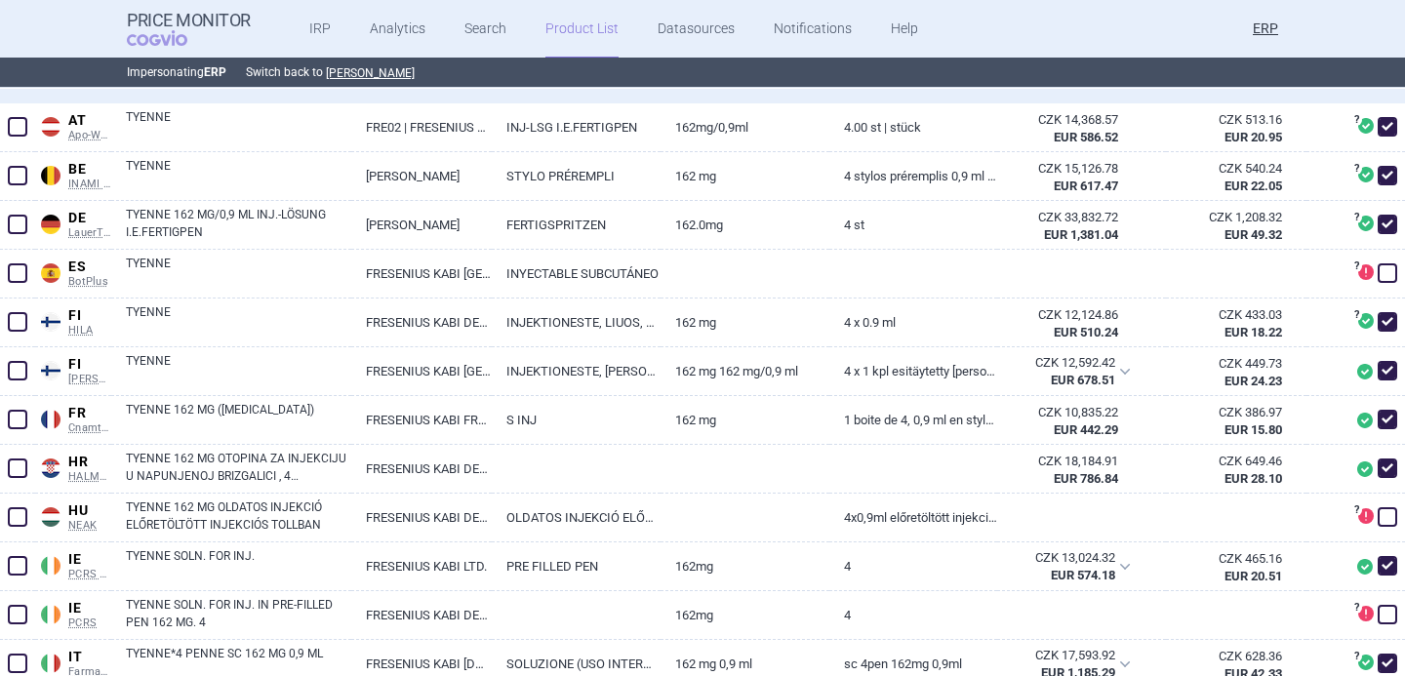
scroll to position [501, 0]
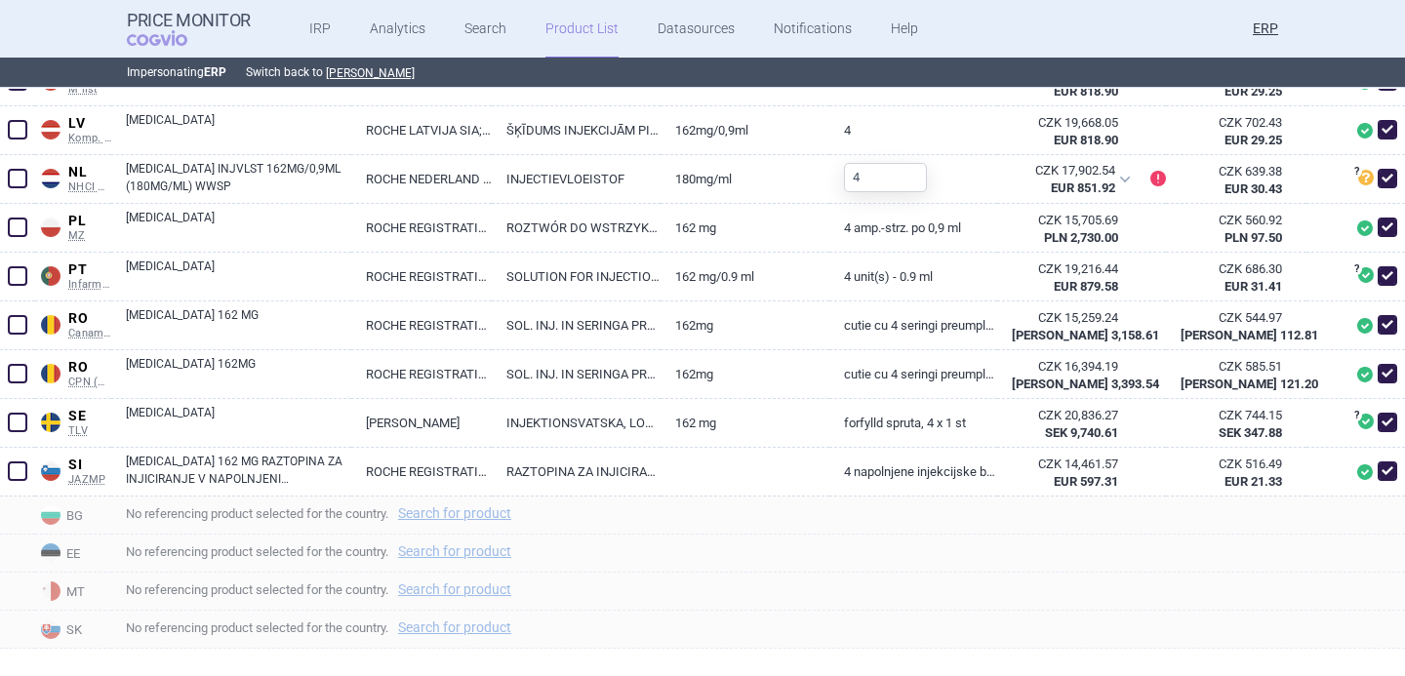
scroll to position [1783, 0]
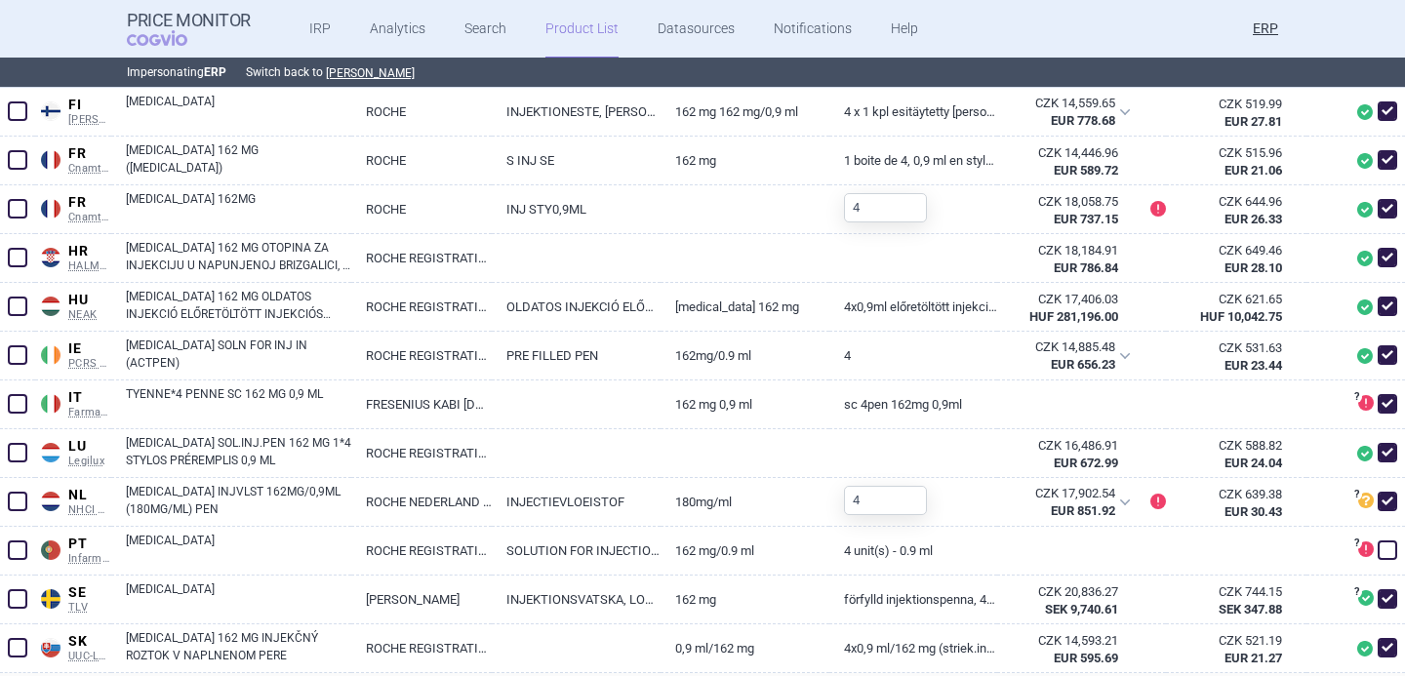
scroll to position [1106, 0]
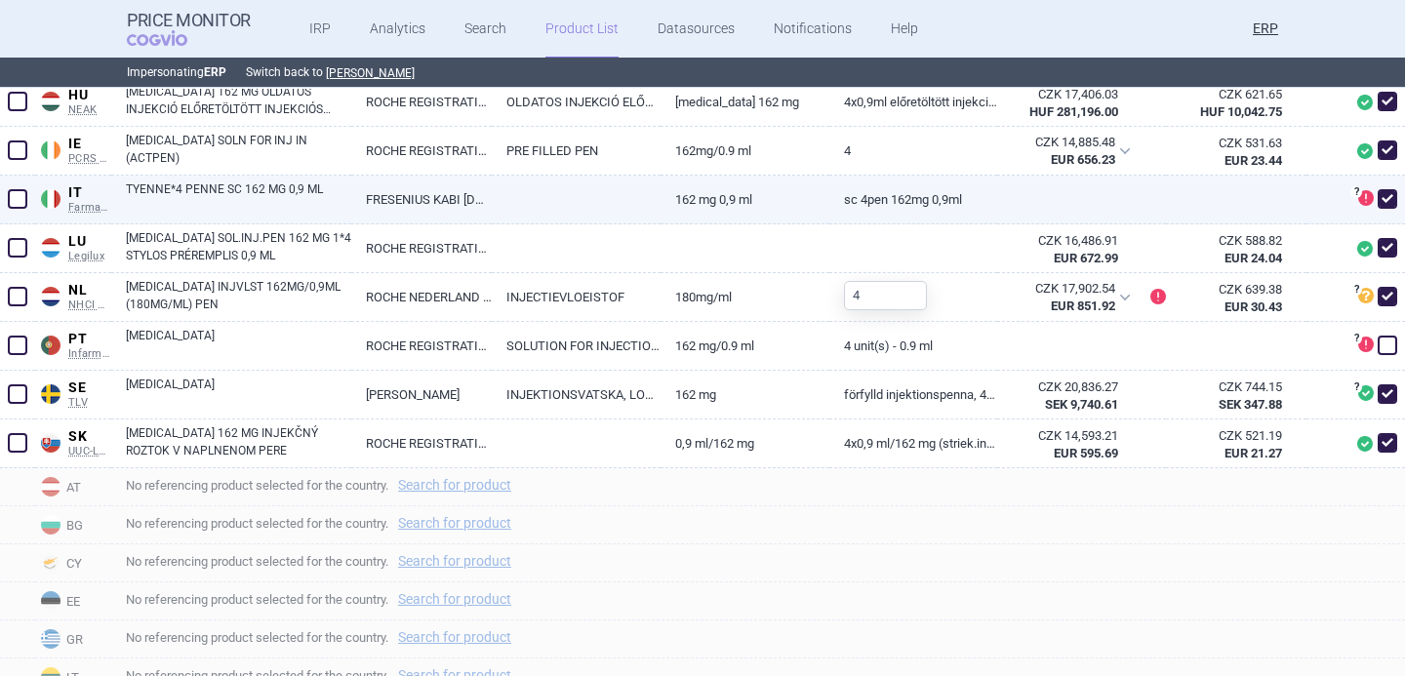
click at [1389, 192] on span at bounding box center [1388, 199] width 20 height 20
checkbox input "false"
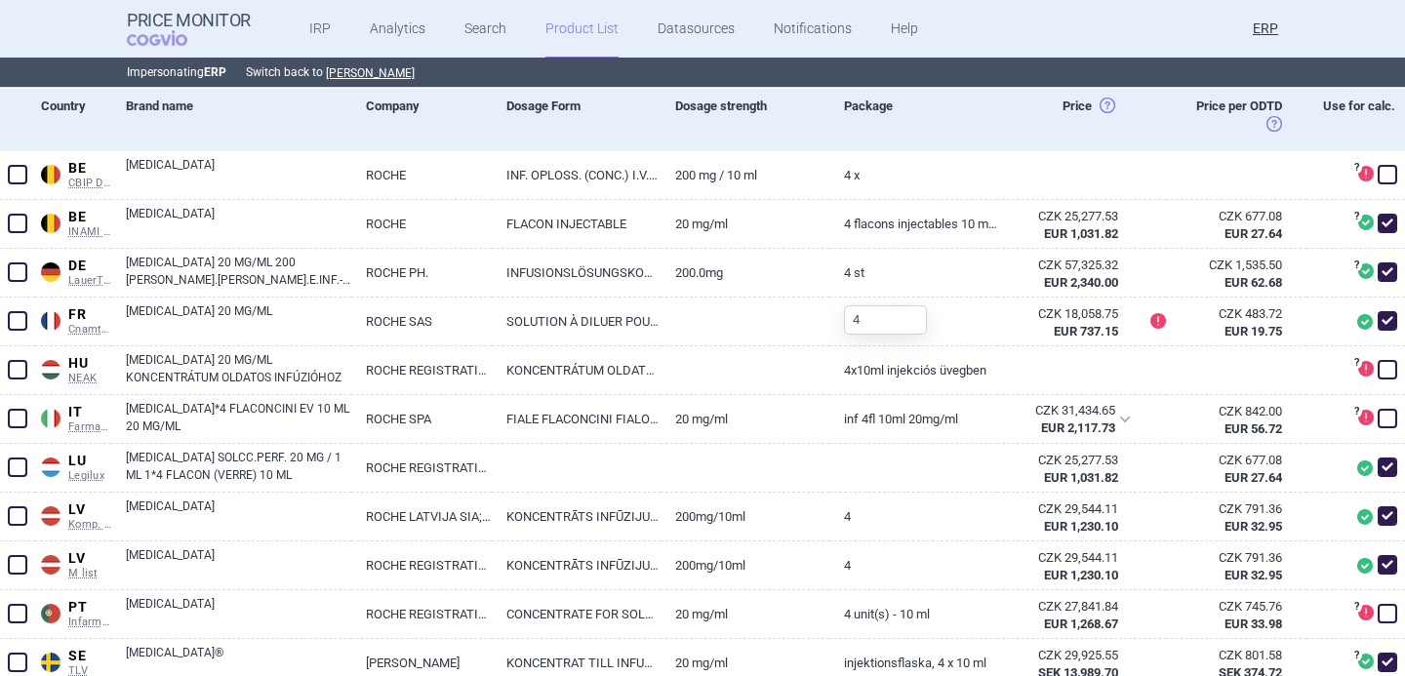
scroll to position [491, 0]
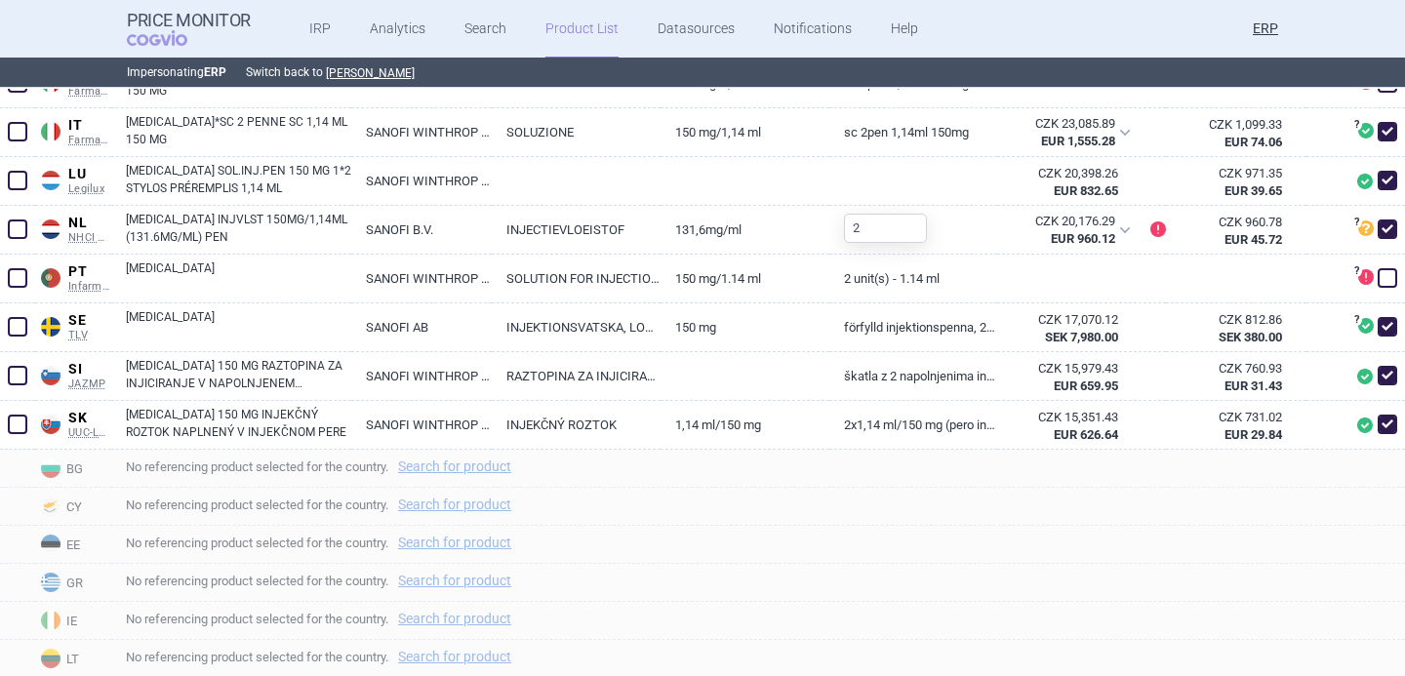
scroll to position [1184, 0]
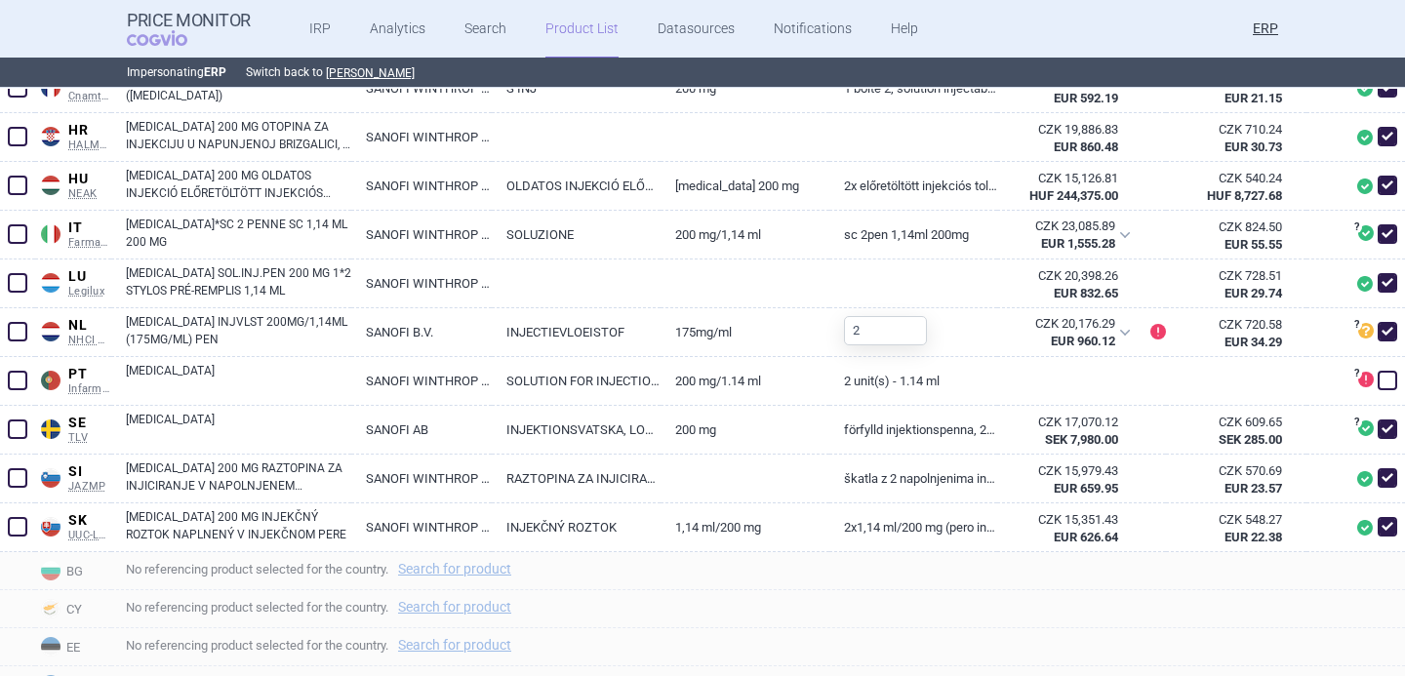
scroll to position [1124, 0]
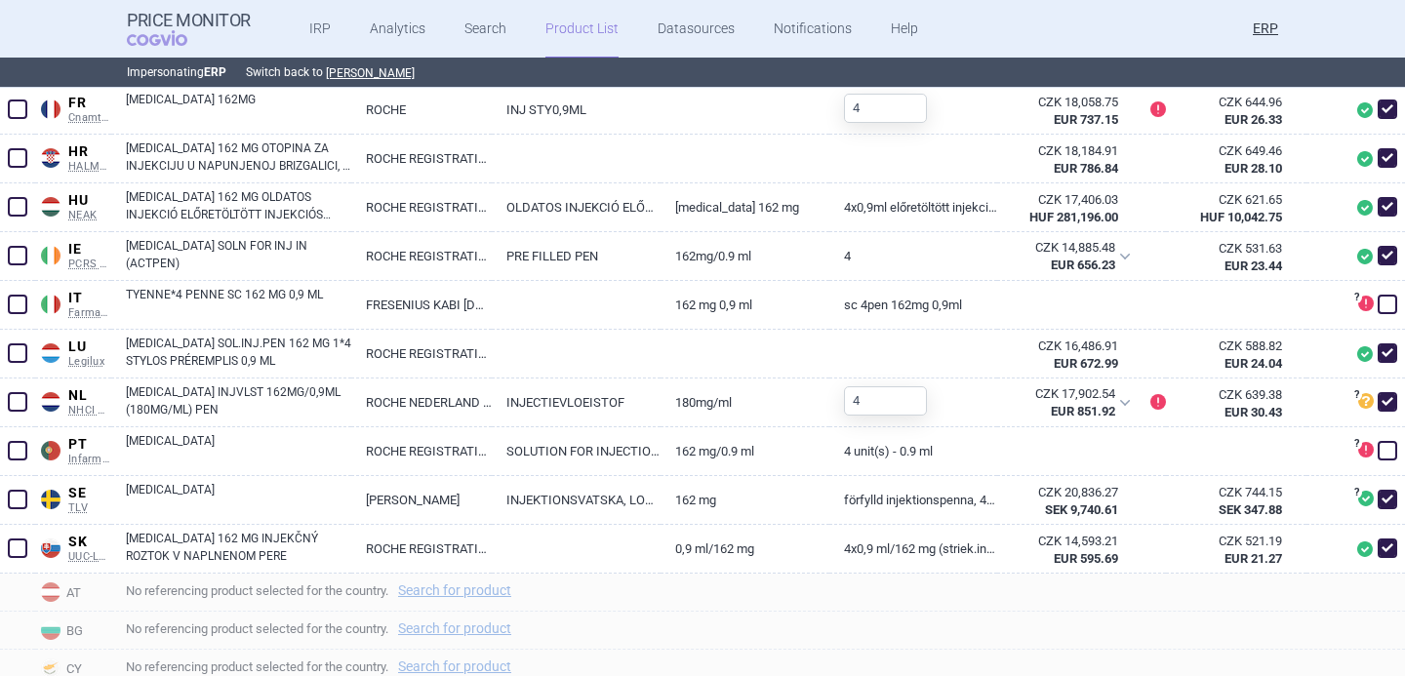
scroll to position [1063, 0]
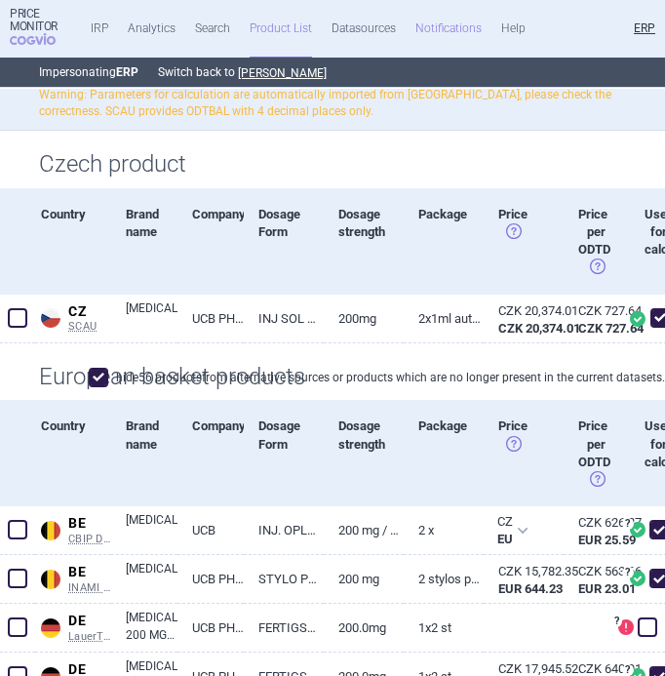
scroll to position [305, 0]
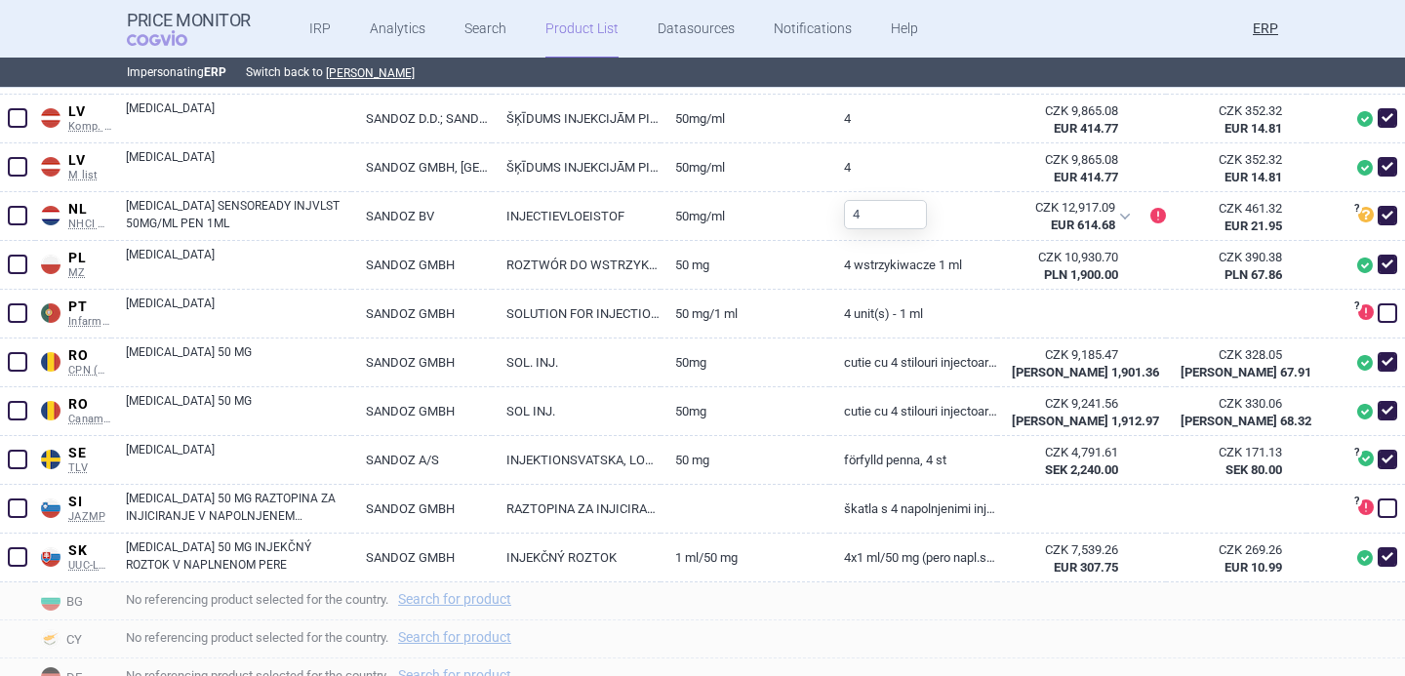
scroll to position [1584, 0]
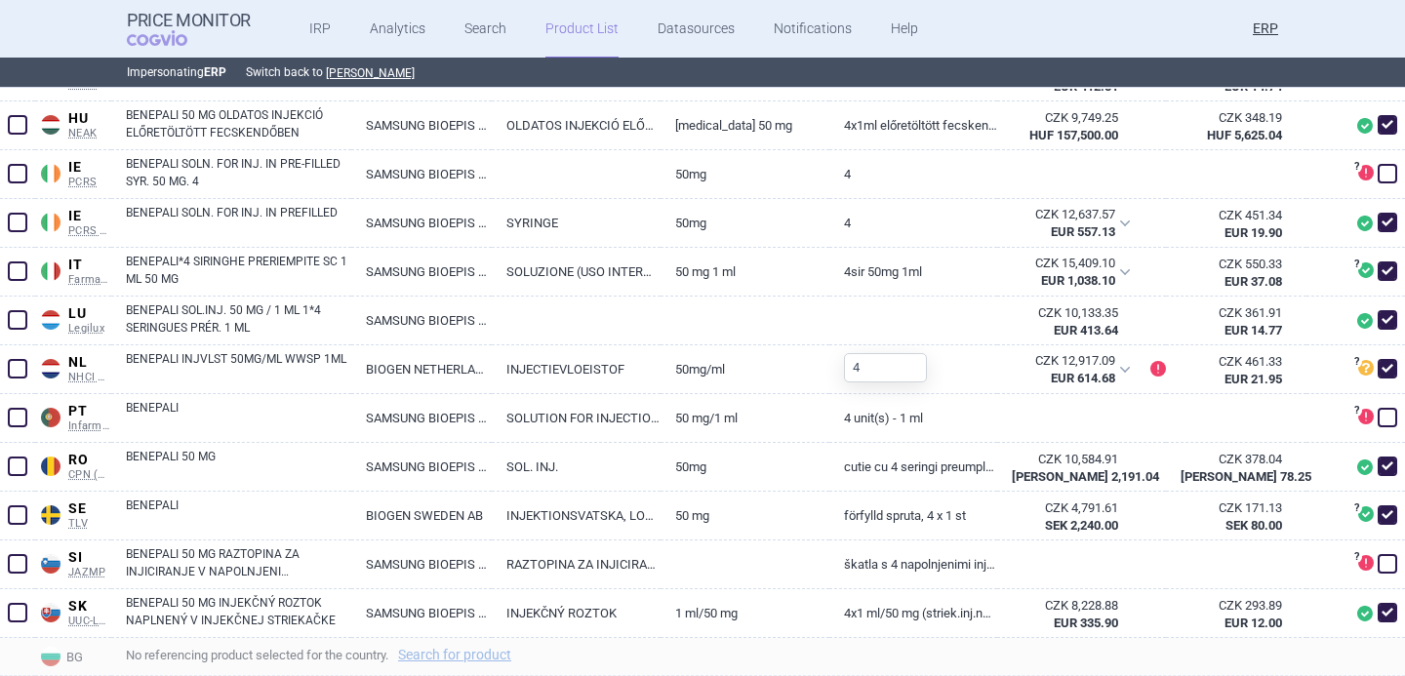
scroll to position [1120, 0]
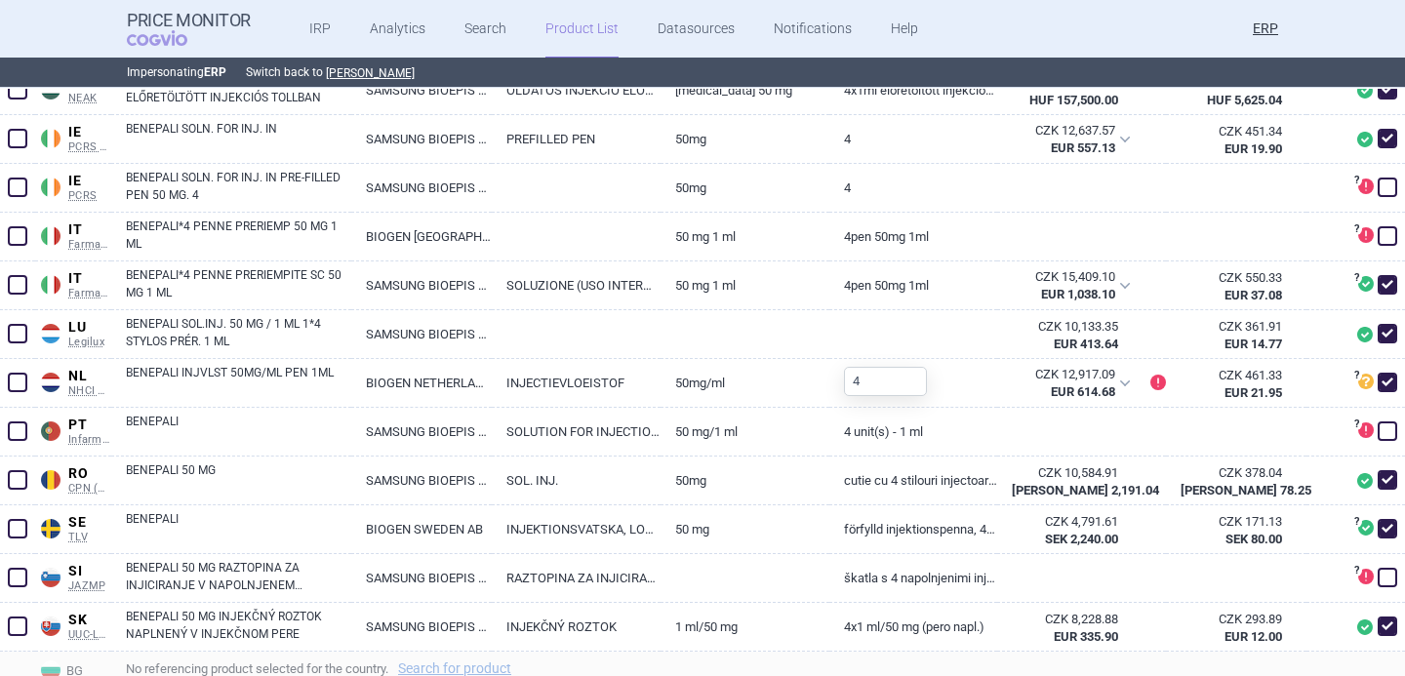
scroll to position [1263, 0]
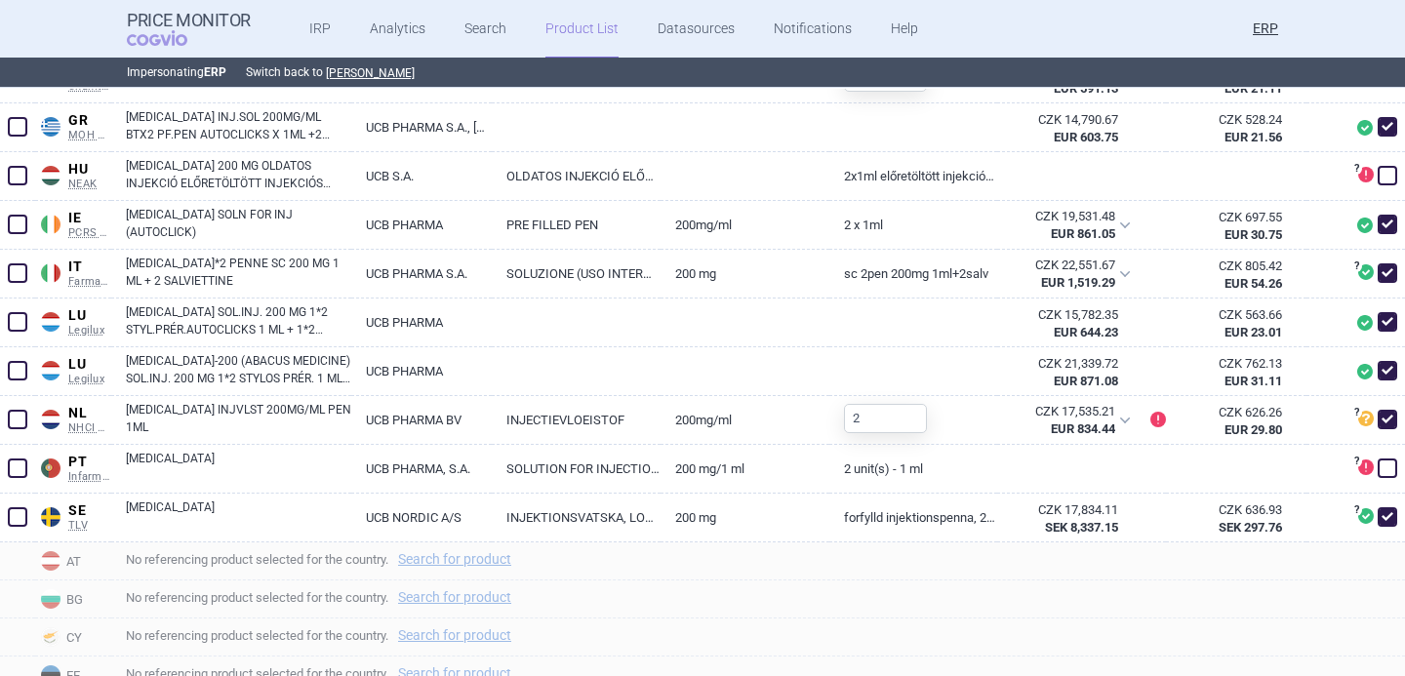
scroll to position [1041, 0]
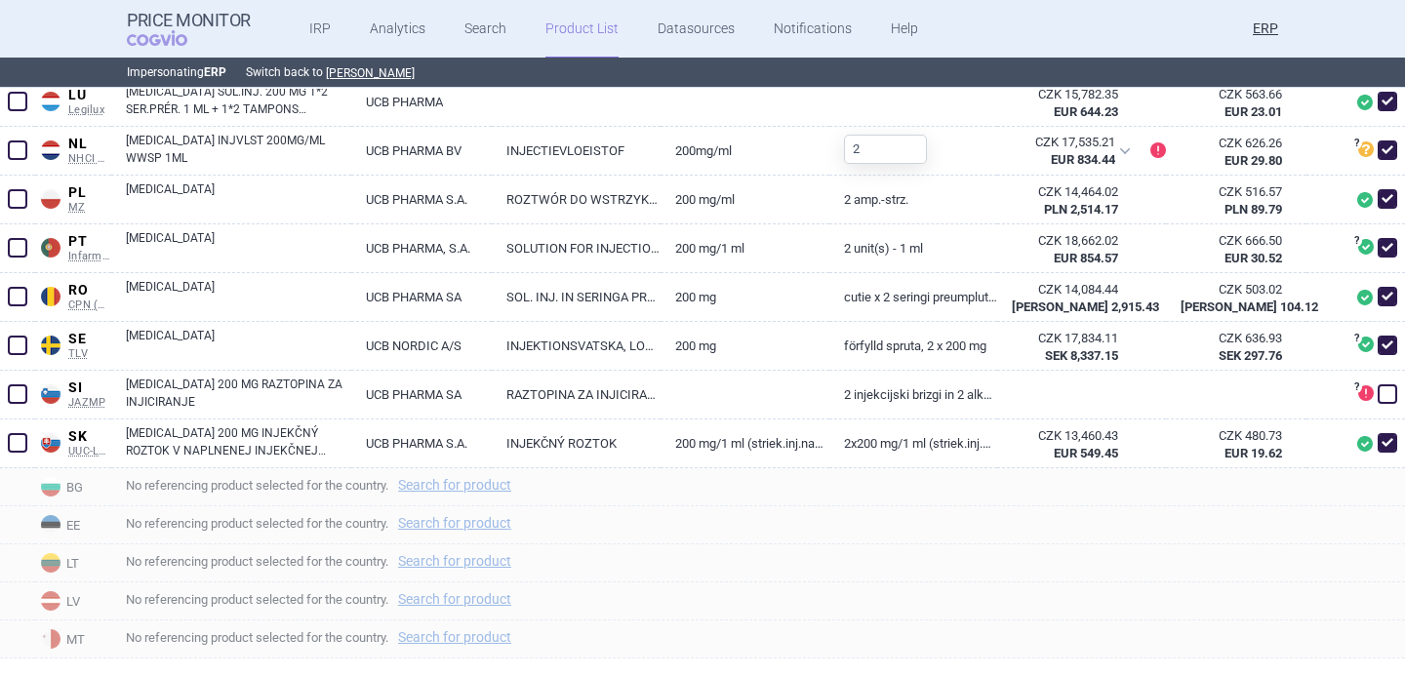
scroll to position [1402, 0]
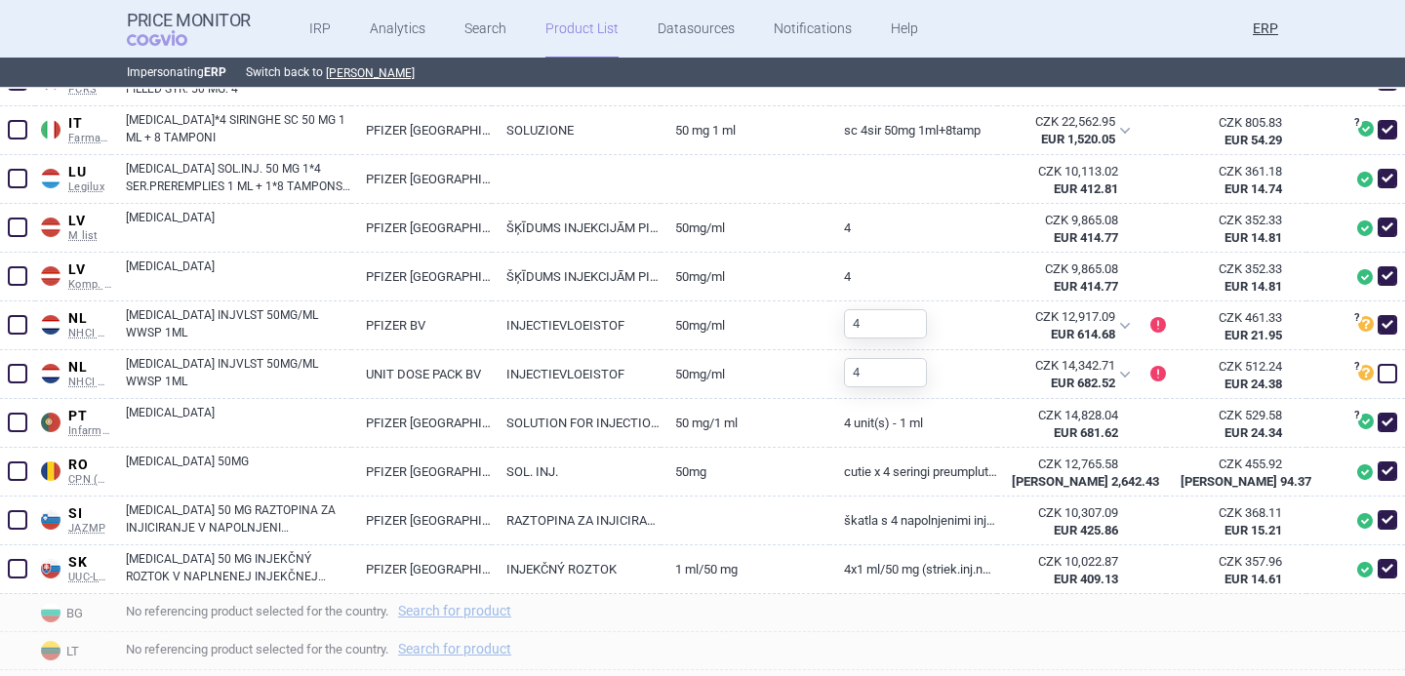
scroll to position [1657, 0]
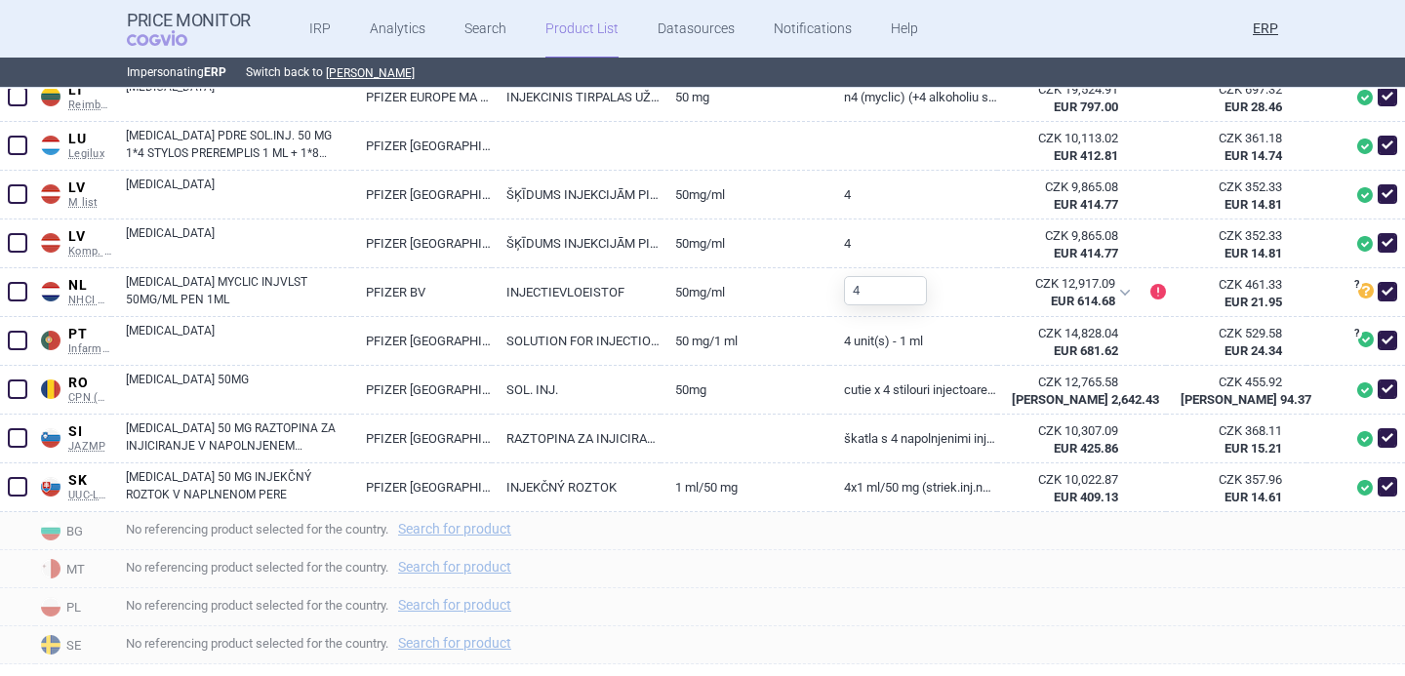
scroll to position [1490, 0]
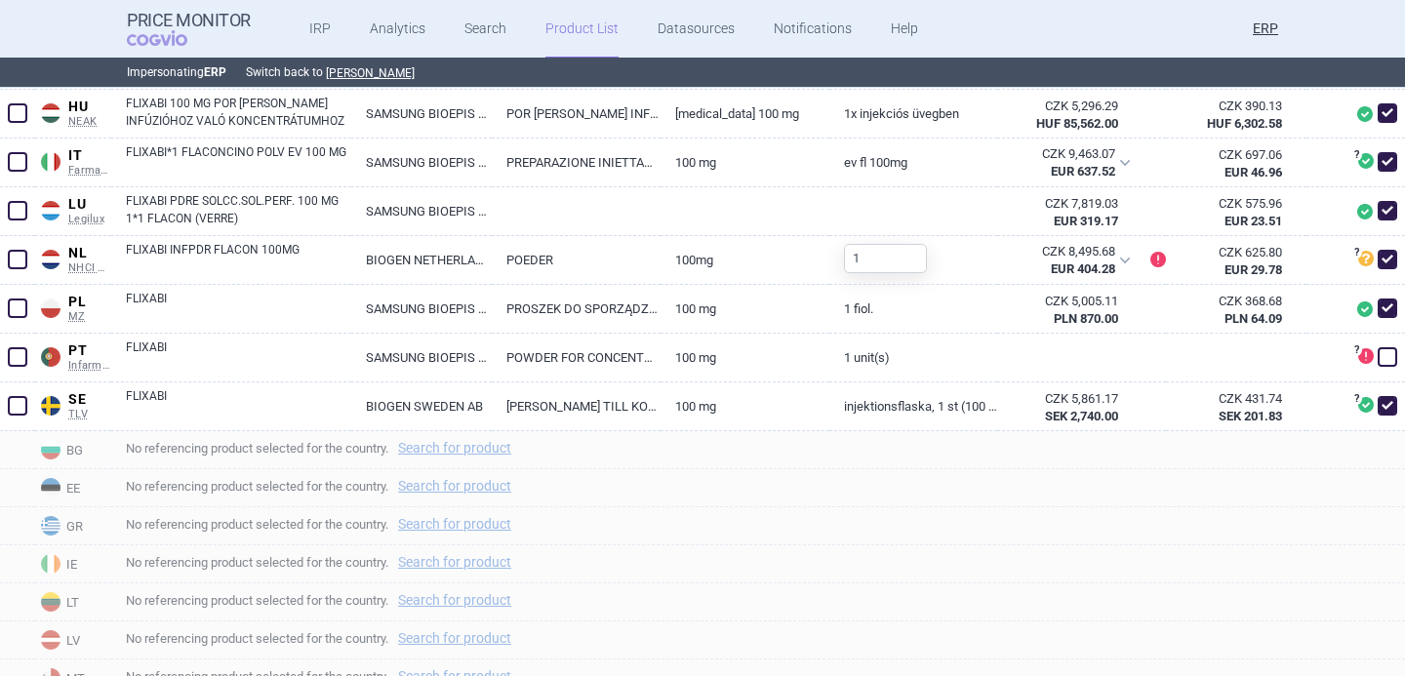
scroll to position [1180, 0]
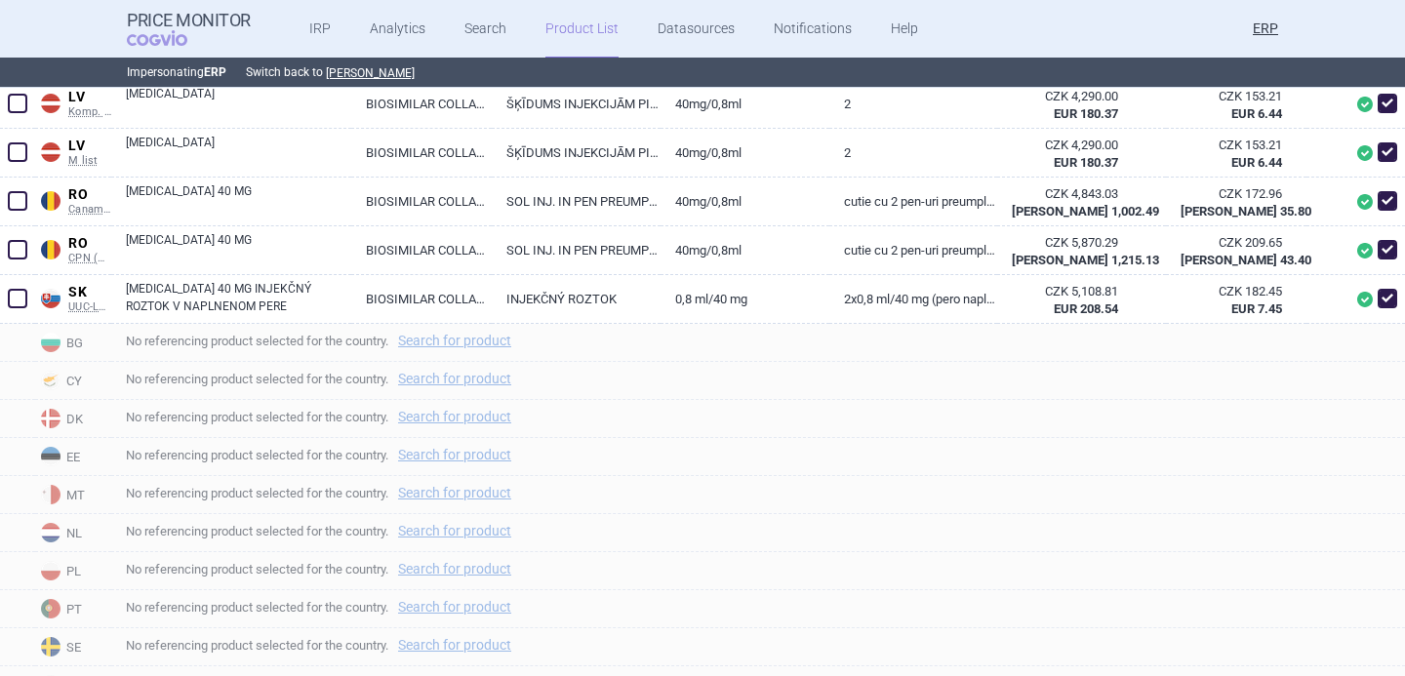
scroll to position [1500, 0]
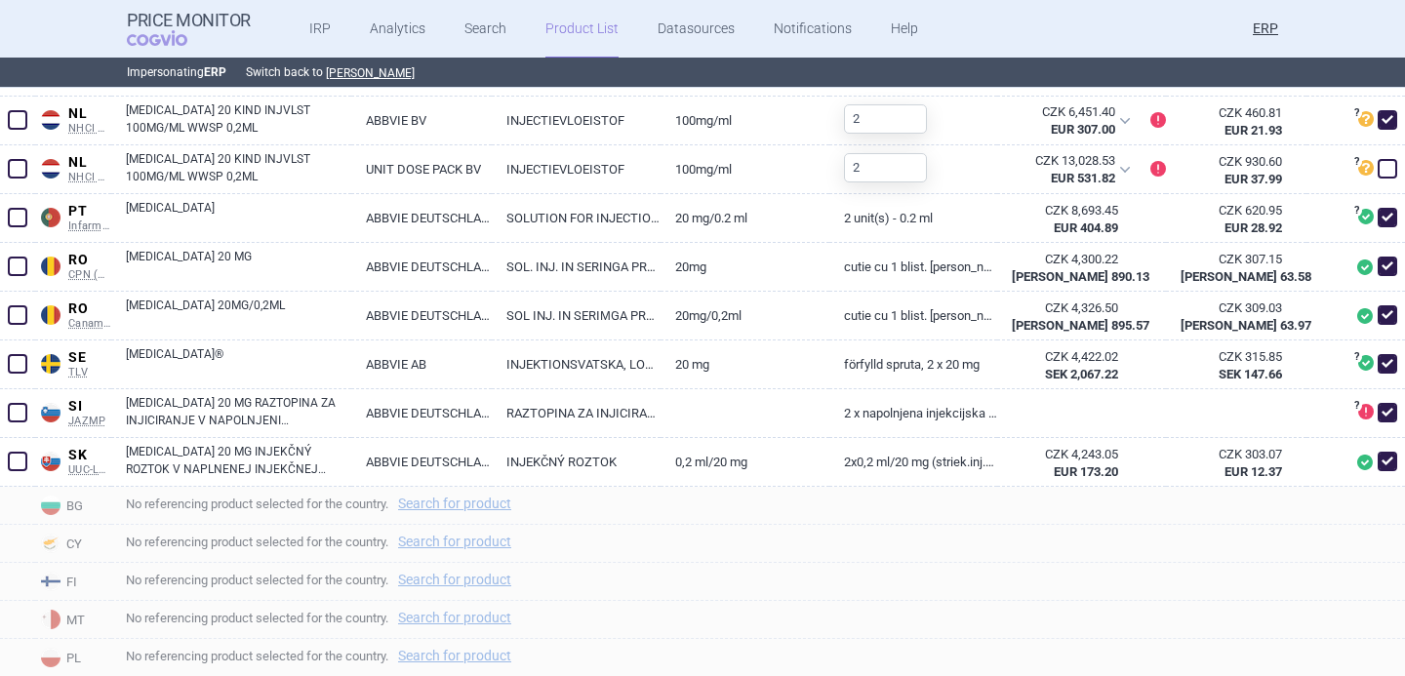
scroll to position [1628, 0]
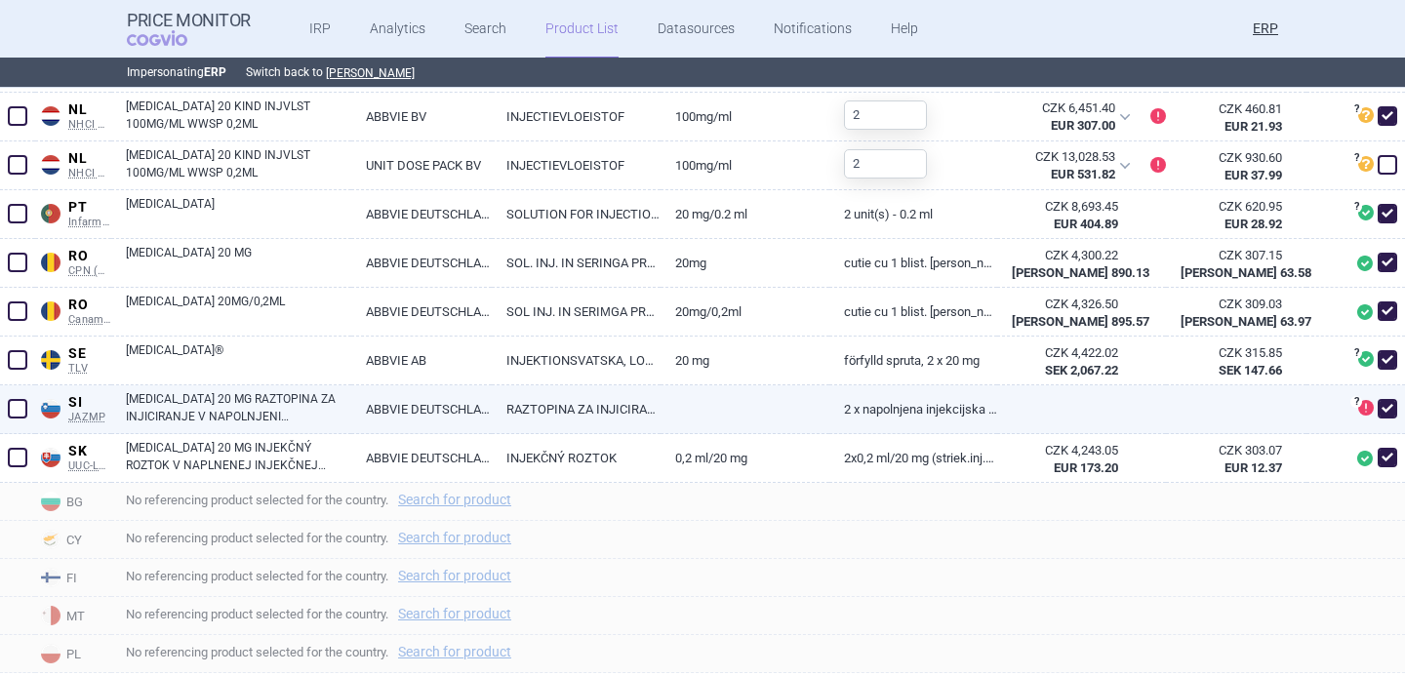
click at [1395, 412] on span at bounding box center [1388, 409] width 20 height 20
checkbox input "false"
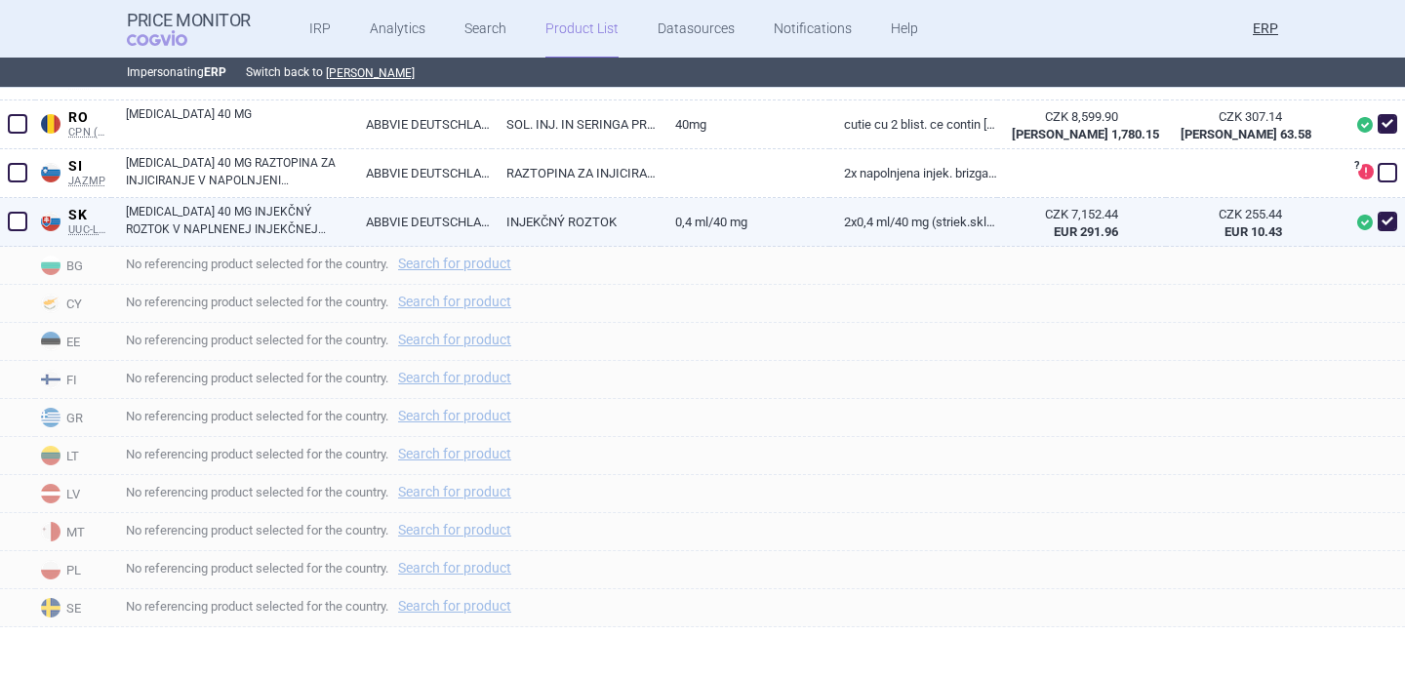
scroll to position [1284, 0]
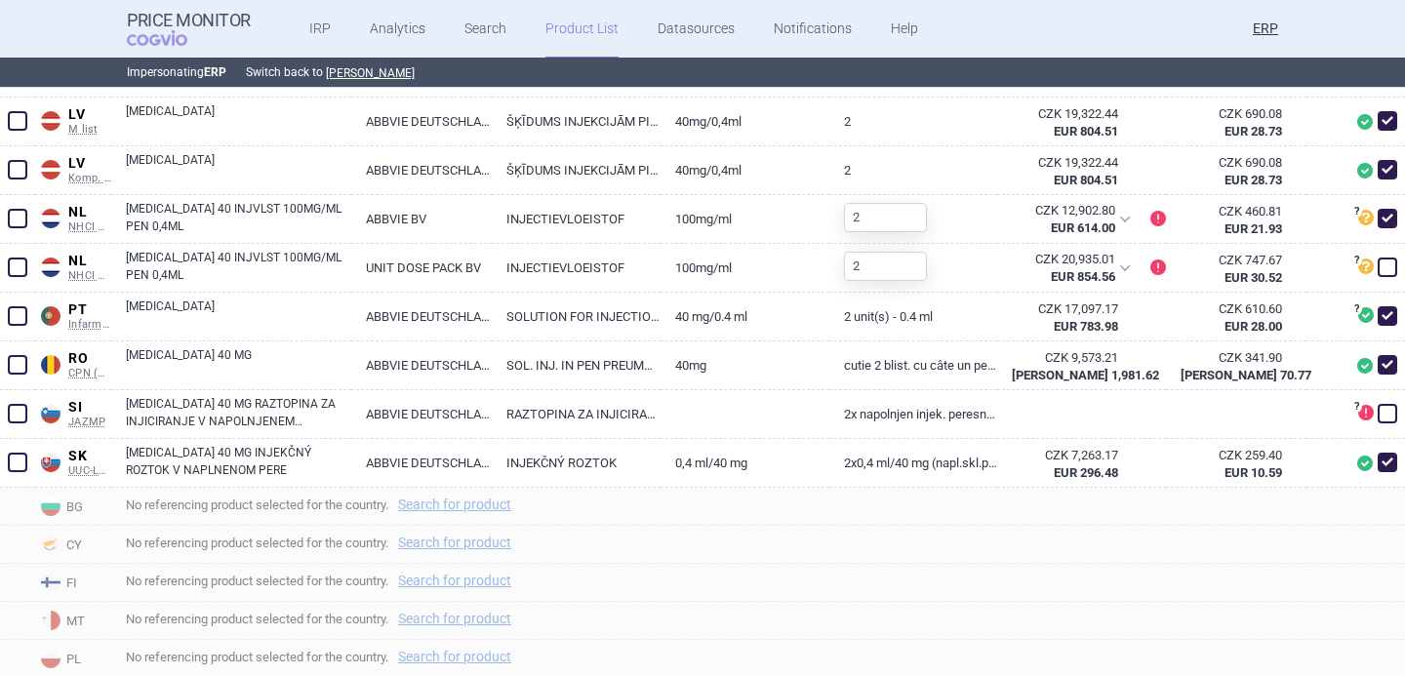
scroll to position [1527, 0]
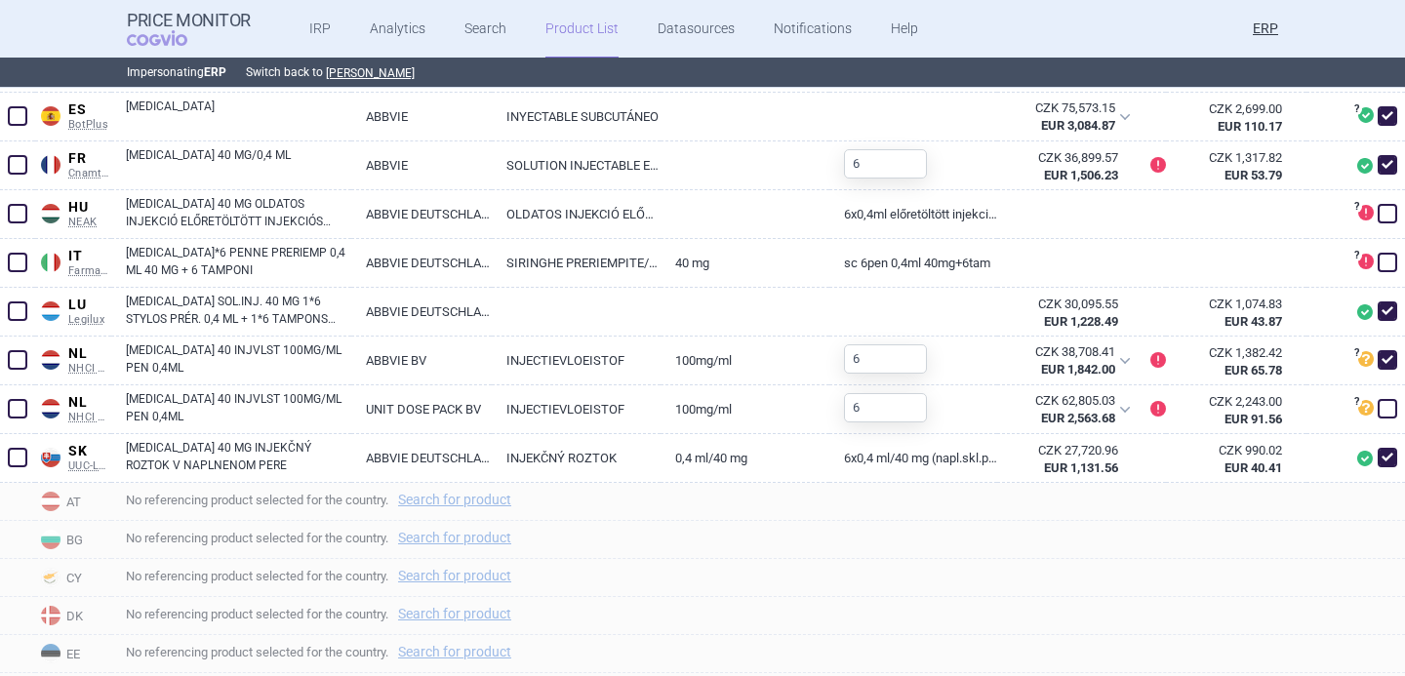
scroll to position [867, 0]
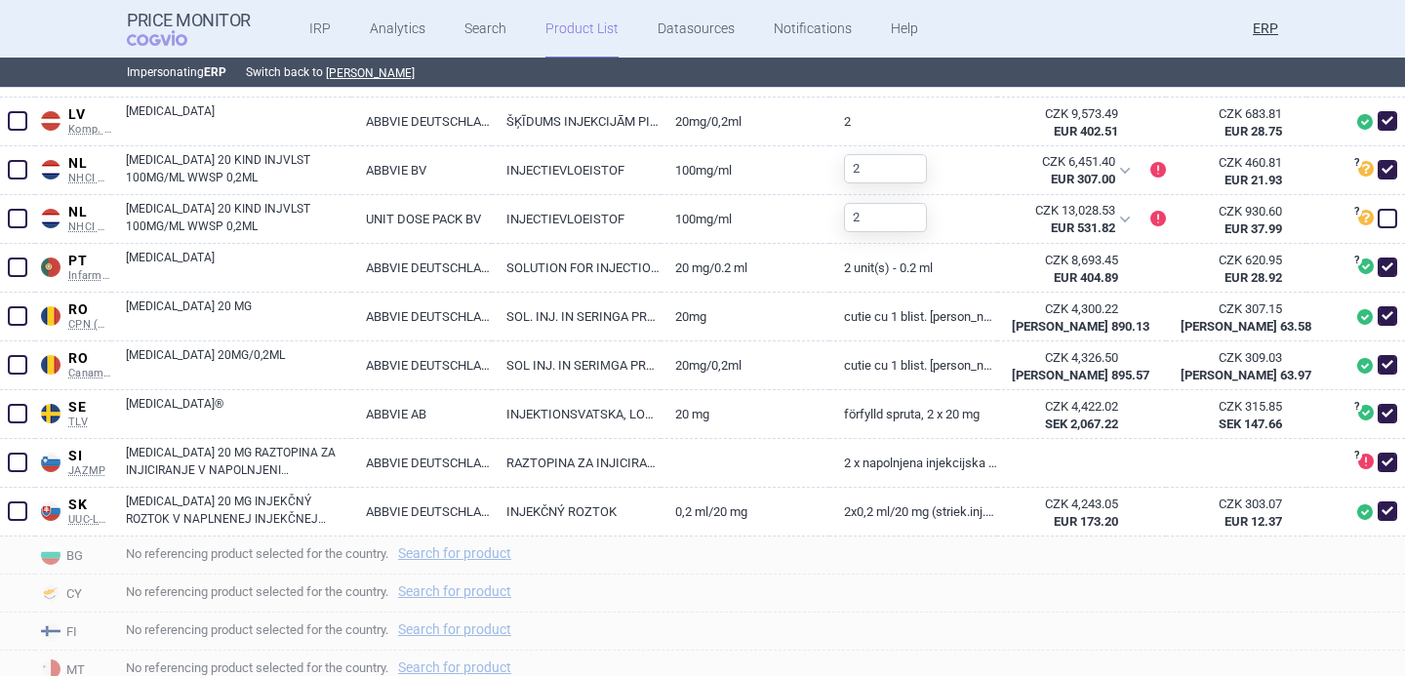
scroll to position [1674, 0]
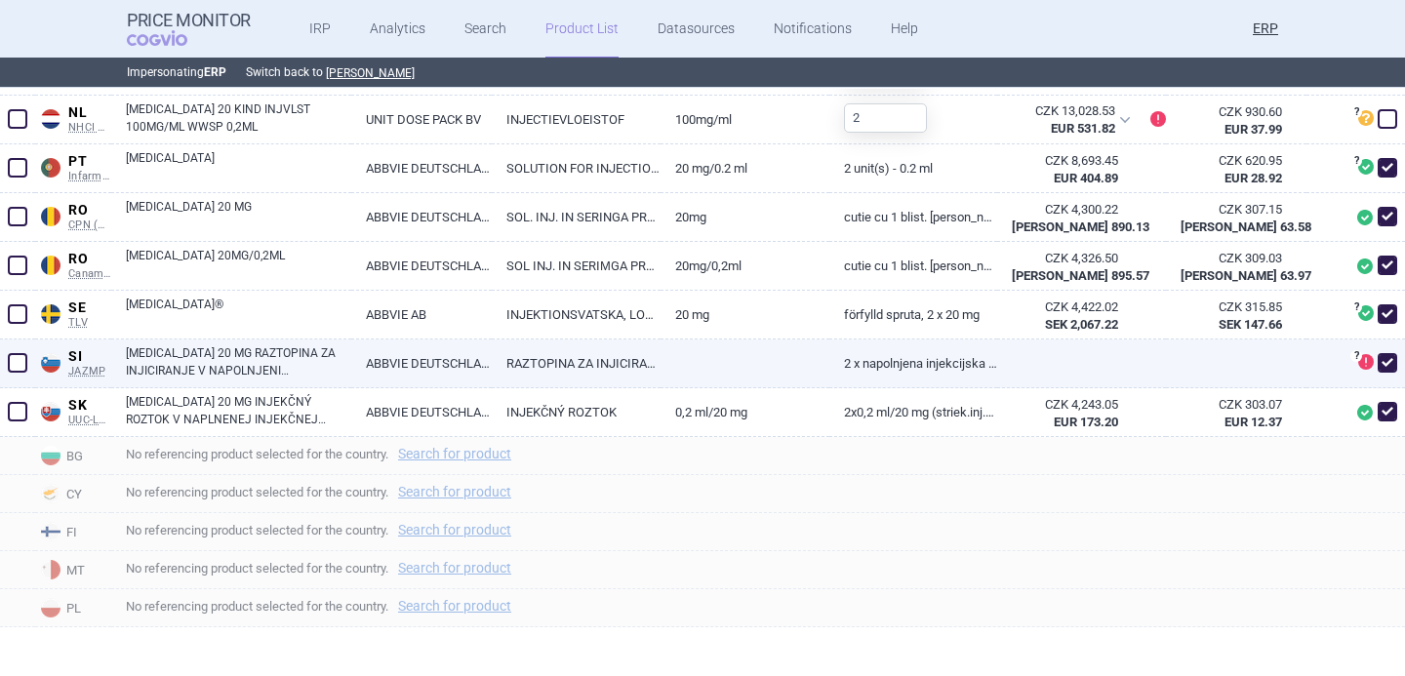
click at [1384, 363] on span at bounding box center [1388, 363] width 20 height 20
checkbox input "false"
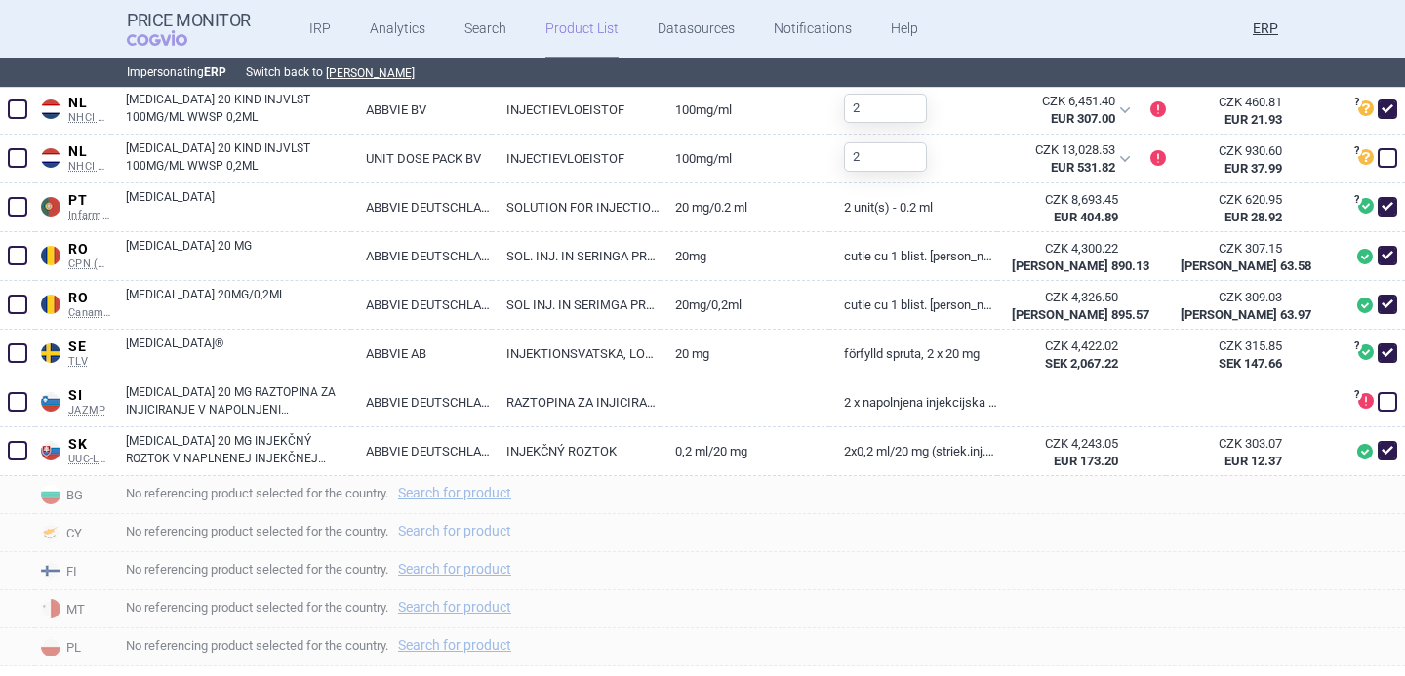
scroll to position [1637, 0]
